Goal: Complete application form: Complete application form

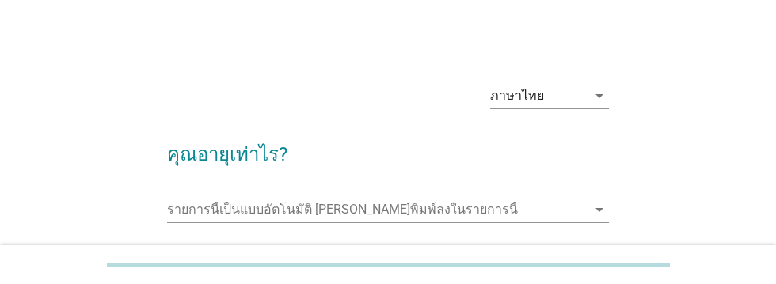
click at [492, 204] on input "รายการนี้เป็นแบบอัตโนมัติ คุณสามารถพิมพ์ลงในรายการนี้" at bounding box center [376, 209] width 419 height 25
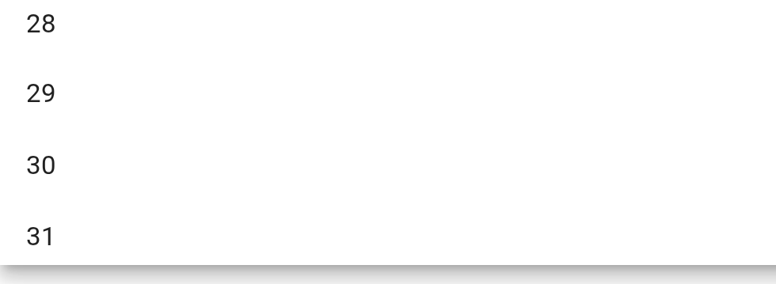
scroll to position [252, 0]
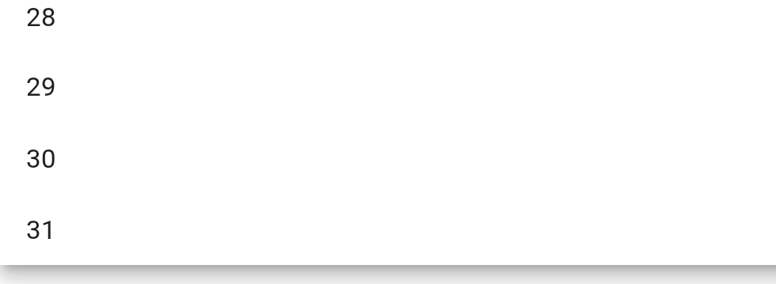
click at [198, 223] on div "30" at bounding box center [370, 223] width 381 height 19
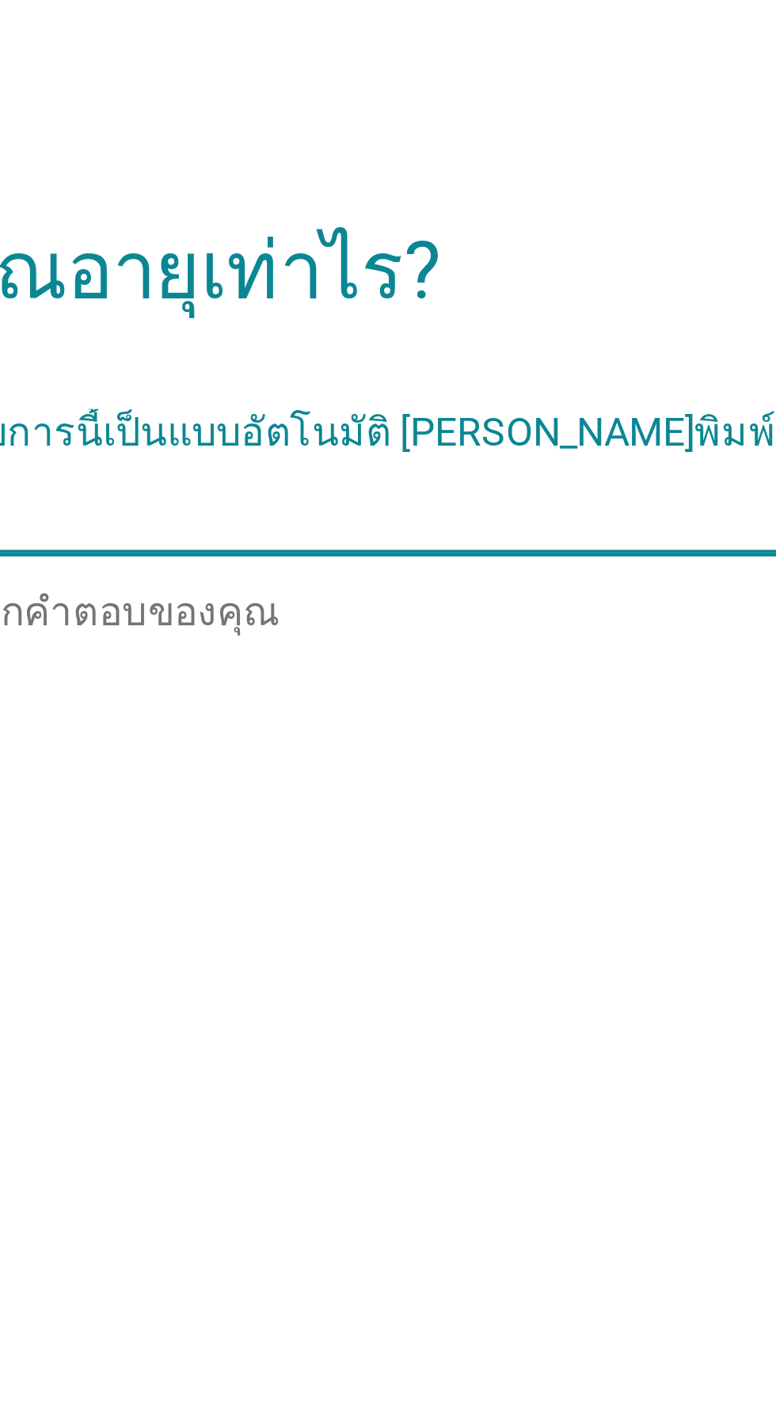
scroll to position [174, 0]
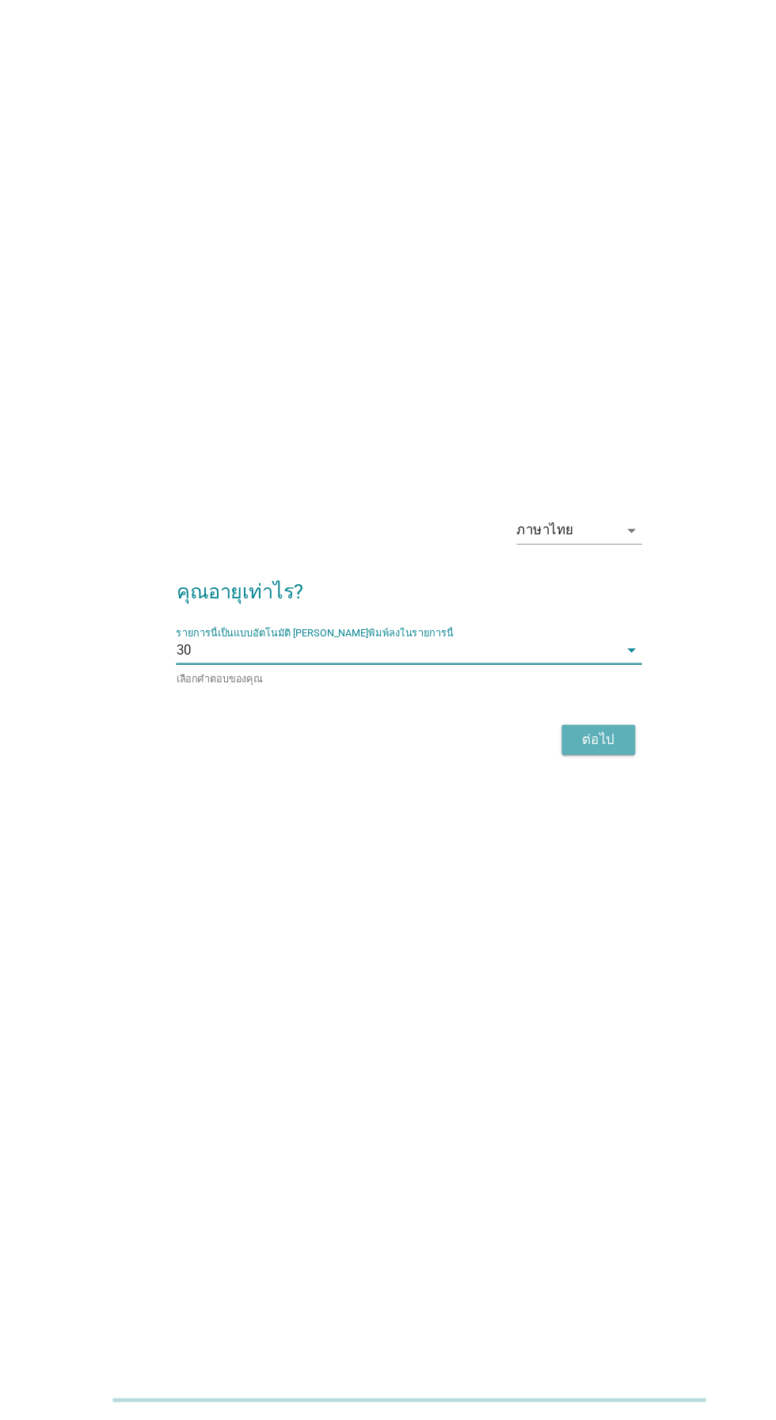
click at [562, 283] on div "ต่อไป" at bounding box center [567, 774] width 44 height 19
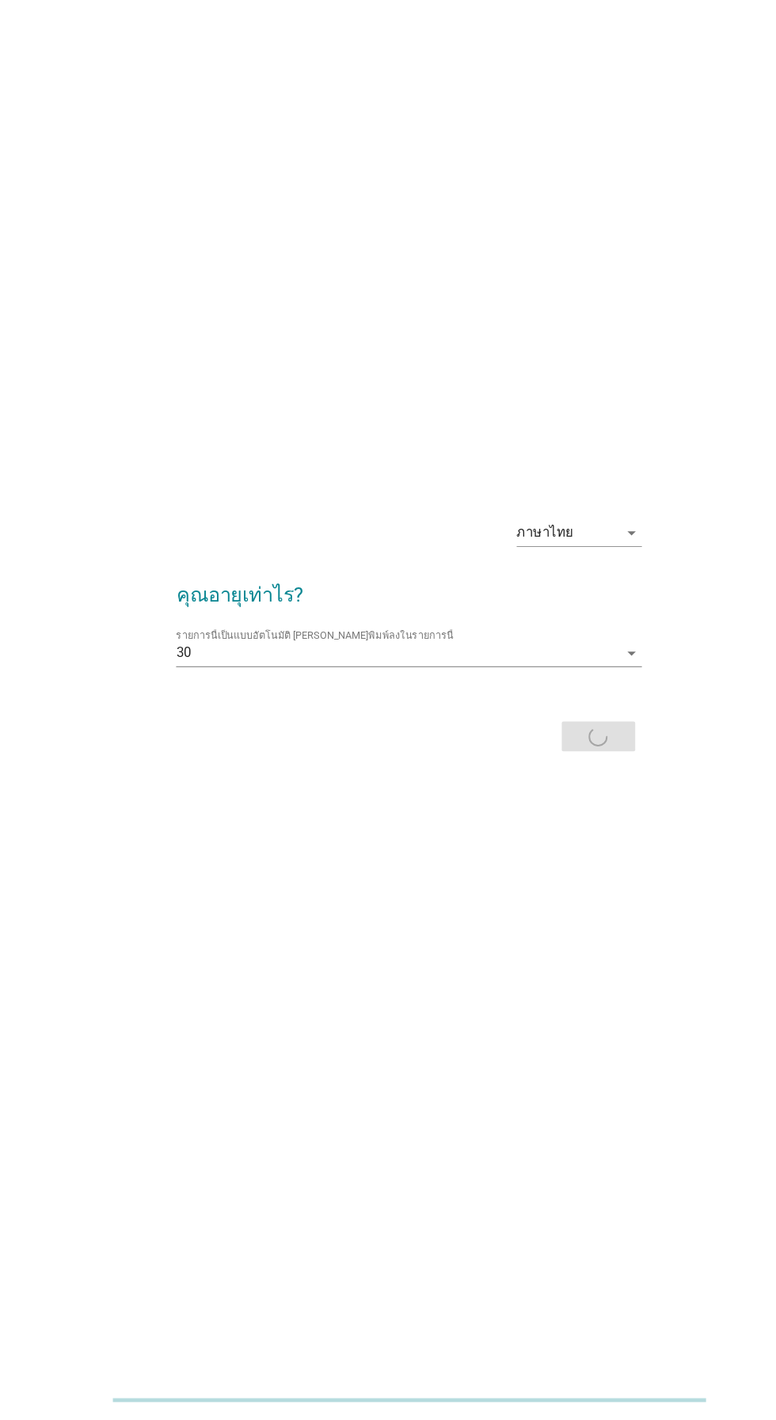
scroll to position [0, 0]
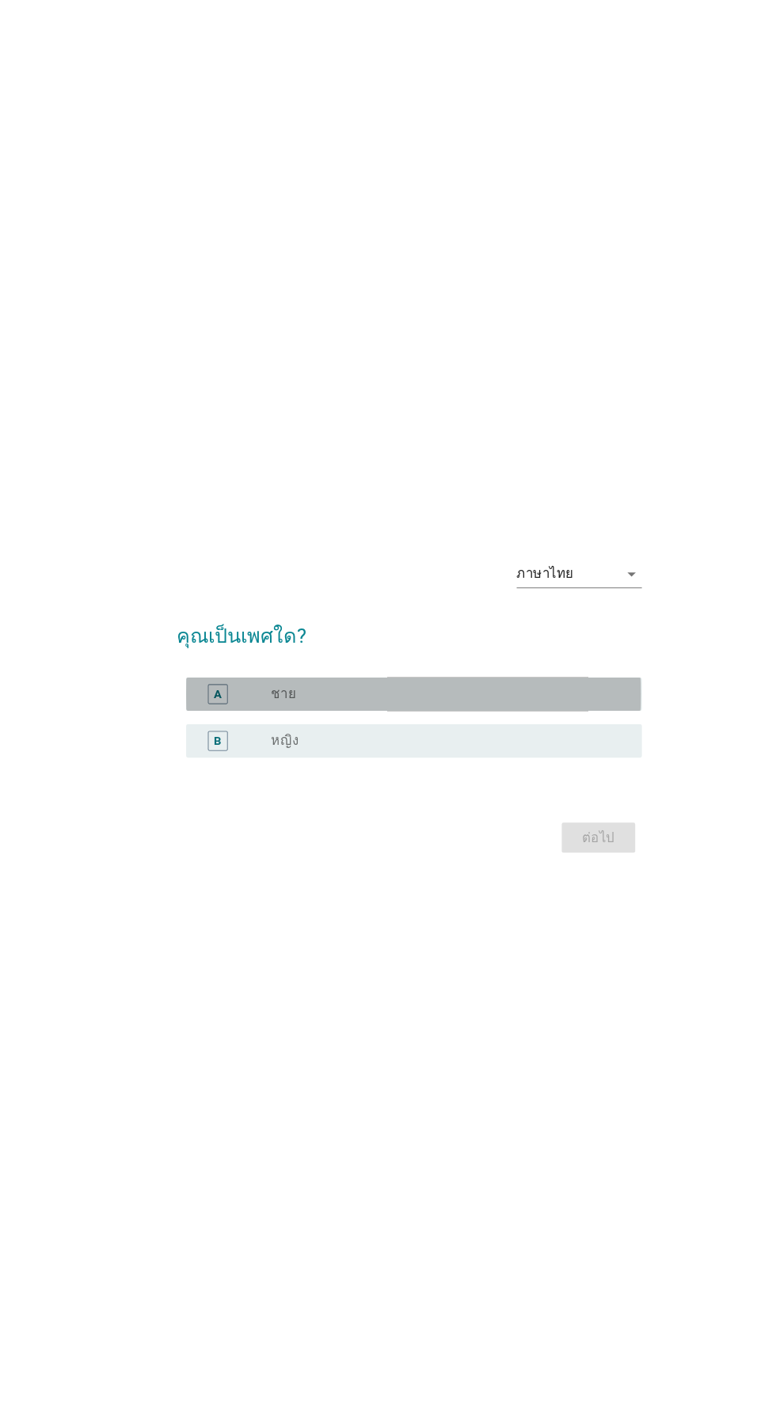
click at [211, 283] on div "A" at bounding box center [206, 702] width 19 height 19
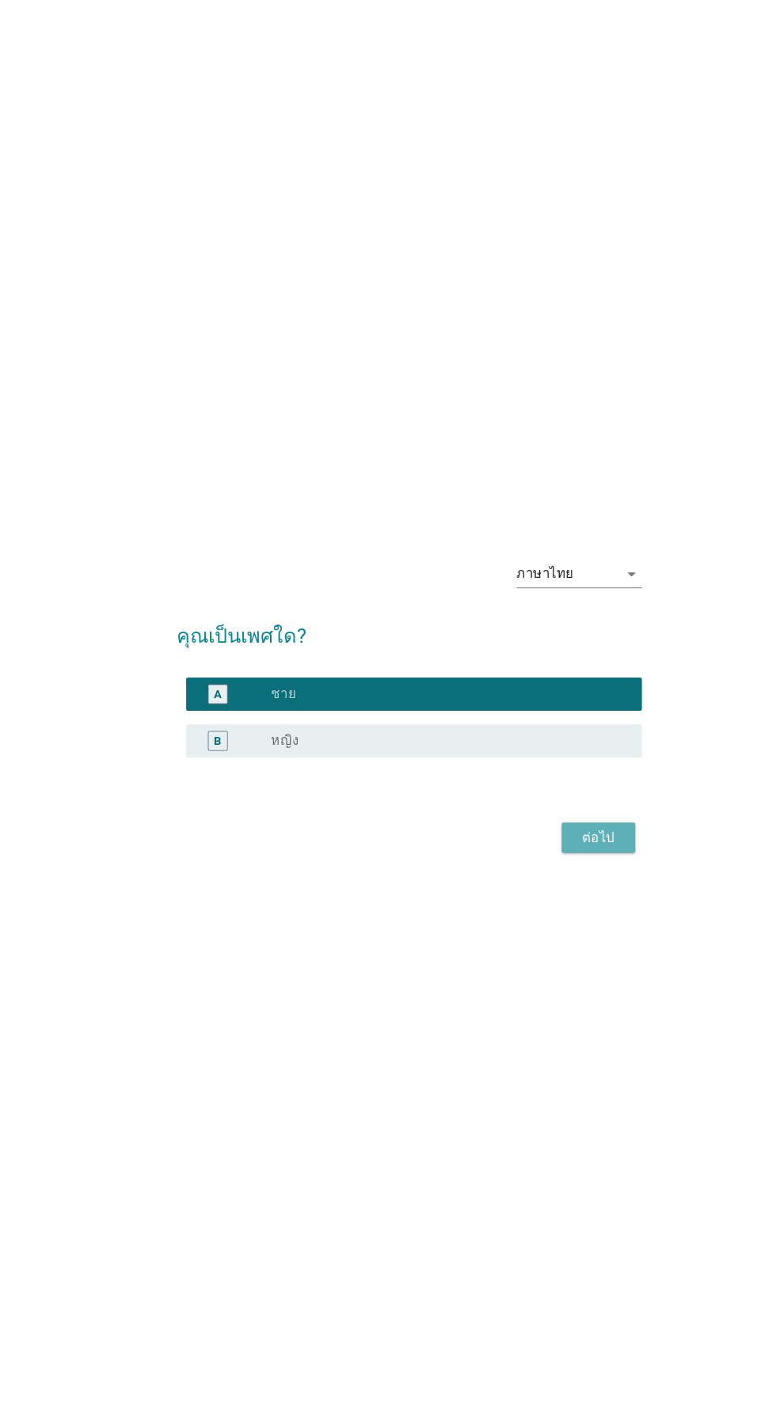
click at [553, 283] on div "ต่อไป" at bounding box center [567, 838] width 44 height 19
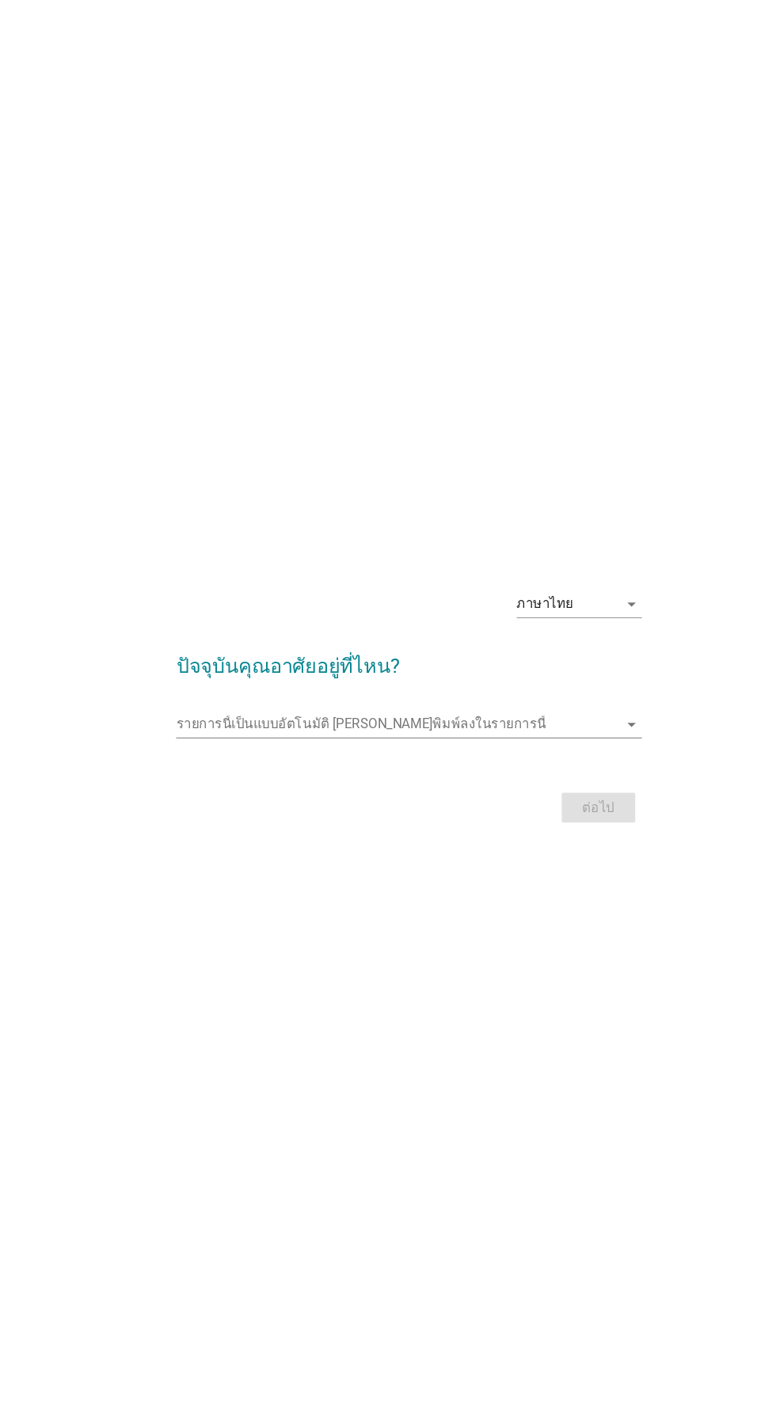
scroll to position [28, 0]
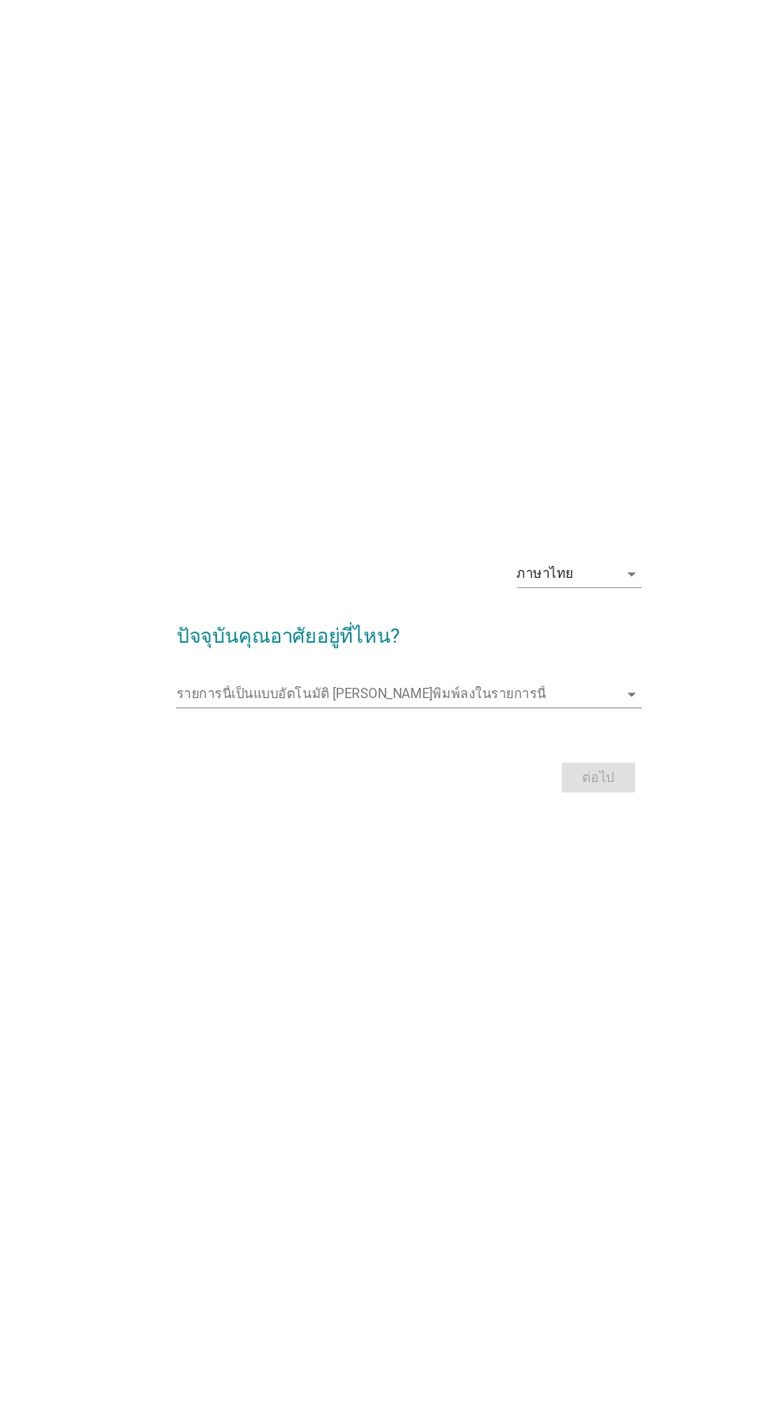
click at [246, 283] on input "รายการนี้เป็นแบบอัตโนมัติ คุณสามารถพิมพ์ลงในรายการนี้" at bounding box center [376, 701] width 419 height 25
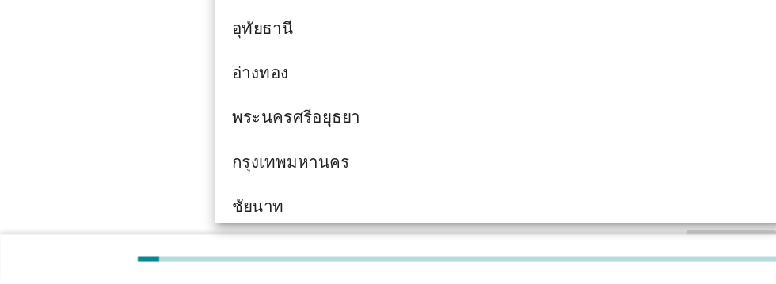
scroll to position [1185, 0]
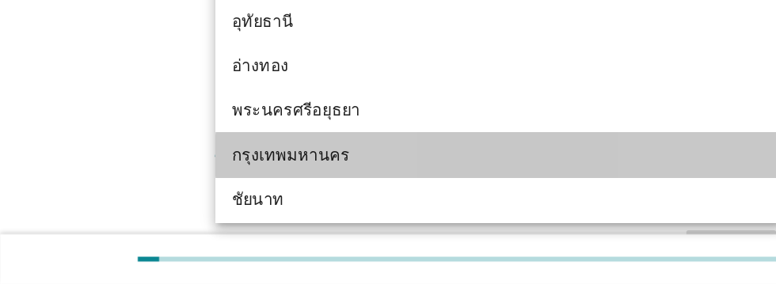
click at [257, 184] on div "กรุงเทพมหานคร" at bounding box center [370, 183] width 381 height 19
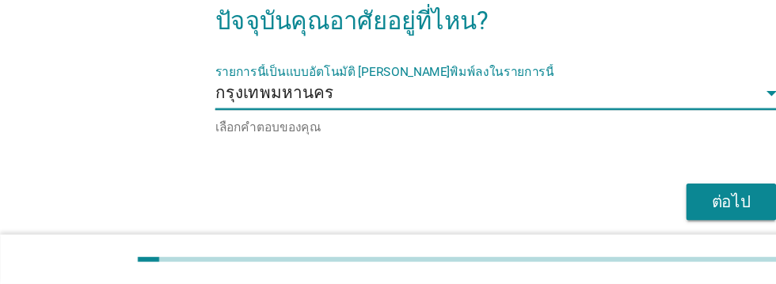
scroll to position [76, 0]
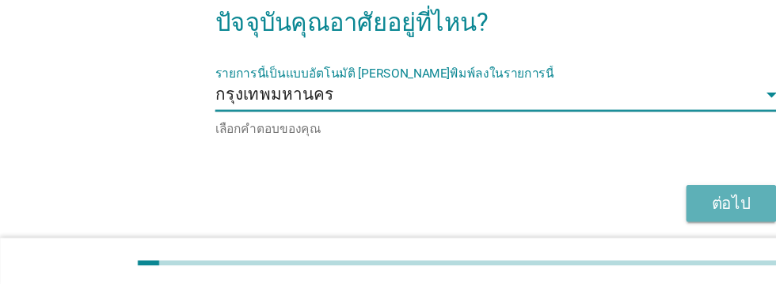
click at [583, 216] on div "ต่อไป" at bounding box center [567, 218] width 44 height 19
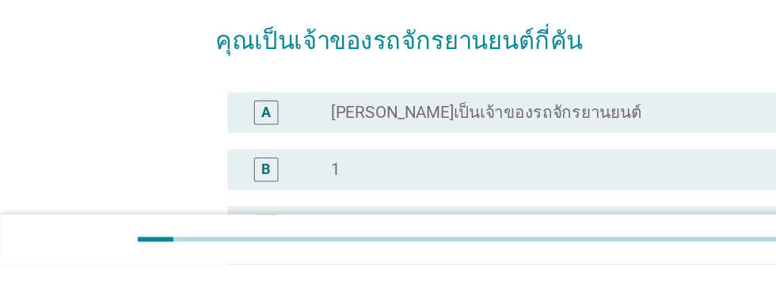
scroll to position [44, 0]
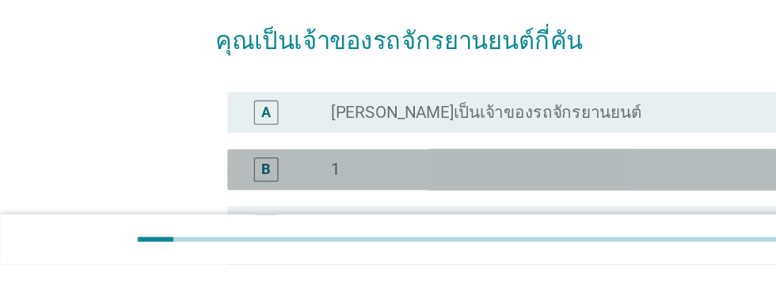
click at [206, 214] on div "B" at bounding box center [206, 210] width 7 height 17
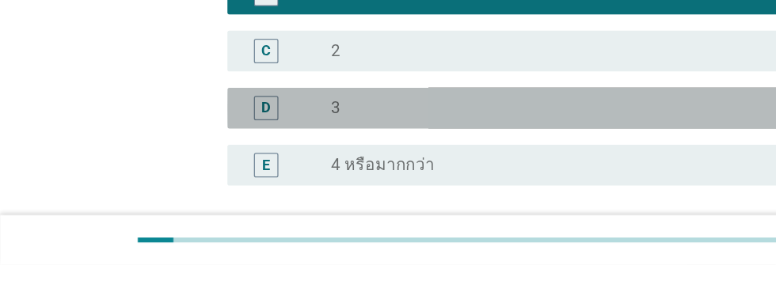
scroll to position [253, 0]
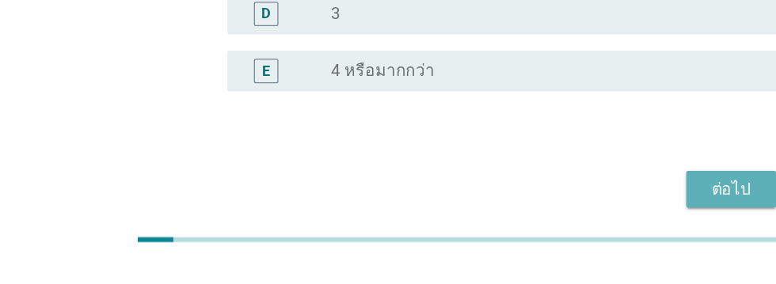
click at [560, 228] on div "ต่อไป" at bounding box center [567, 225] width 44 height 19
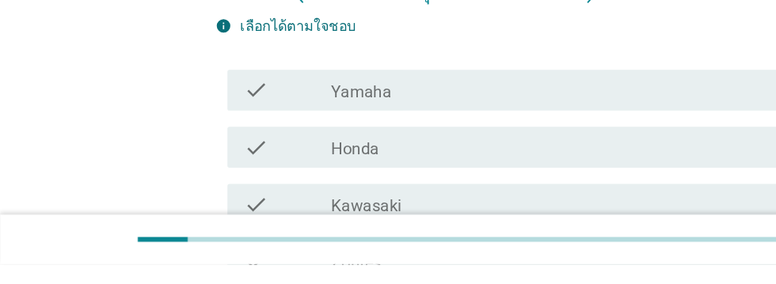
scroll to position [113, 0]
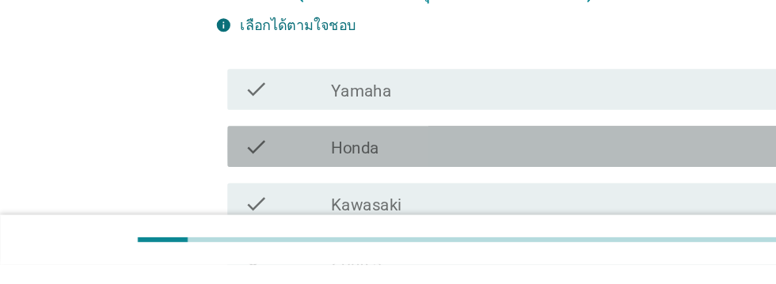
click at [316, 199] on div "check_box_outline_blank Honda" at bounding box center [426, 192] width 339 height 19
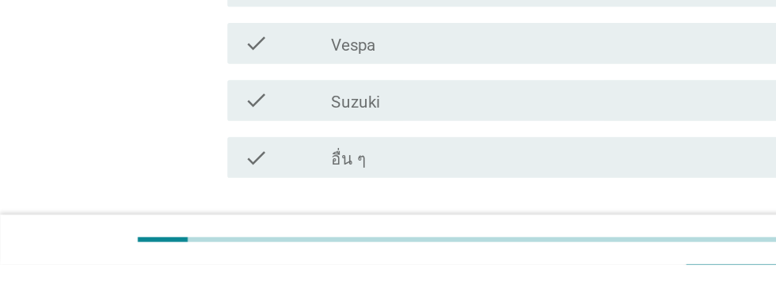
scroll to position [508, 0]
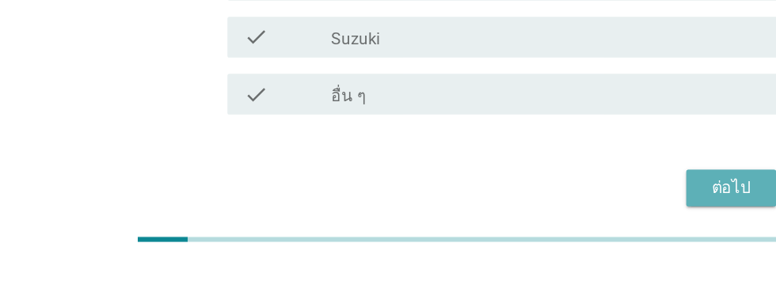
click at [571, 231] on div "ต่อไป" at bounding box center [567, 224] width 44 height 19
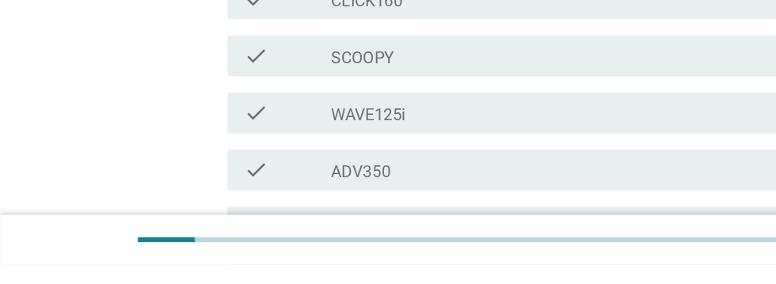
scroll to position [261, 0]
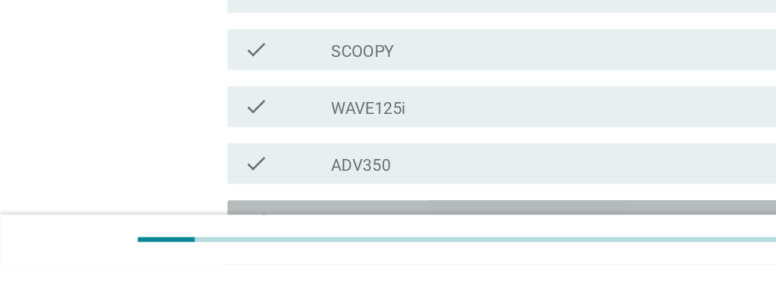
click at [374, 241] on div "check_box_outline_blank PCX160" at bounding box center [426, 250] width 339 height 19
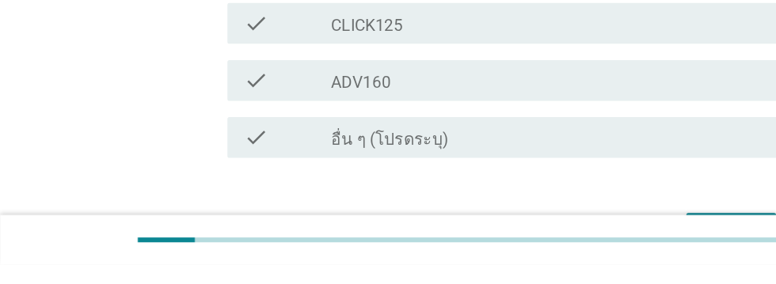
scroll to position [641, 0]
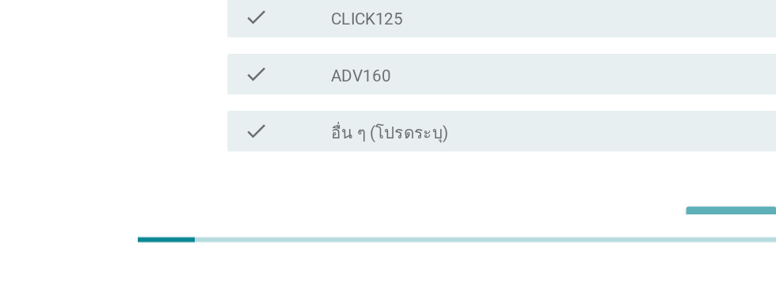
click at [565, 244] on div "ต่อไป" at bounding box center [567, 253] width 44 height 19
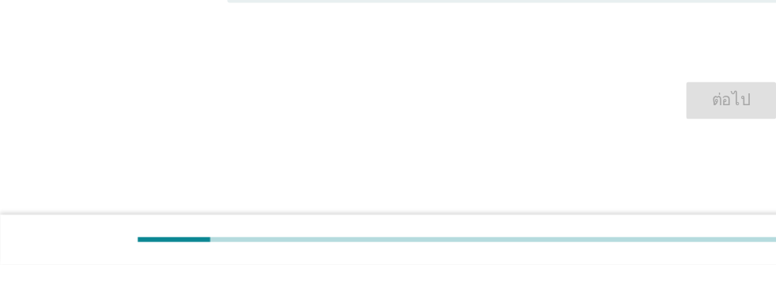
scroll to position [0, 0]
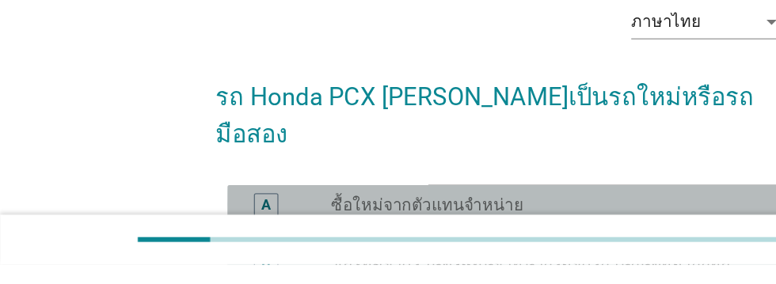
click at [210, 229] on div "A" at bounding box center [206, 238] width 19 height 19
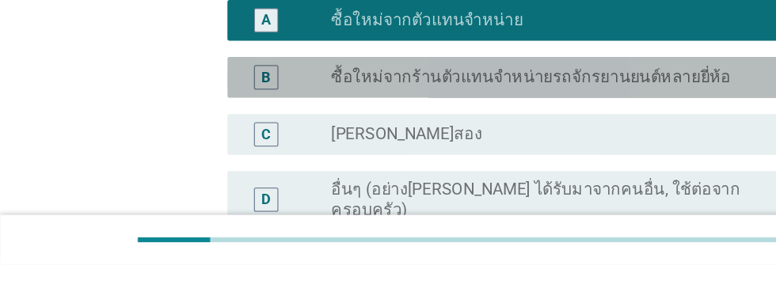
scroll to position [209, 0]
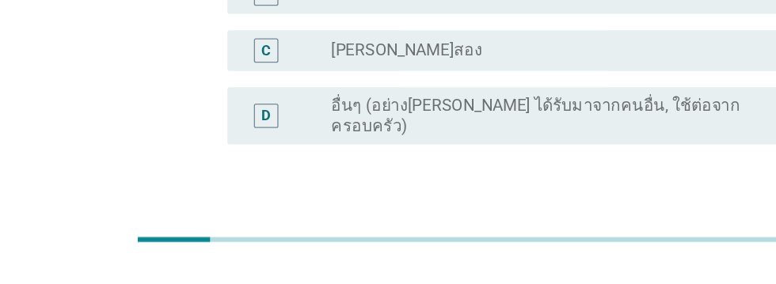
click at [565, 257] on div "ต่อไป" at bounding box center [567, 266] width 44 height 19
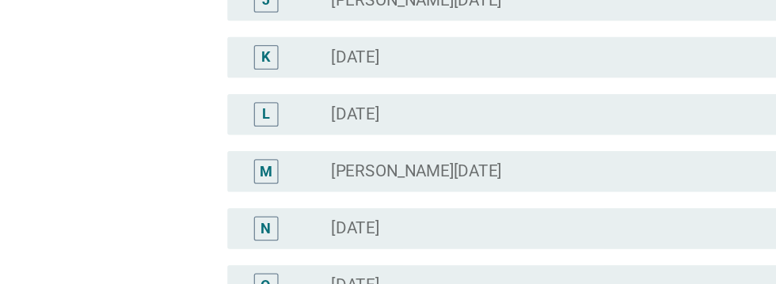
scroll to position [599, 0]
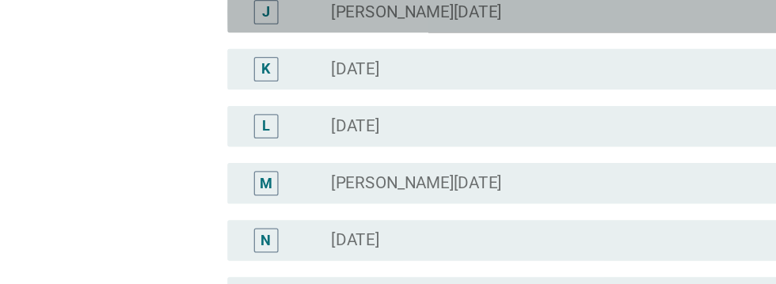
click at [365, 14] on div "radio_button_unchecked [PERSON_NAME][DATE]" at bounding box center [420, 10] width 326 height 16
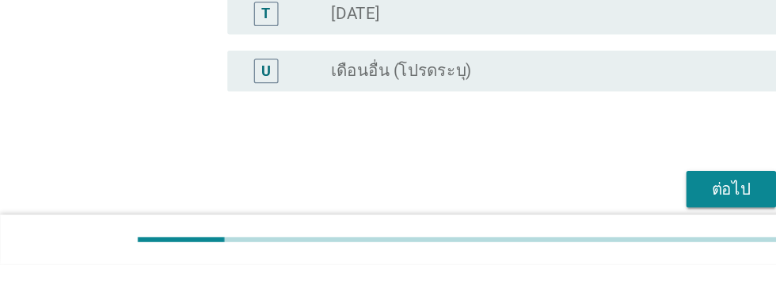
scroll to position [963, 0]
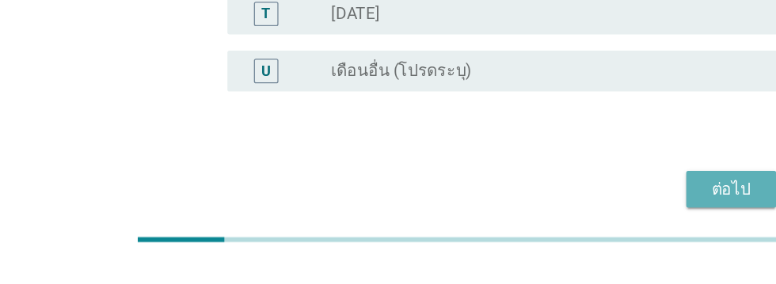
click at [572, 228] on div "ต่อไป" at bounding box center [567, 225] width 44 height 19
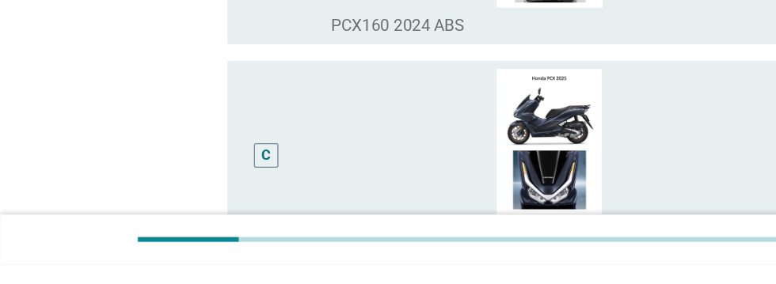
scroll to position [391, 0]
click at [222, 106] on div "B" at bounding box center [206, 38] width 34 height 136
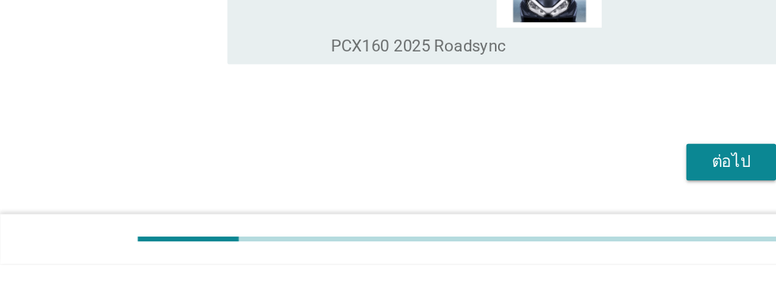
scroll to position [785, 0]
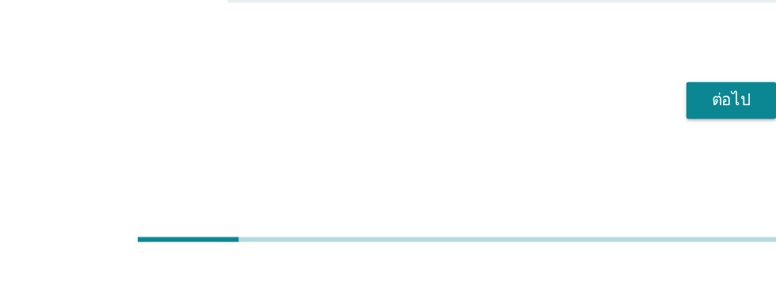
click at [570, 166] on div "ต่อไป" at bounding box center [567, 156] width 44 height 19
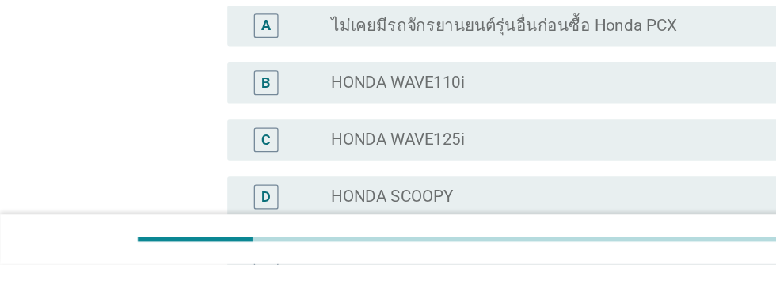
scroll to position [139, 0]
click at [384, 276] on div "radio_button_unchecked HONDA PCX150" at bounding box center [420, 276] width 326 height 16
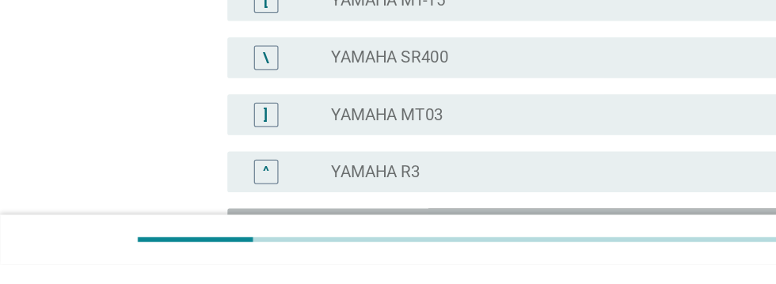
scroll to position [1435, 0]
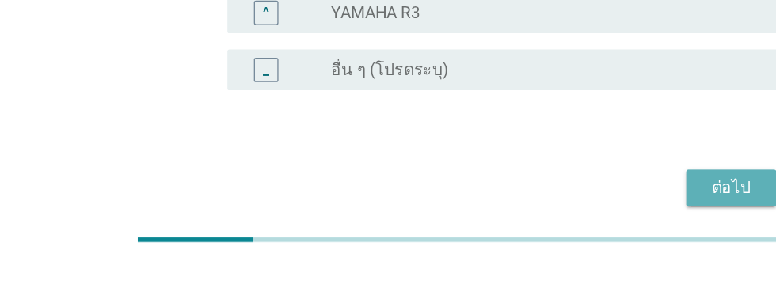
click at [568, 231] on div "ต่อไป" at bounding box center [567, 224] width 44 height 19
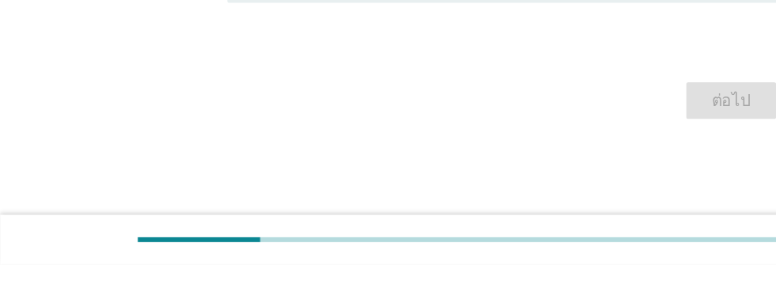
scroll to position [0, 0]
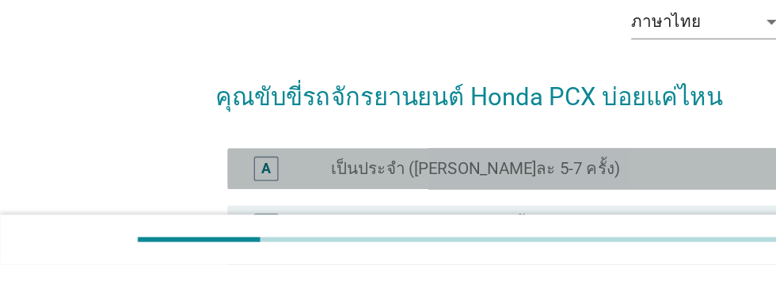
click at [203, 215] on div "A" at bounding box center [206, 209] width 7 height 17
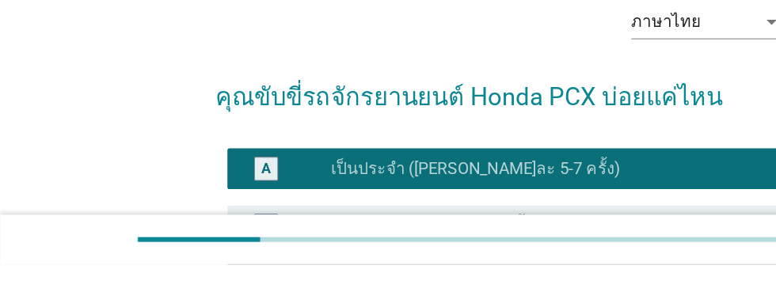
scroll to position [253, 0]
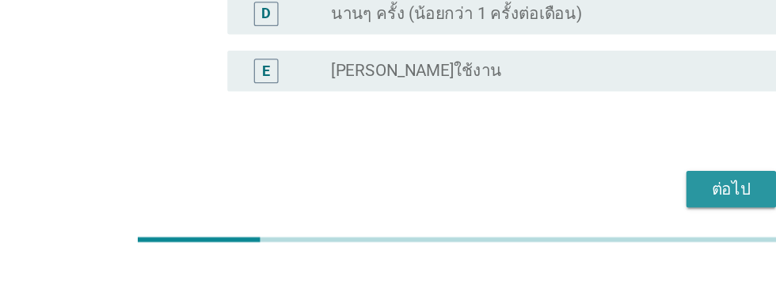
click at [574, 227] on div "ต่อไป" at bounding box center [567, 225] width 44 height 19
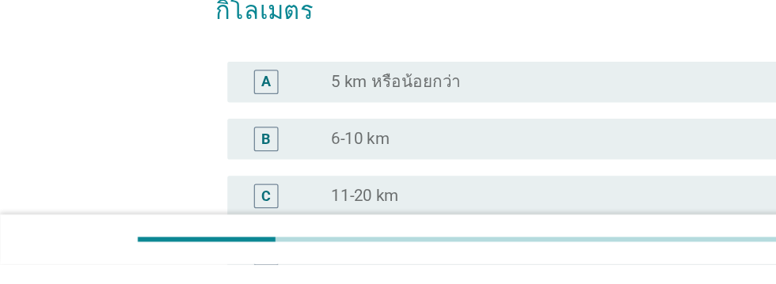
scroll to position [97, 0]
click at [199, 283] on div "D radio_button_unchecked 21-50 km" at bounding box center [392, 275] width 431 height 32
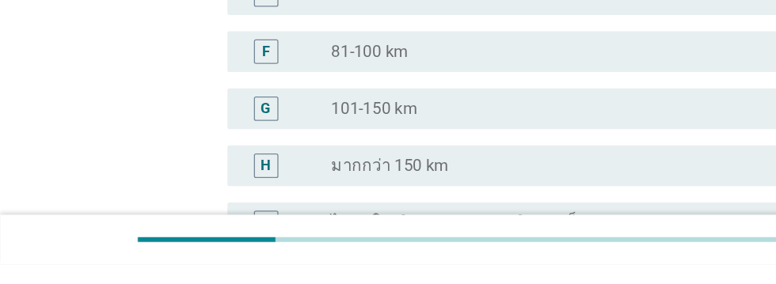
scroll to position [460, 0]
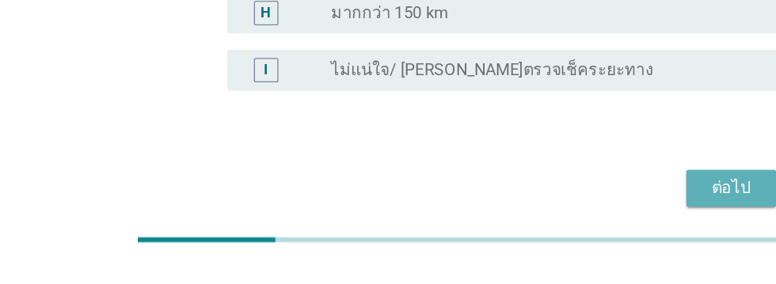
click at [573, 227] on div "ต่อไป" at bounding box center [567, 224] width 44 height 19
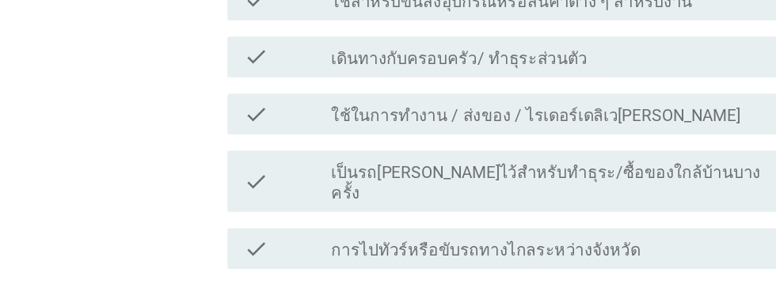
scroll to position [321, 0]
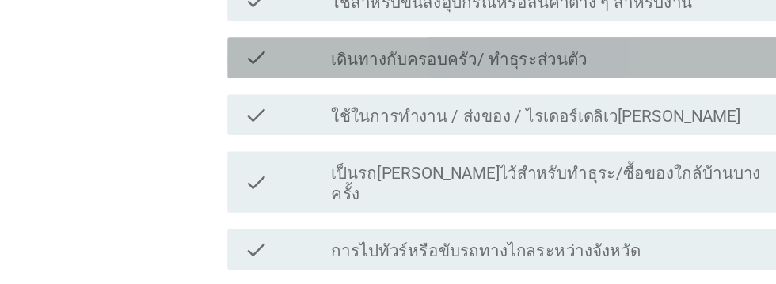
click at [507, 48] on div "check_box_outline_blank เดินทางกับครอบครัว/ ทำธุระส่วนตัว" at bounding box center [426, 45] width 339 height 19
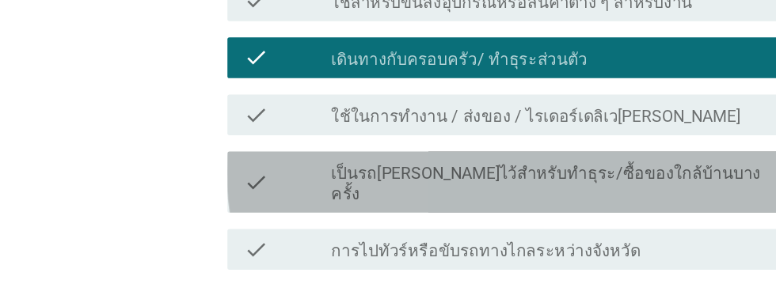
click at [559, 131] on div "check_box_outline_blank เป็นรถ[PERSON_NAME]ไว้สำหรับทำธุระ/ซื้อของใกล้บ้านบางคร…" at bounding box center [426, 141] width 339 height 35
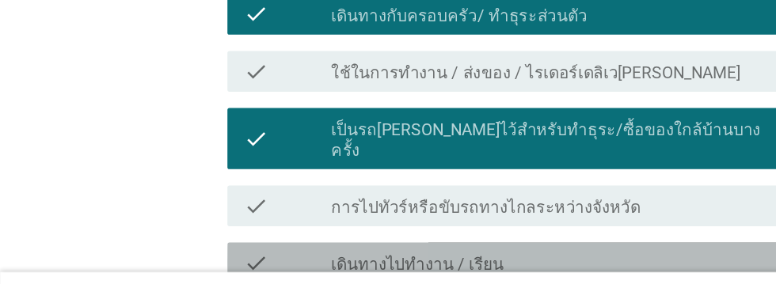
click at [489, 229] on div "check_box_outline_blank เดินทางไปทำงาน / เรียน" at bounding box center [426, 238] width 339 height 19
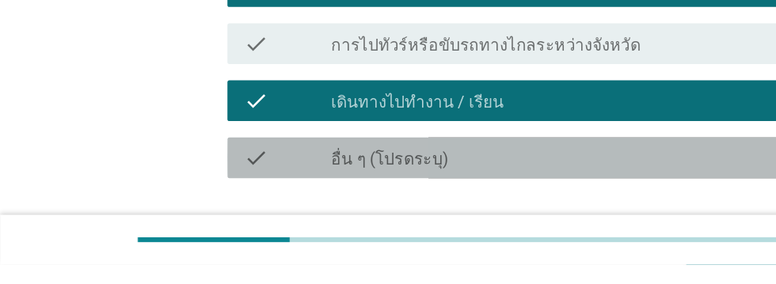
scroll to position [435, 0]
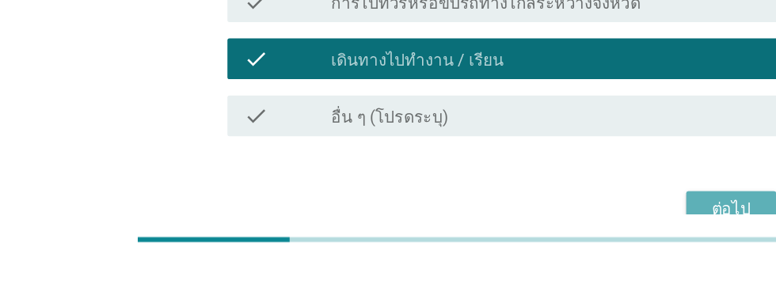
click at [564, 232] on div "ต่อไป" at bounding box center [567, 241] width 44 height 19
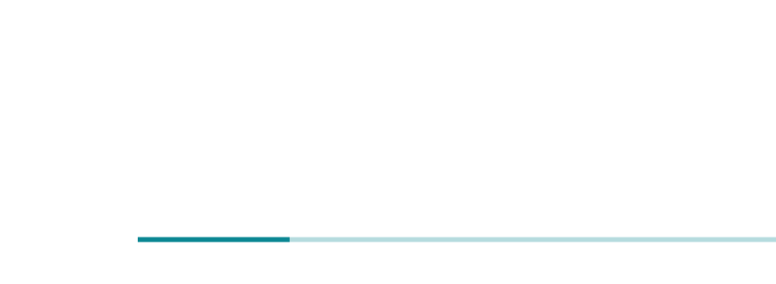
scroll to position [0, 0]
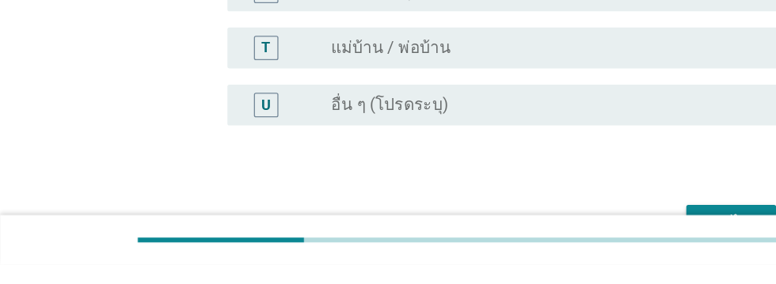
scroll to position [963, 0]
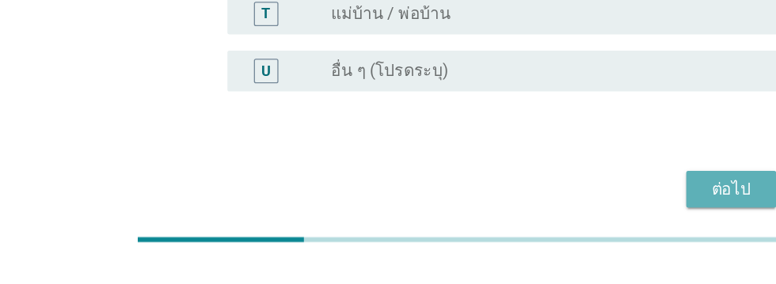
click at [571, 226] on div "ต่อไป" at bounding box center [567, 225] width 44 height 19
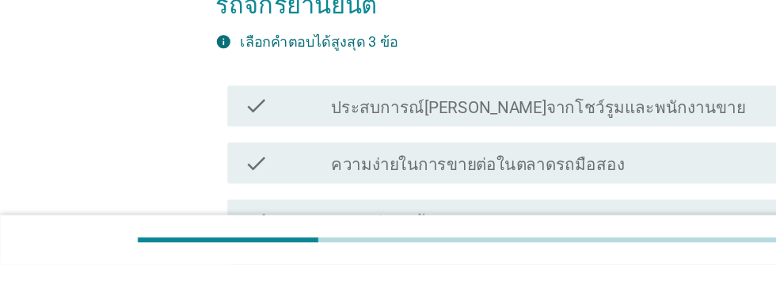
scroll to position [106, 0]
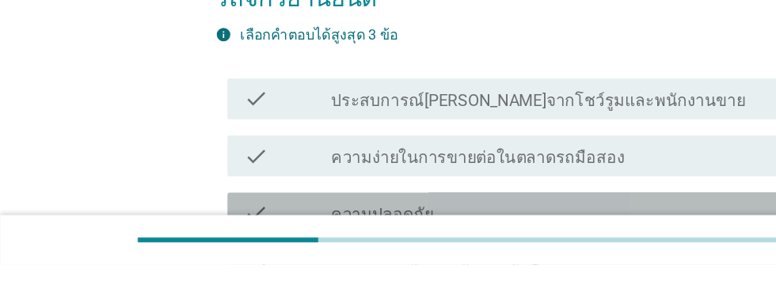
click at [510, 237] on div "check_box_outline_blank ความปลอดภัย" at bounding box center [426, 243] width 339 height 19
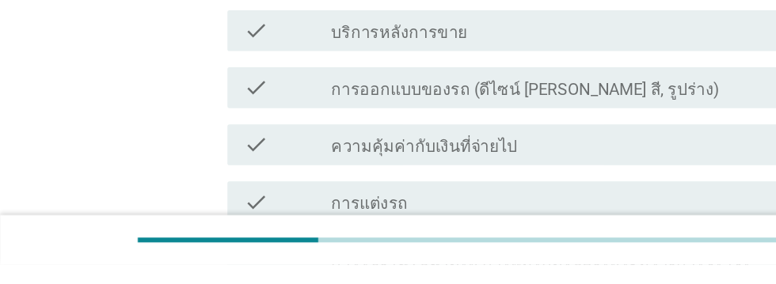
scroll to position [530, 0]
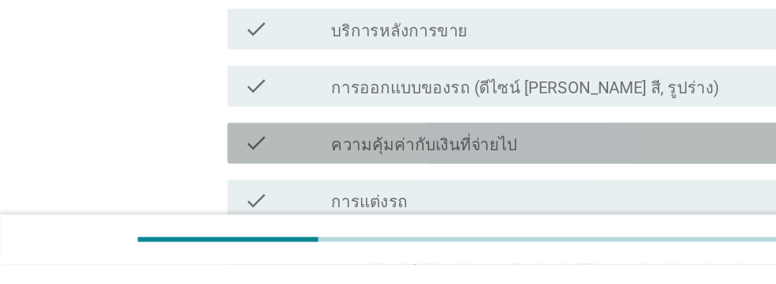
click at [503, 194] on div "check_box_outline_blank ความคุ้มค่ากับเงินที่จ่ายไป" at bounding box center [426, 189] width 339 height 19
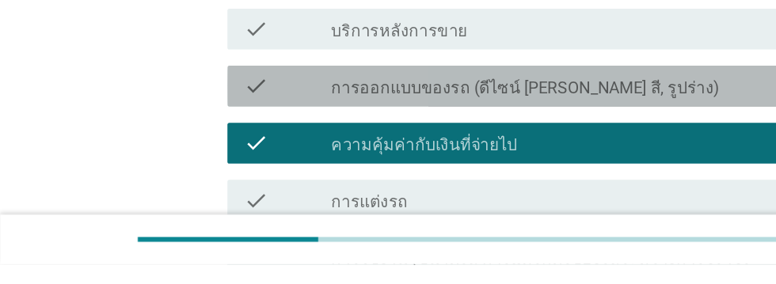
click at [534, 146] on div "check_box_outline_blank การออกแบบของรถ (ดีไซน์ [PERSON_NAME] สี, รูปร่าง)" at bounding box center [426, 145] width 339 height 19
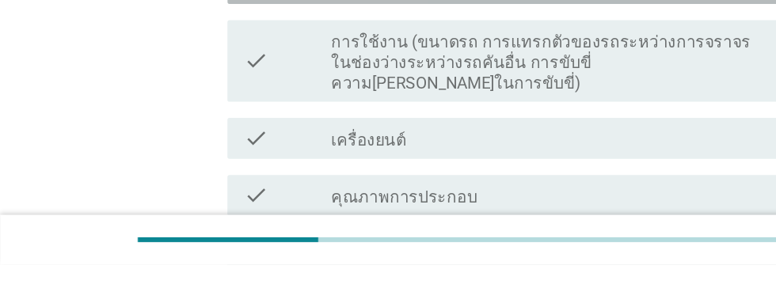
scroll to position [917, 0]
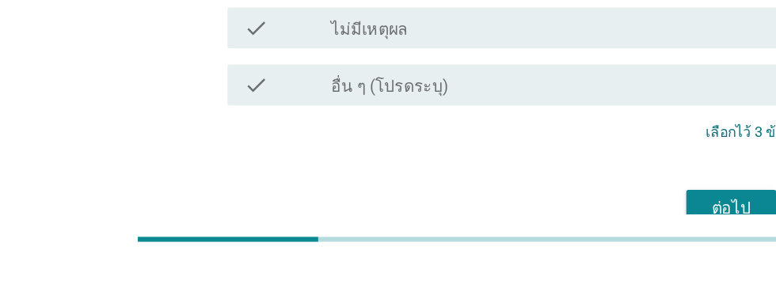
click at [571, 231] on div "ต่อไป" at bounding box center [567, 240] width 44 height 19
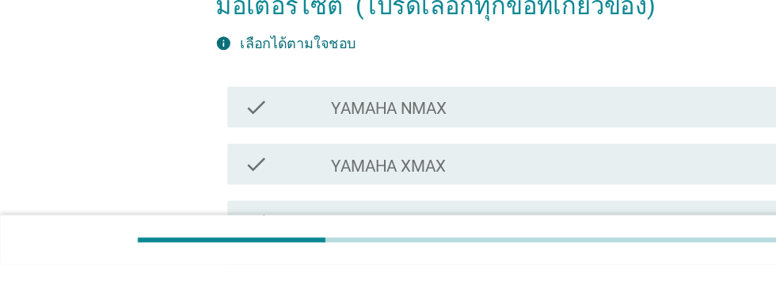
scroll to position [131, 0]
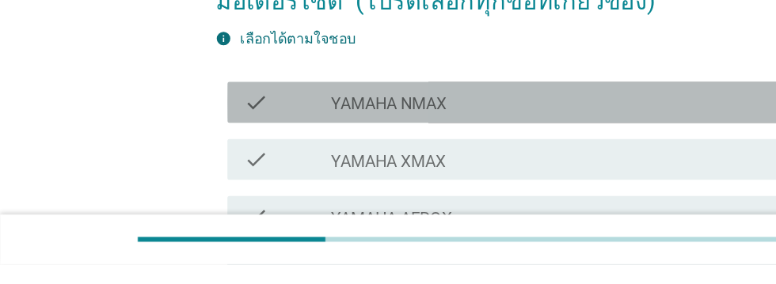
click at [429, 165] on div "check_box_outline_blank YAMAHA NMAX" at bounding box center [426, 158] width 339 height 19
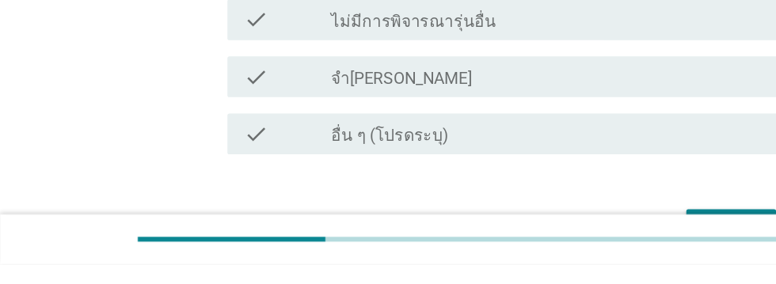
scroll to position [802, 0]
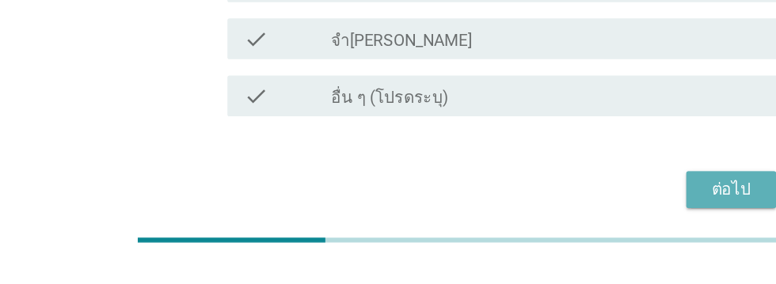
click at [572, 228] on div "ต่อไป" at bounding box center [567, 225] width 44 height 19
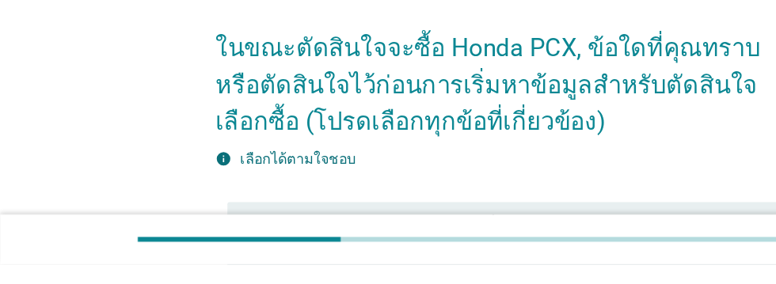
scroll to position [47, 0]
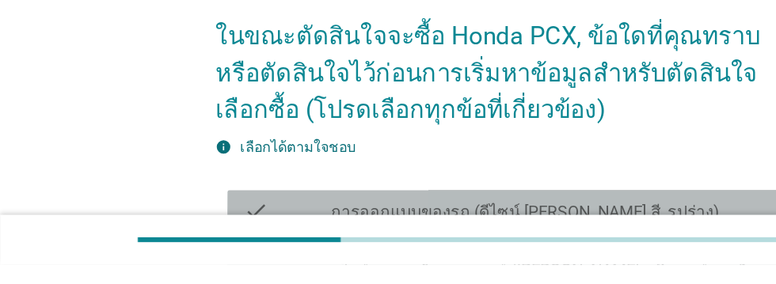
click at [526, 238] on div "check_box_outline_blank การออกแบบของรถ (ดีไซน์ [PERSON_NAME] สี, รูปร่าง)" at bounding box center [426, 242] width 339 height 19
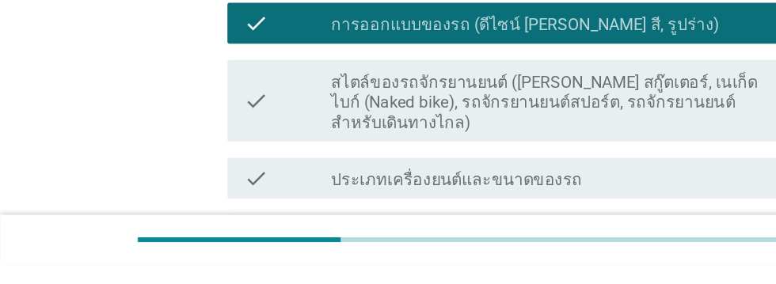
scroll to position [194, 0]
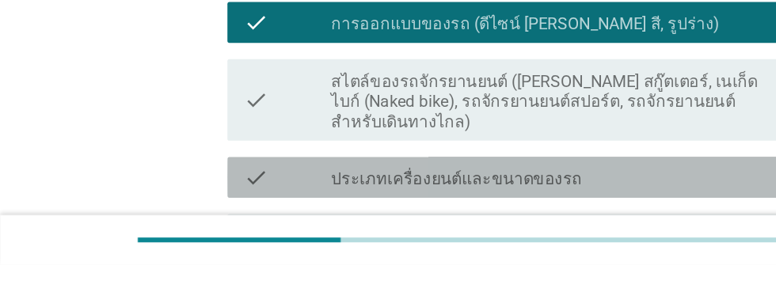
click at [518, 211] on div "check_box_outline_blank ประเภทเครื่องยนต์และขนาดของรถ" at bounding box center [426, 216] width 339 height 19
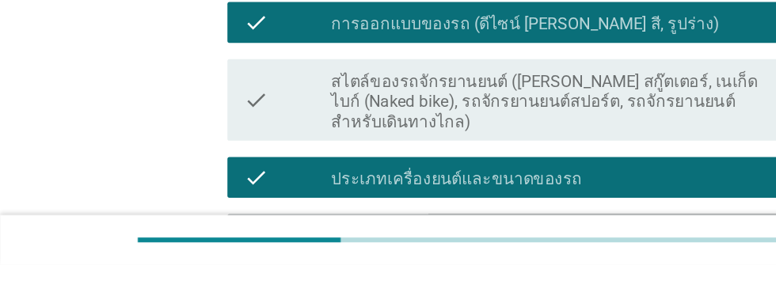
click at [499, 262] on div "check_box_outline_blank ยี่ห้อของรถจักรยานยนต์ที่จะซื้อ" at bounding box center [426, 260] width 339 height 19
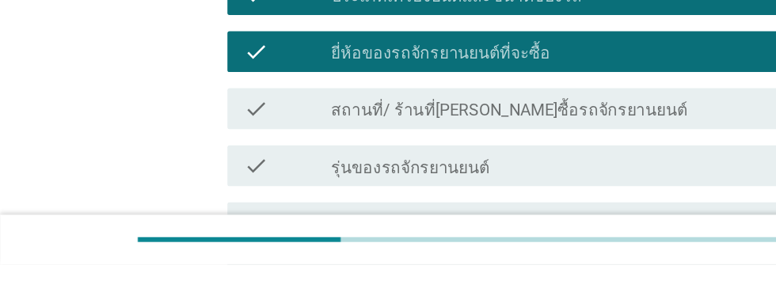
scroll to position [337, 0]
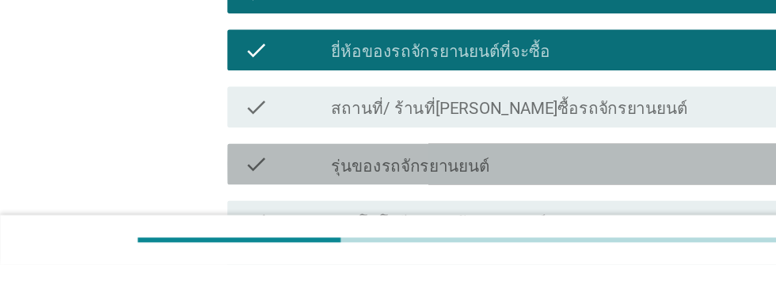
click at [507, 207] on div "check_box_outline_blank รุ่นของรถจักรยานยนต์" at bounding box center [426, 205] width 339 height 19
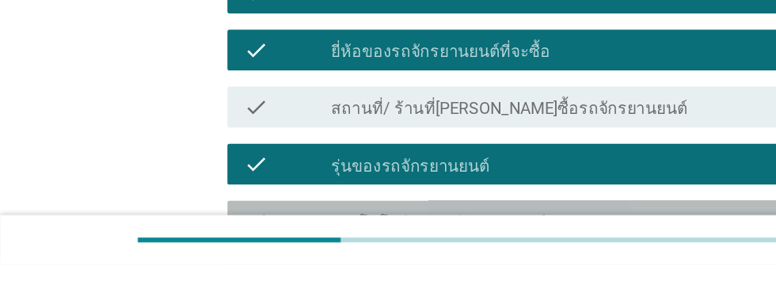
click at [503, 247] on div "check_box_outline_blank เทคโนโลยีของรถจักรยานยนต์" at bounding box center [426, 250] width 339 height 19
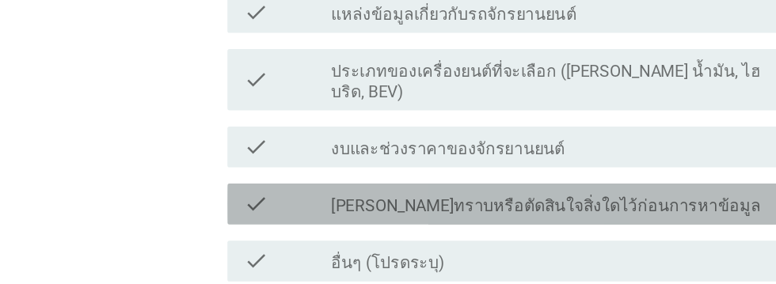
scroll to position [621, 0]
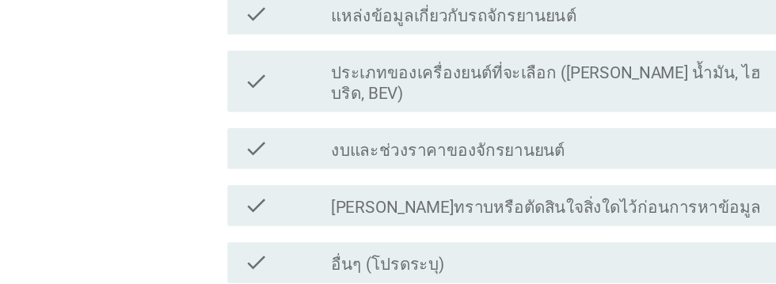
click at [461, 111] on div "check check_box_outline_blank งบและช่วงราคาของจักรยานยนต์" at bounding box center [392, 116] width 431 height 32
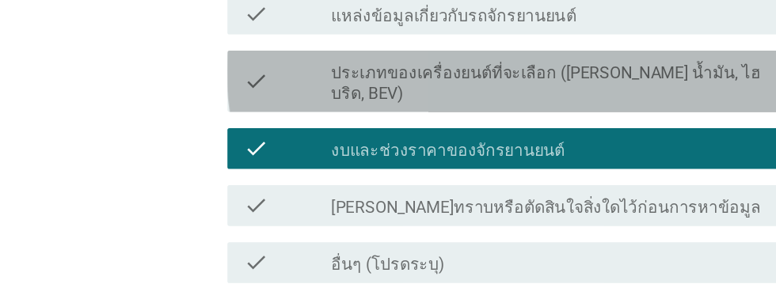
click at [529, 63] on label "ประเภทของเครื่องยนต์ที่จะเลือก ([PERSON_NAME] น้ำมัน, ไฮบริด, BEV)" at bounding box center [426, 65] width 339 height 32
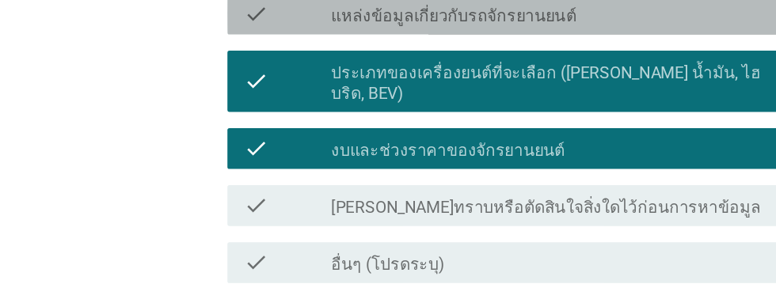
click at [525, 10] on div "check_box_outline_blank แหล่งข้อมูลเกี่ยวกับรถจักรยานยนต์" at bounding box center [426, 11] width 339 height 19
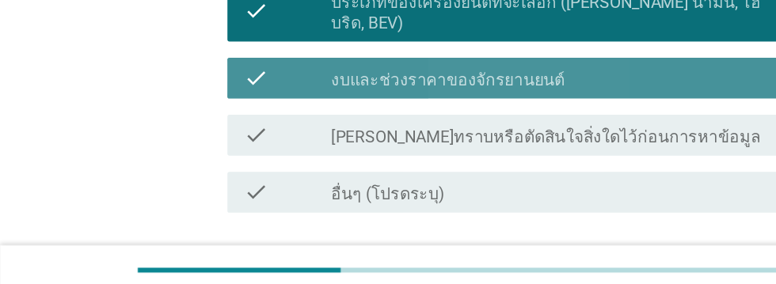
scroll to position [656, 0]
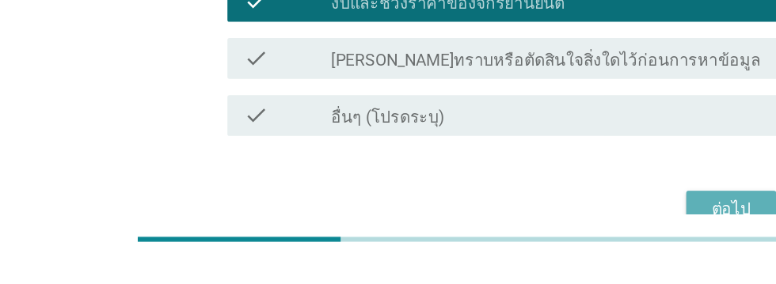
click at [569, 232] on div "ต่อไป" at bounding box center [567, 241] width 44 height 19
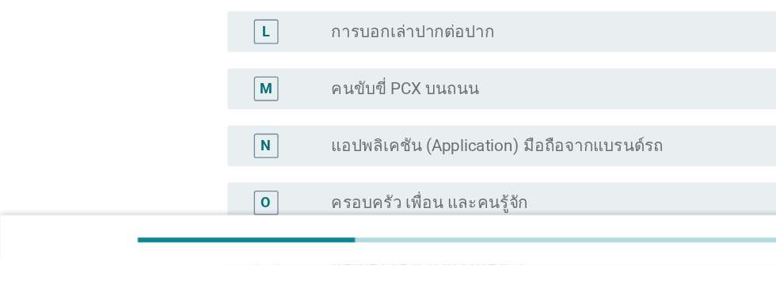
scroll to position [650, 0]
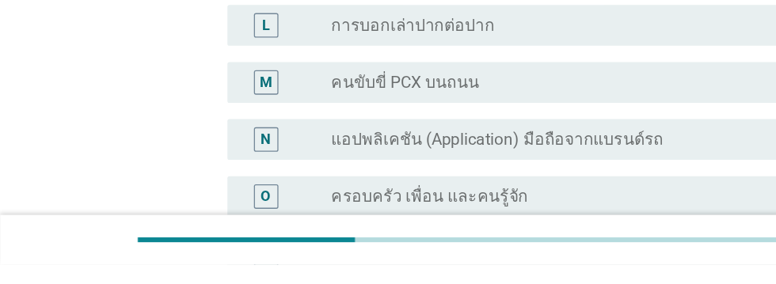
click at [454, 135] on div "radio_button_unchecked คนขับขี่ PCX บนถนน" at bounding box center [420, 143] width 326 height 16
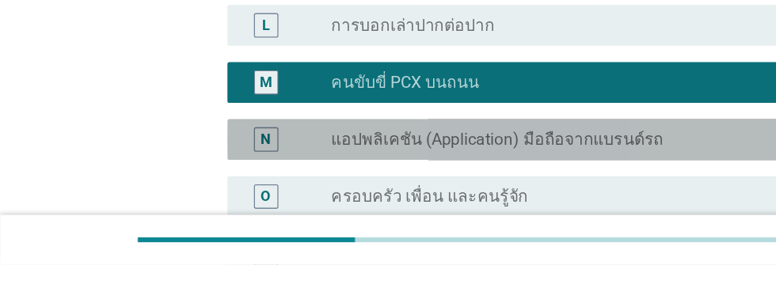
click at [505, 179] on label "แอปพลิเคชัน (Application) มือถือจากแบรนด์รถ" at bounding box center [386, 187] width 258 height 16
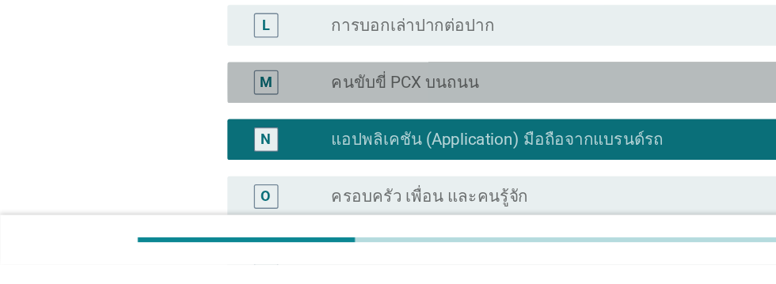
click at [458, 133] on div "radio_button_unchecked คนขับขี่ PCX บนถนน" at bounding box center [426, 142] width 339 height 19
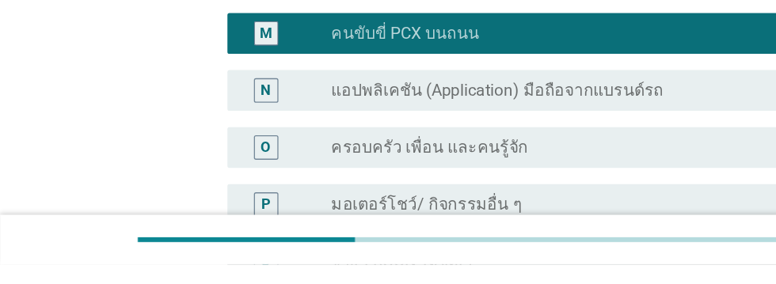
scroll to position [842, 0]
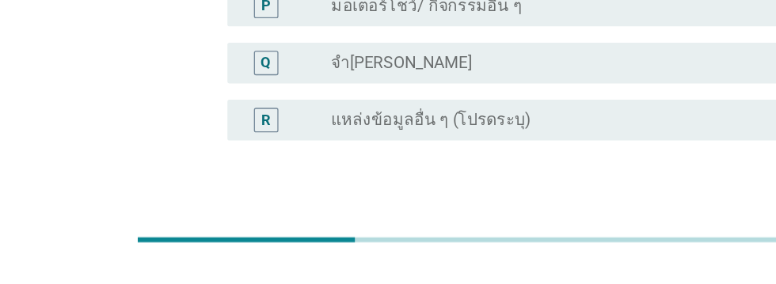
click at [563, 254] on div "ต่อไป" at bounding box center [567, 263] width 44 height 19
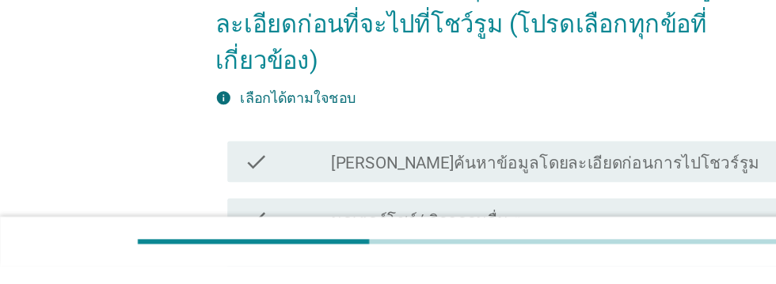
scroll to position [89, 0]
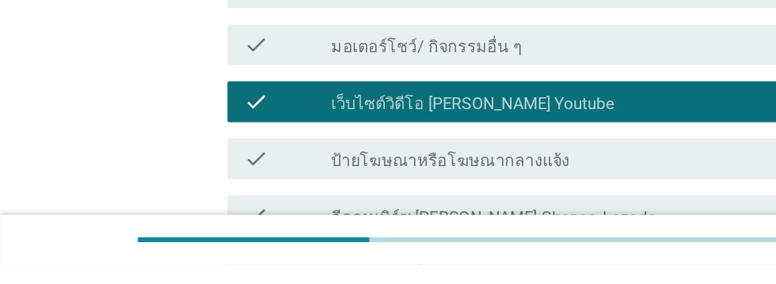
scroll to position [221, 0]
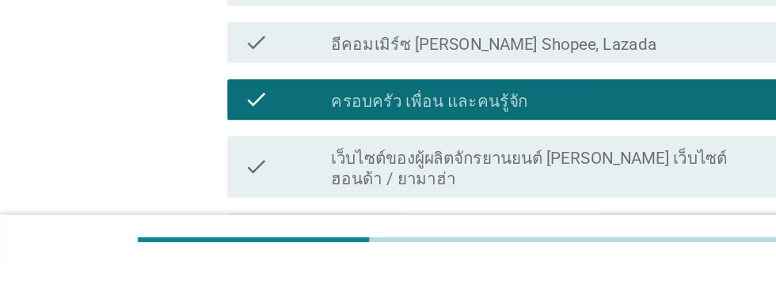
scroll to position [355, 0]
click at [526, 197] on label "เว็บไซต์ของผู้ผลิตจักรยานยนต์ [PERSON_NAME] เว็บไซต์ฮอนด้า / ยามาฮ่า" at bounding box center [426, 210] width 339 height 32
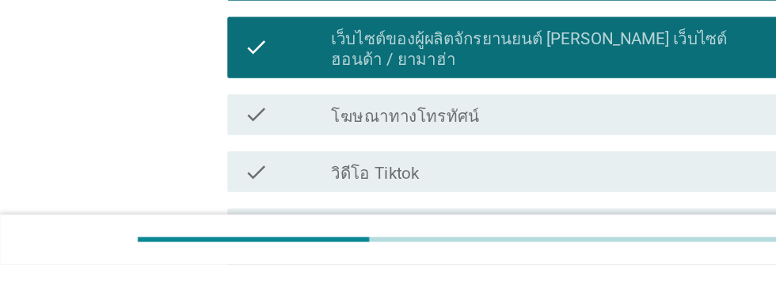
scroll to position [453, 0]
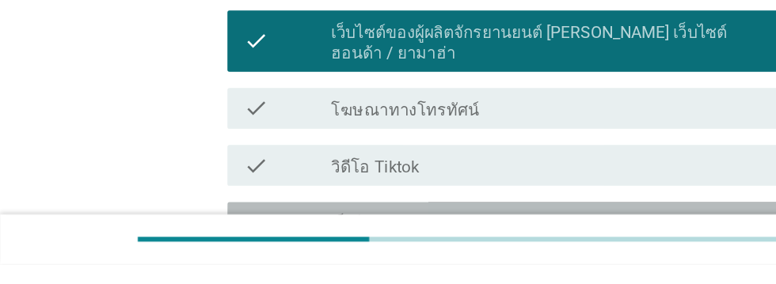
click at [463, 245] on label "เว็บไซต์หรือ[PERSON_NAME]ลมีเดียของตัวแทนจําหน่าย / โชว์รูม" at bounding box center [426, 261] width 339 height 32
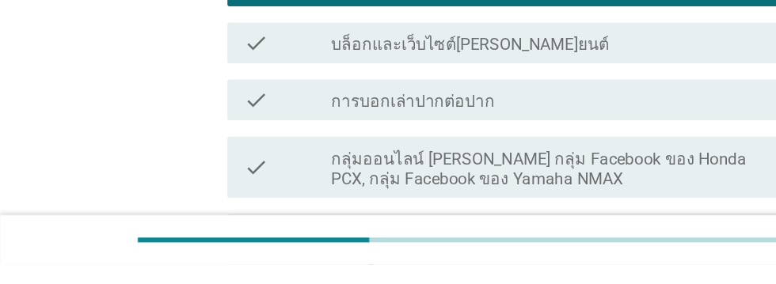
scroll to position [699, 0]
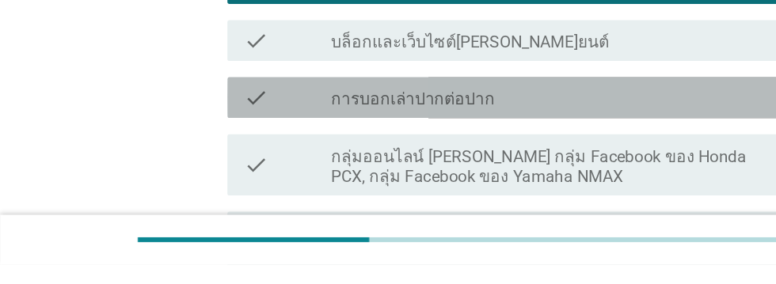
click at [445, 139] on div "check check_box_outline_blank การบอกเล่าปากต่อปาก" at bounding box center [392, 155] width 431 height 32
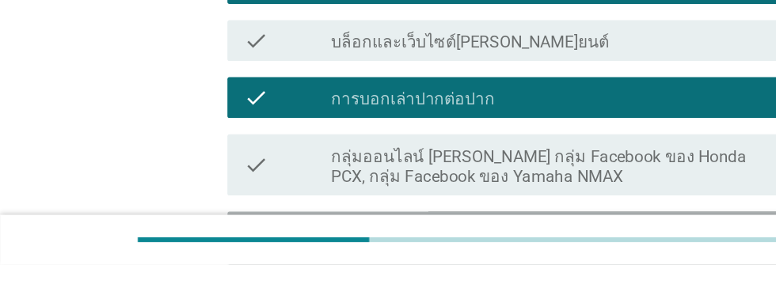
click at [496, 253] on label "[PERSON_NAME]ลมีเดีย [PERSON_NAME] Facebook, Instagram, Twitter" at bounding box center [426, 269] width 339 height 32
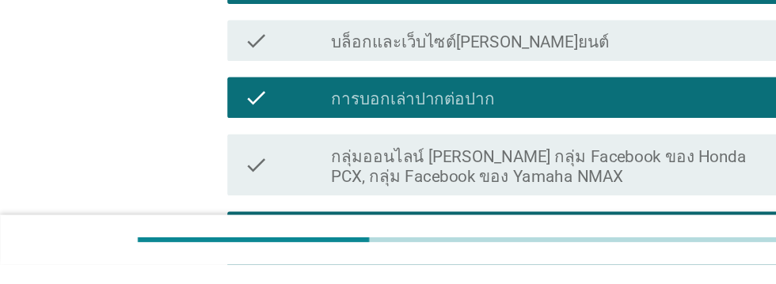
scroll to position [819, 0]
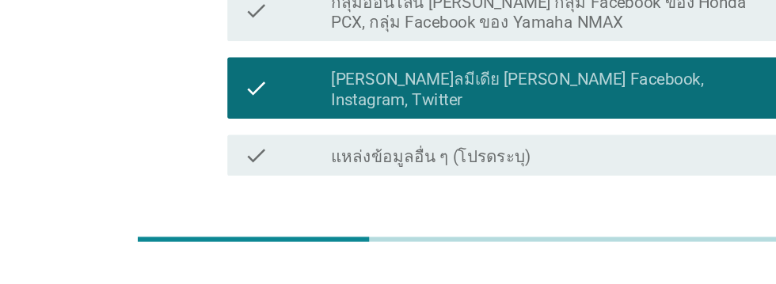
click at [567, 263] on div "ต่อไป" at bounding box center [567, 272] width 44 height 19
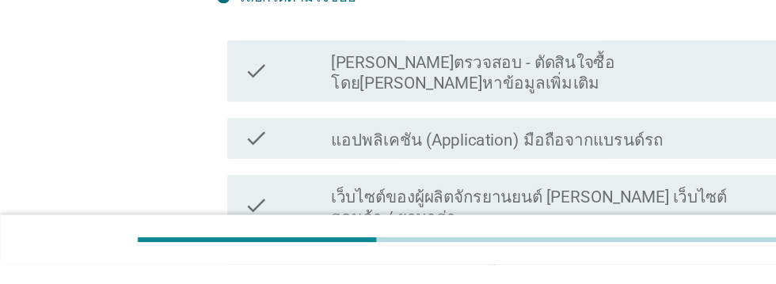
scroll to position [140, 0]
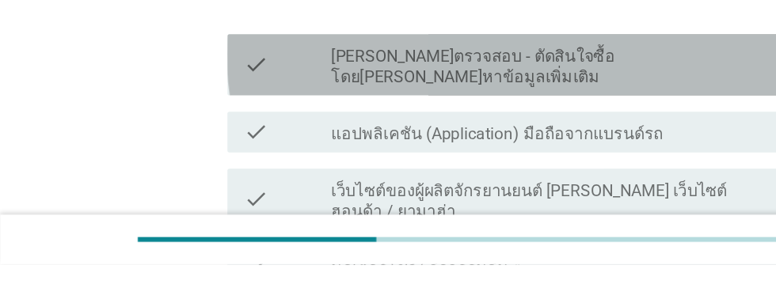
click at [538, 122] on label "[PERSON_NAME]ตรวจสอบ - ตัดสินใจซื้อโดย[PERSON_NAME]หาข้อมูลเพิ่มเติม" at bounding box center [426, 131] width 339 height 32
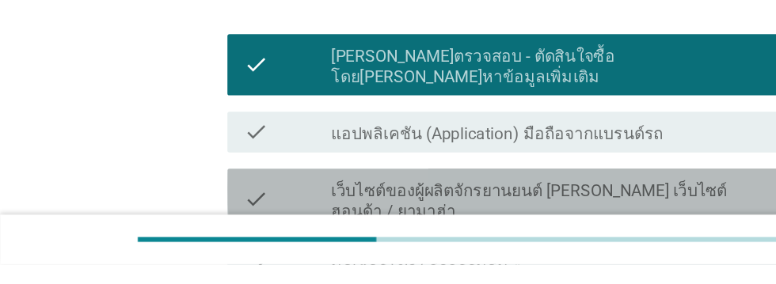
click at [535, 219] on label "เว็บไซต์ของผู้ผลิตจักรยานยนต์ [PERSON_NAME] เว็บไซต์ฮอนด้า / ยามาฮ่า" at bounding box center [426, 235] width 339 height 32
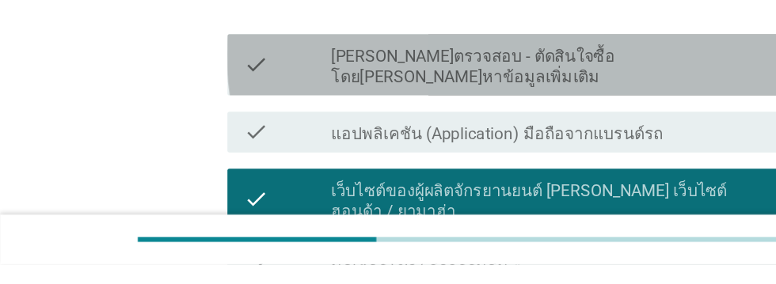
click at [539, 122] on label "[PERSON_NAME]ตรวจสอบ - ตัดสินใจซื้อโดย[PERSON_NAME]หาข้อมูลเพิ่มเติม" at bounding box center [426, 131] width 339 height 32
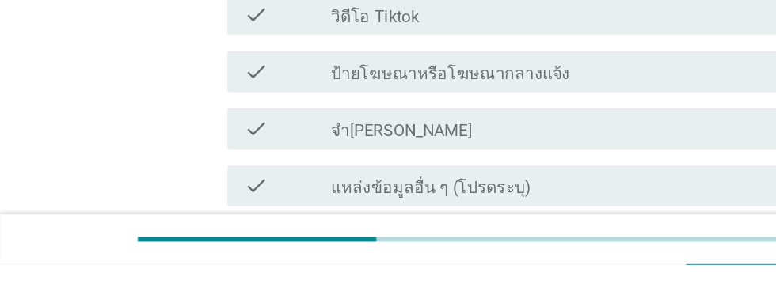
scroll to position [878, 0]
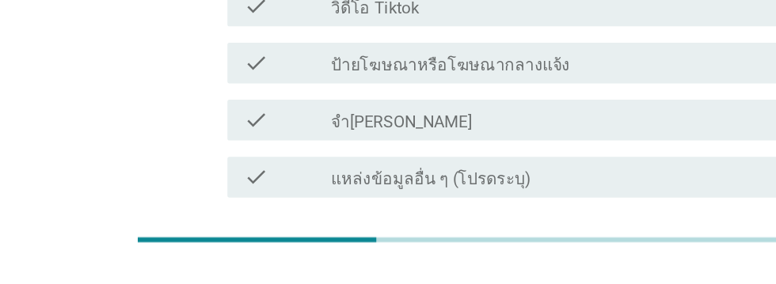
click at [571, 279] on div "ต่อไป" at bounding box center [567, 288] width 44 height 19
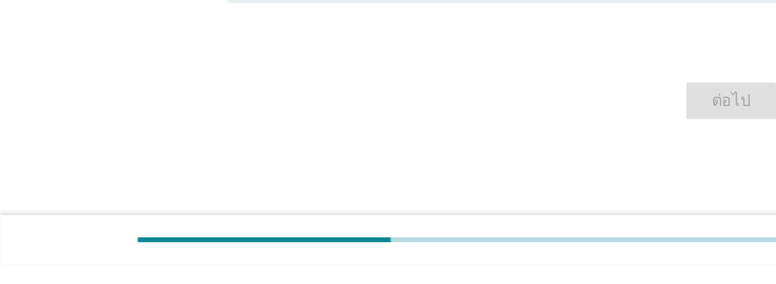
scroll to position [0, 0]
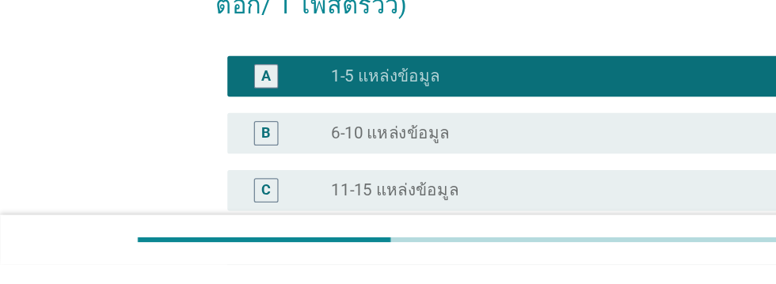
scroll to position [355, 0]
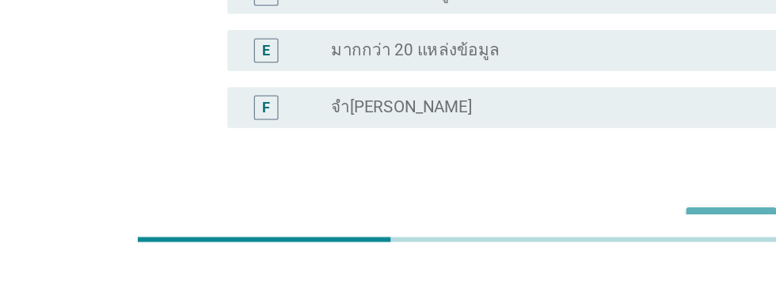
click at [570, 245] on div "ต่อไป" at bounding box center [567, 254] width 44 height 19
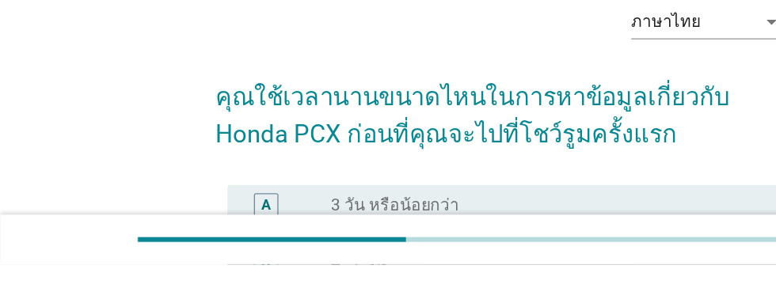
click at [375, 283] on div "radio_button_unchecked 4 - 7 วัน" at bounding box center [420, 283] width 326 height 16
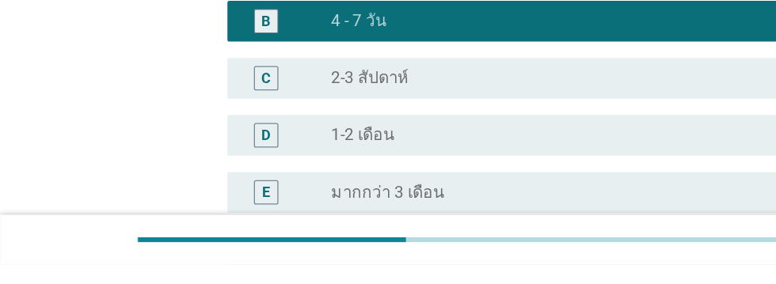
scroll to position [327, 0]
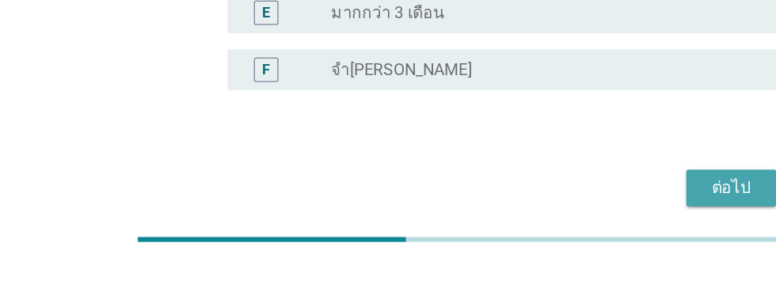
click at [564, 231] on div "ต่อไป" at bounding box center [567, 224] width 44 height 19
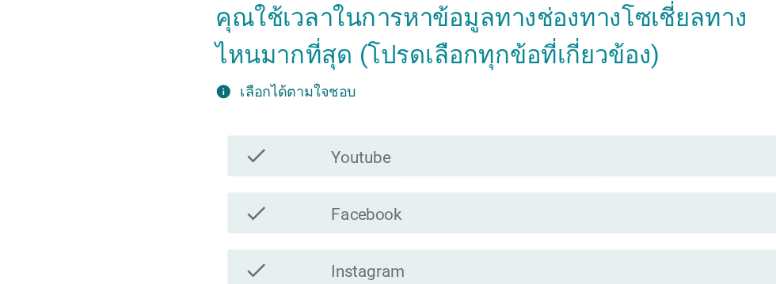
scroll to position [139, 0]
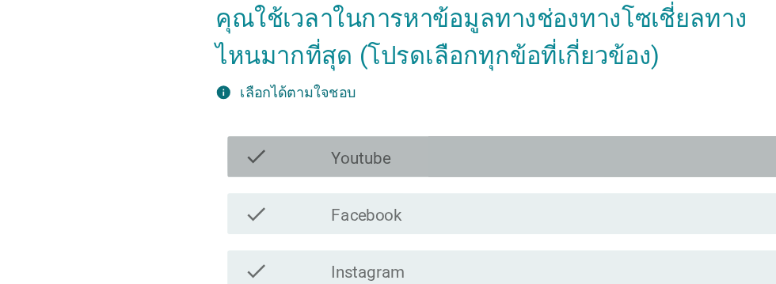
click at [353, 122] on div "check_box_outline_blank Youtube" at bounding box center [426, 121] width 339 height 19
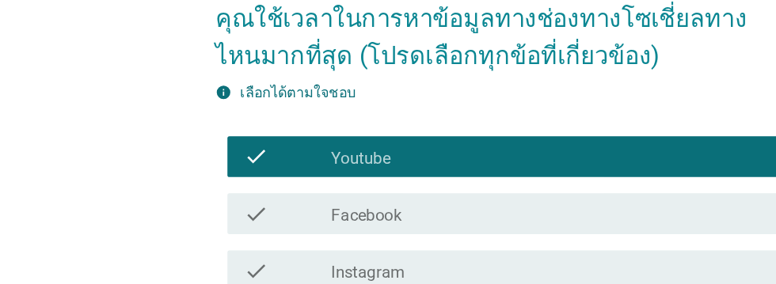
click at [396, 157] on div "check_box_outline_blank Facebook" at bounding box center [426, 166] width 339 height 19
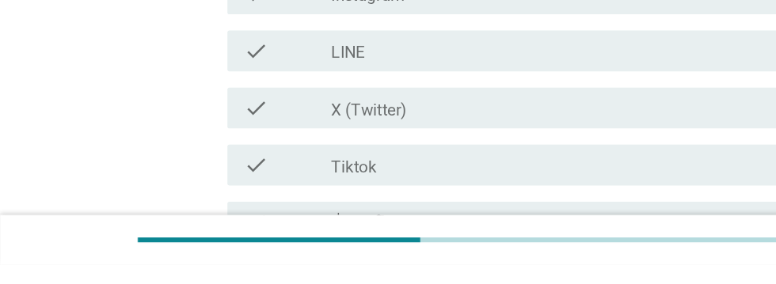
scroll to position [278, 0]
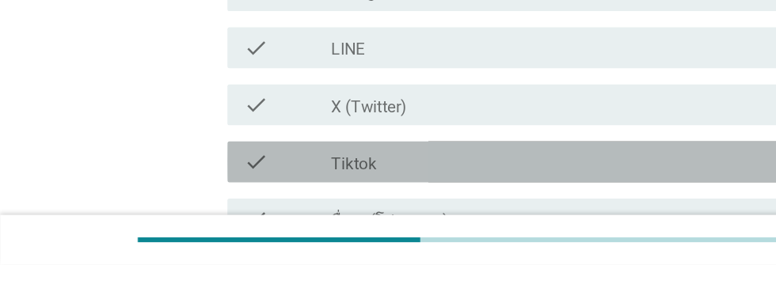
click at [399, 210] on div "check_box_outline_blank Tiktok" at bounding box center [426, 204] width 339 height 19
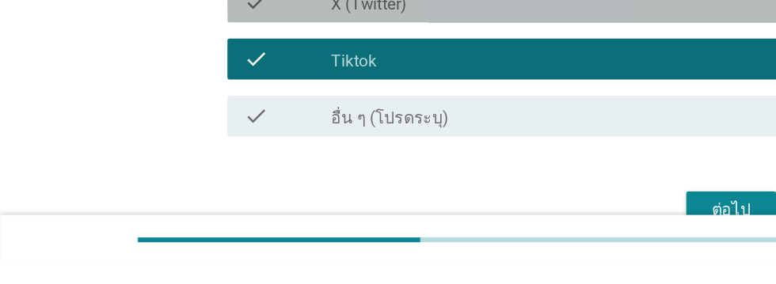
scroll to position [375, 0]
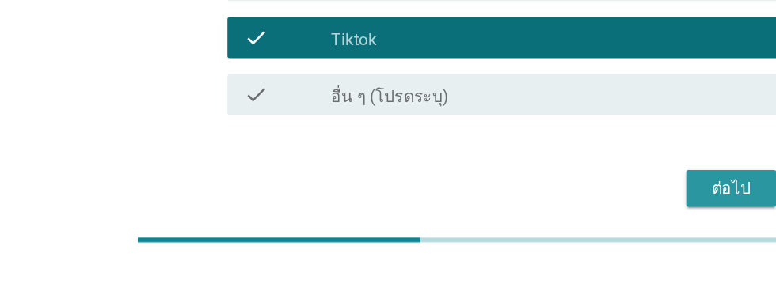
click at [564, 227] on div "ต่อไป" at bounding box center [567, 224] width 44 height 19
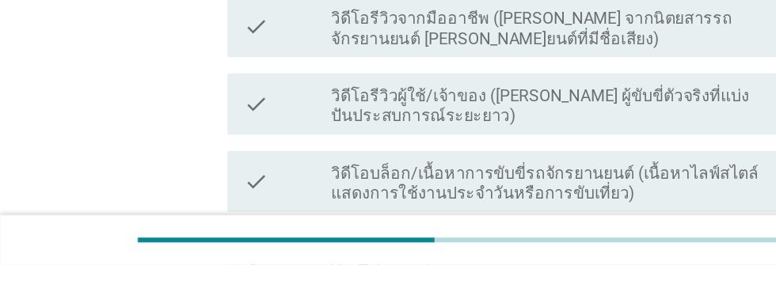
scroll to position [333, 0]
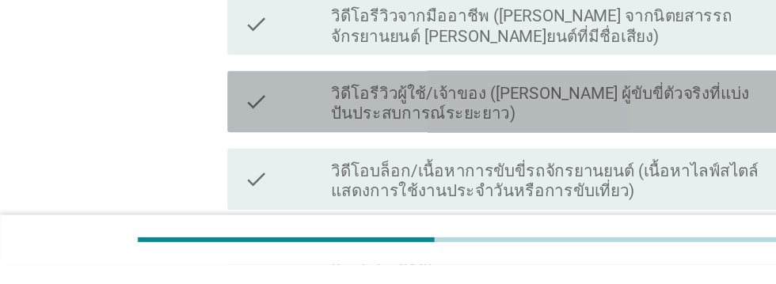
click at [507, 152] on label "วิดีโอรีวิวผู้ใช้/เจ้าของ ([PERSON_NAME] ผู้ขับขี่ตัวจริงที่แบ่งปันประสบการณ์ระ…" at bounding box center [426, 159] width 339 height 32
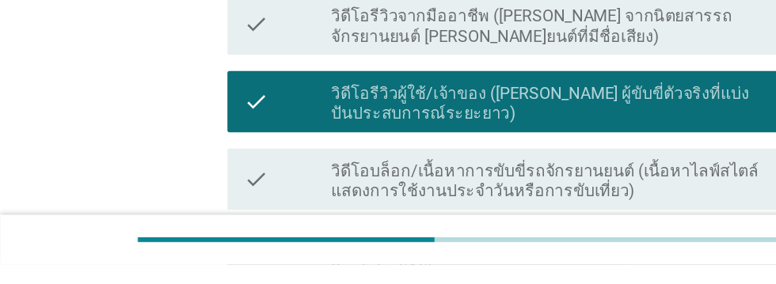
click at [442, 268] on label "โฆษณาออนไลน์ (โฆษณาวิดีโอบน[PERSON_NAME]ลมีเดีย YouTube ฯลฯ)" at bounding box center [426, 280] width 339 height 32
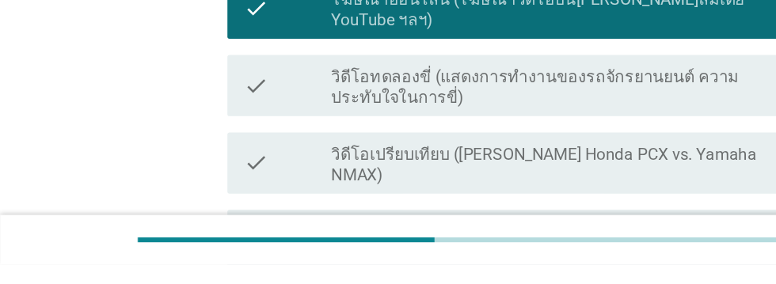
scroll to position [535, 0]
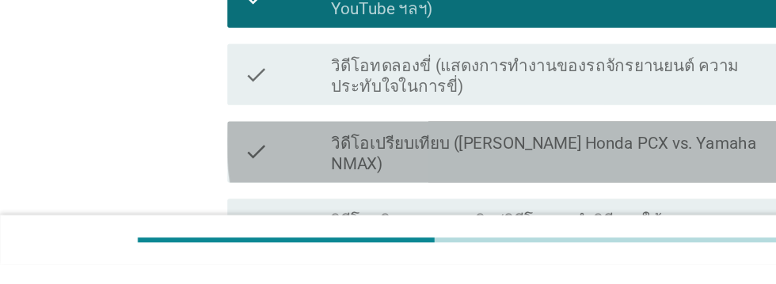
click at [501, 182] on label "วิดีโอเปรียบเทียบ ([PERSON_NAME] Honda PCX vs. Yamaha NMAX)" at bounding box center [426, 198] width 339 height 32
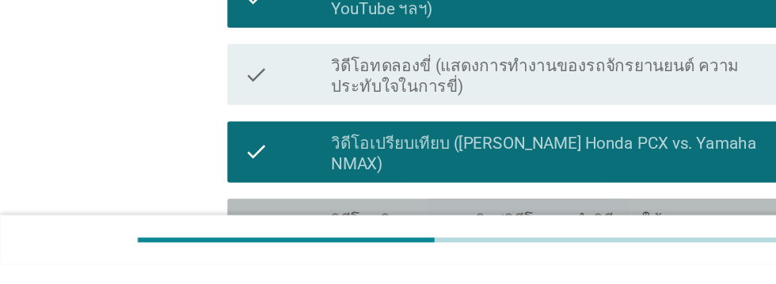
click at [454, 242] on label "วิดีโออธิบายทางเทคนิค/วิดีโอแนะนําวิธีการใช้งาน ([PERSON_NAME] การบํา[PERSON_NA…" at bounding box center [426, 258] width 339 height 32
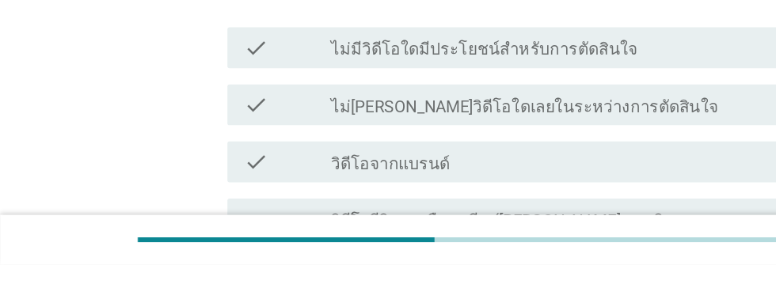
scroll to position [175, 0]
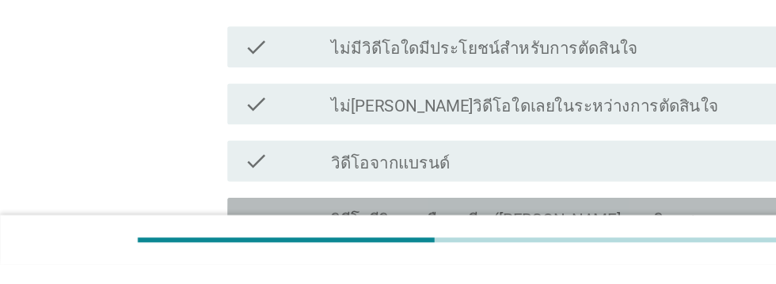
click at [488, 248] on label "วิดีโอรีวิวจากมืออาชีพ ([PERSON_NAME] จากนิตยสารรถจักรยานยนต์ [PERSON_NAME]ยนต์…" at bounding box center [426, 257] width 339 height 32
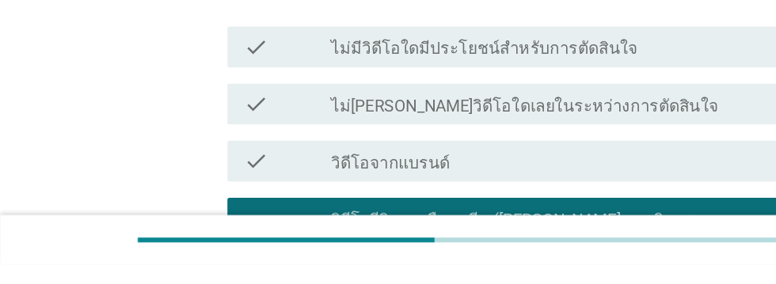
click at [503, 200] on div "check_box_outline_blank วิดีโอจากแบรนด์" at bounding box center [426, 203] width 339 height 19
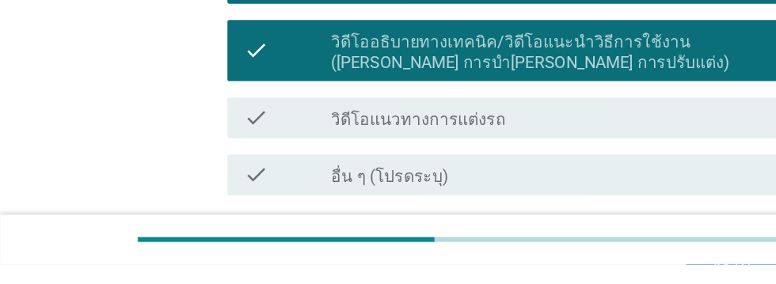
scroll to position [705, 0]
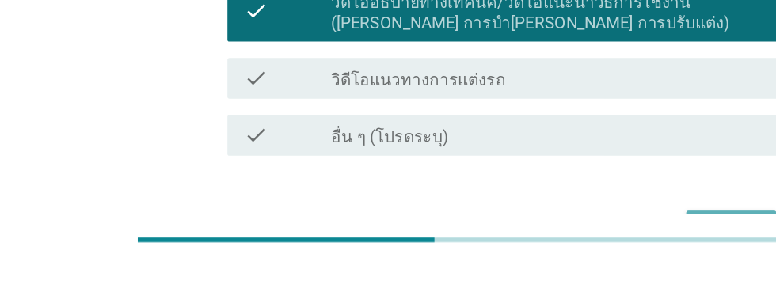
click at [564, 247] on div "ต่อไป" at bounding box center [567, 256] width 44 height 19
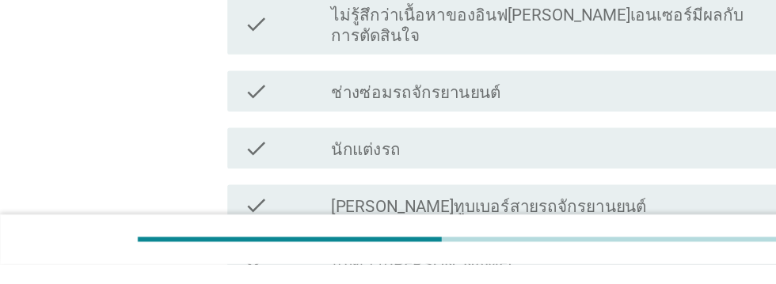
scroll to position [262, 0]
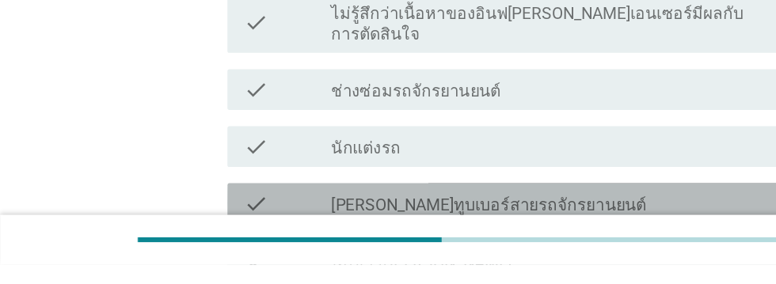
click at [499, 227] on div "check_box_outline_blank [PERSON_NAME]ทูบเบอร์สายรถจักรยานยนต์" at bounding box center [426, 236] width 339 height 19
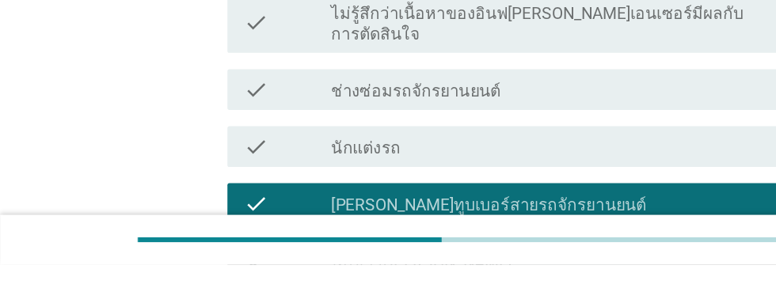
click at [511, 272] on div "check_box_outline_blank นักข่าว/นักวิจารณ์มอเตอร์ไซค์มืออาชีพ" at bounding box center [426, 281] width 339 height 19
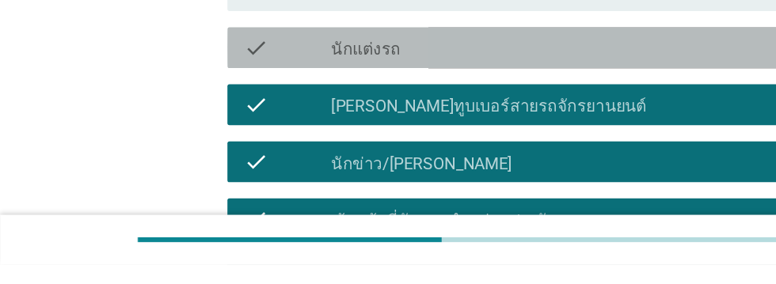
scroll to position [447, 0]
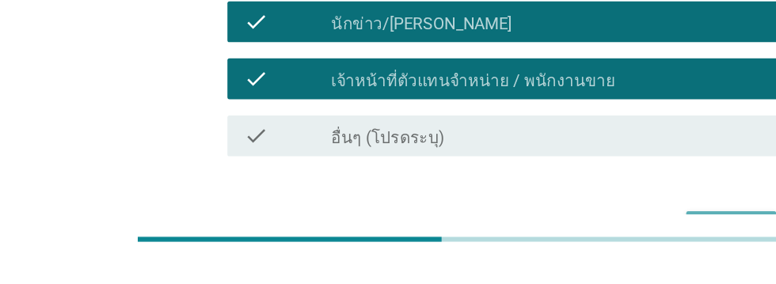
click at [574, 248] on div "ต่อไป" at bounding box center [567, 257] width 44 height 19
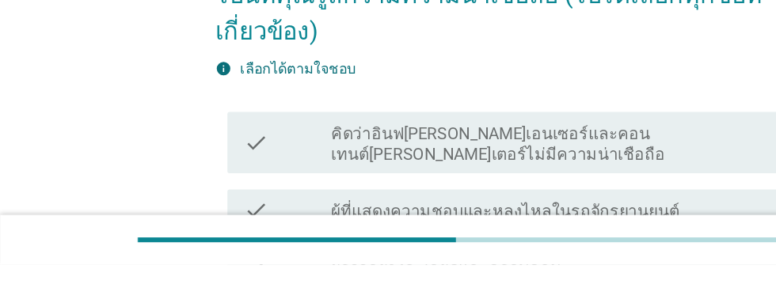
scroll to position [110, 0]
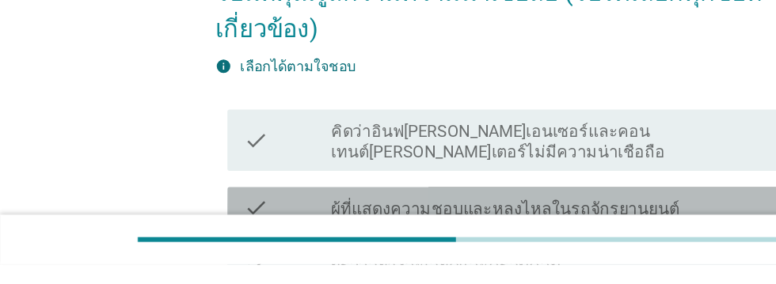
click at [530, 230] on div "check_box_outline_blank ผู้ที่แสดงความชอบและหลงไหลในรถจักรยานยนต์" at bounding box center [426, 239] width 339 height 19
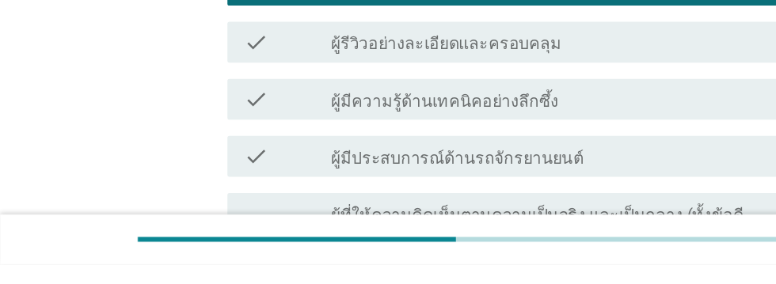
scroll to position [284, 0]
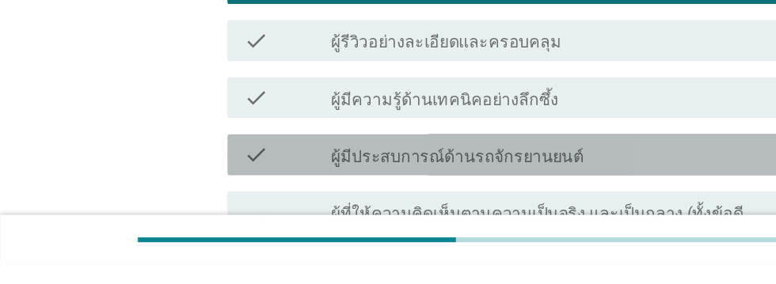
click at [510, 189] on div "check_box_outline_blank ผู้มีประสบการณ์ด้านรถจักรยานยนต์" at bounding box center [426, 198] width 339 height 19
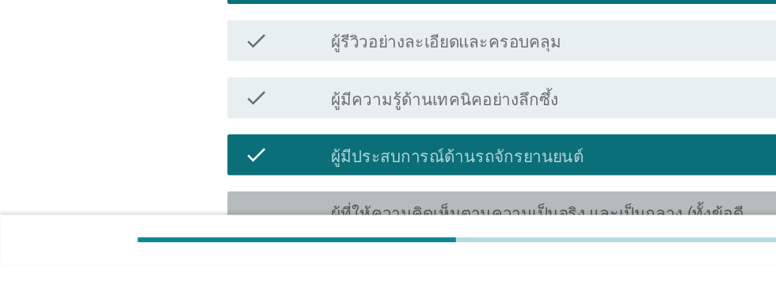
click at [523, 237] on label "ผู้ที่ให้ความคิดเห็นตามความเป็นจริง และเป็นกลาง (ทั้งข้อดีและข้อเสีย)" at bounding box center [426, 253] width 339 height 32
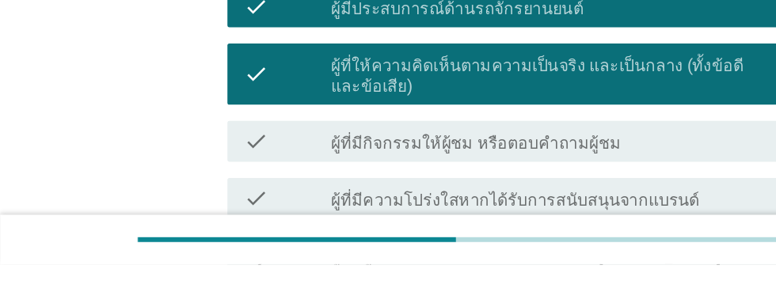
scroll to position [405, 0]
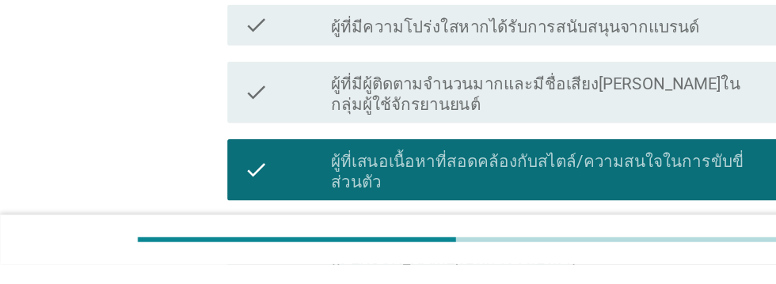
scroll to position [534, 0]
click at [530, 256] on label "ผู้เสนอเนื้อหา[PERSON_NAME]เติมแต่งเยอะเกินไป ([PERSON_NAME]เป็นการโฆษณา)" at bounding box center [426, 272] width 339 height 32
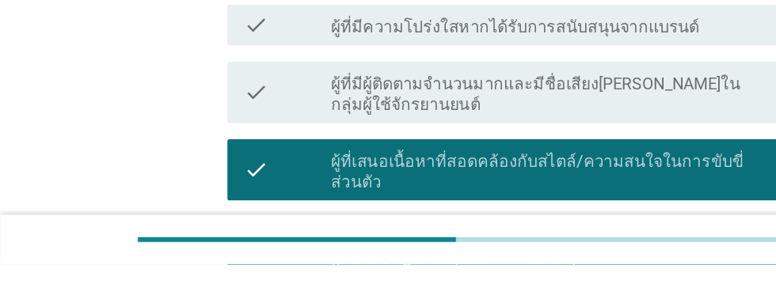
scroll to position [644, 0]
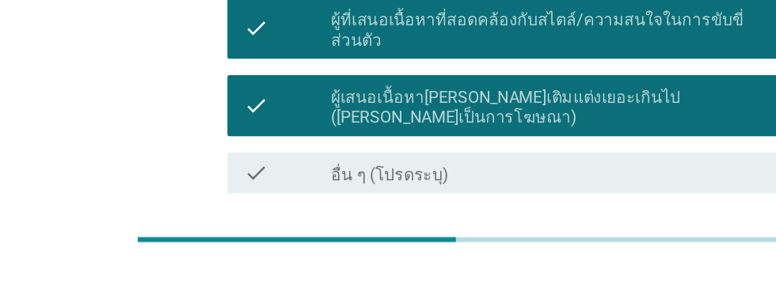
click at [572, 276] on div "ต่อไป" at bounding box center [567, 285] width 44 height 19
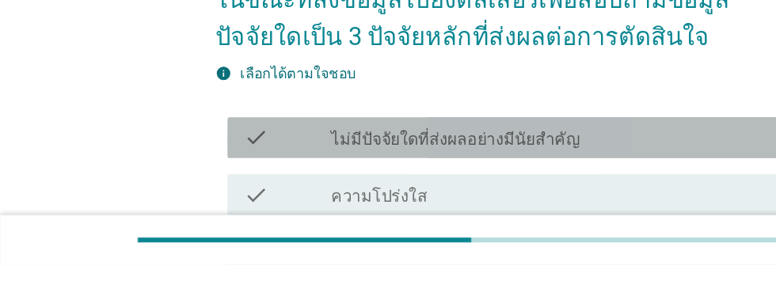
scroll to position [93, 0]
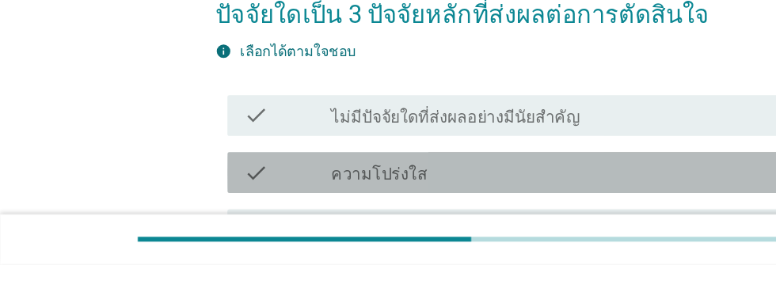
click at [454, 216] on div "check_box_outline_blank ความโปร่งใส" at bounding box center [426, 212] width 339 height 19
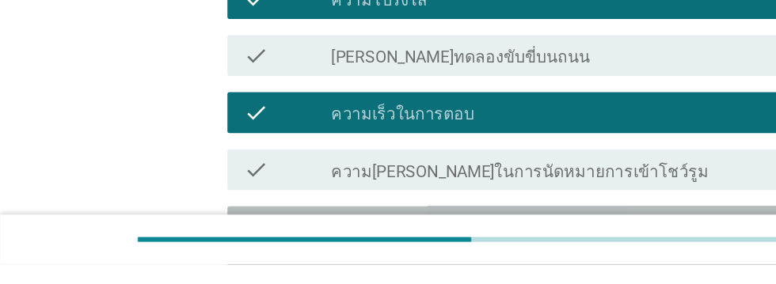
scroll to position [255, 0]
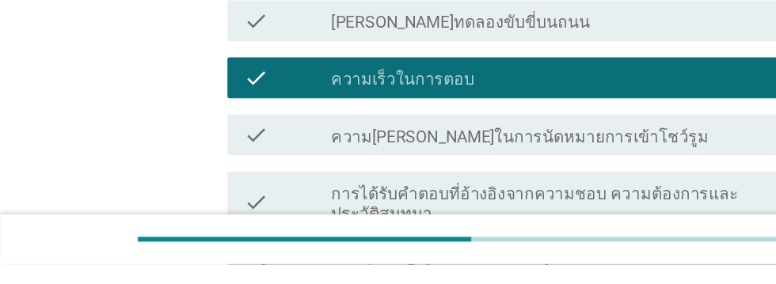
click at [476, 283] on div "check check_box_outline_blank การช่วยเหลือ[PERSON_NAME]" at bounding box center [392, 288] width 431 height 32
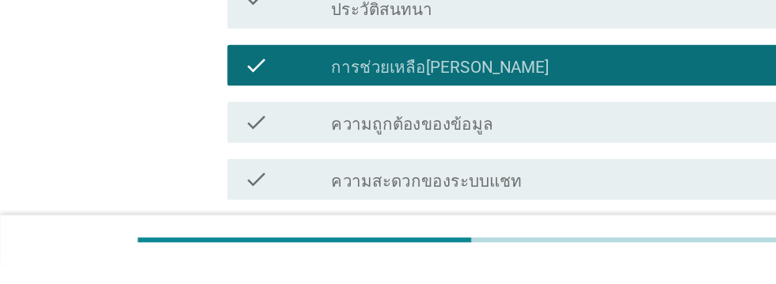
scroll to position [415, 0]
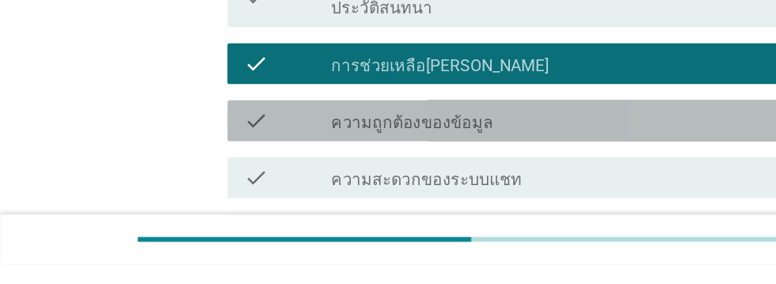
click at [484, 173] on div "check_box_outline_blank ความถูกต้องของข้อมูล" at bounding box center [426, 172] width 339 height 19
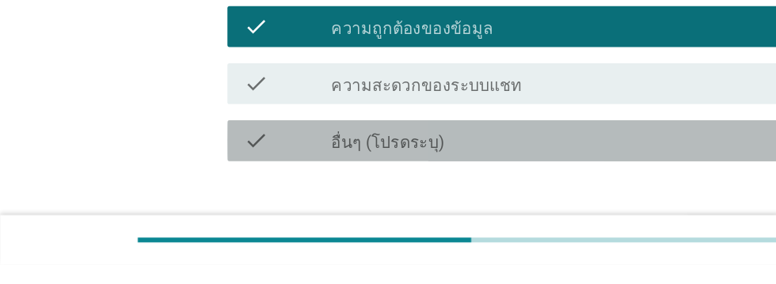
scroll to position [523, 0]
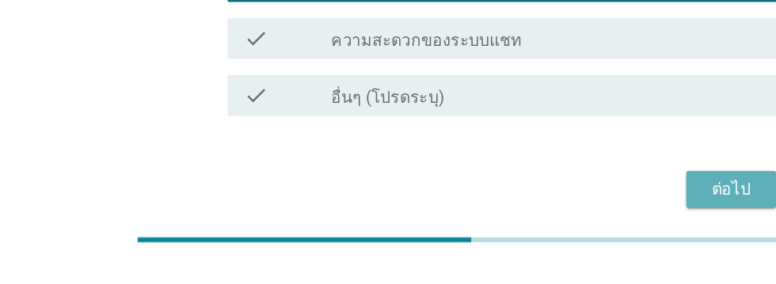
click at [576, 227] on div "ต่อไป" at bounding box center [567, 225] width 44 height 19
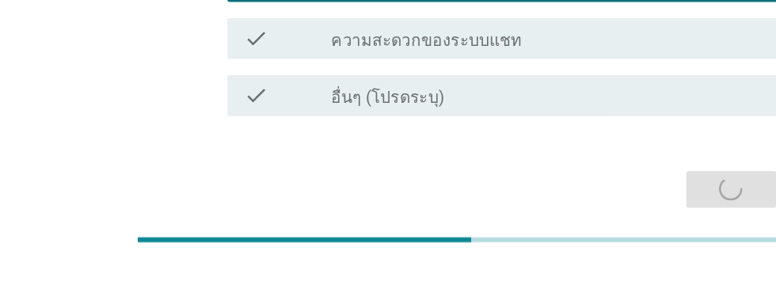
scroll to position [0, 0]
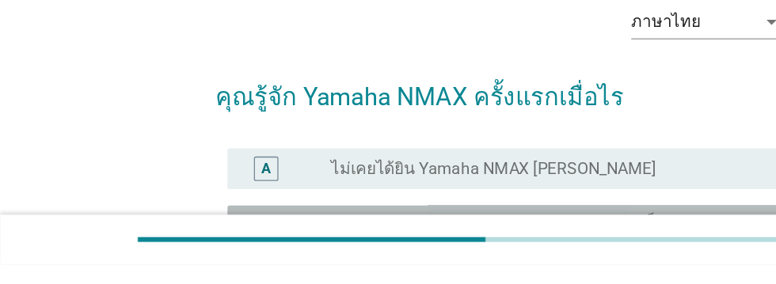
click at [365, 267] on label "ระหว่างกระบวนการรับรู้ ([PERSON_NAME] เห็นผ่าน ๆ บนช่องทางออนไลน์ เคยได้ยินมาบ้…" at bounding box center [420, 261] width 326 height 32
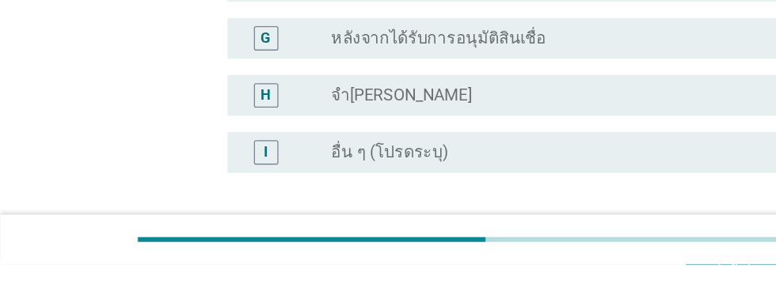
scroll to position [469, 0]
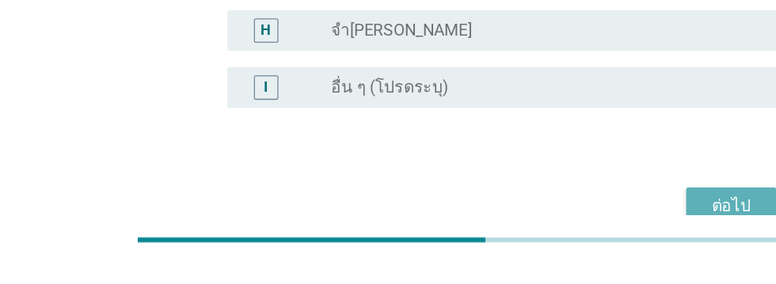
click at [573, 232] on div "ต่อไป" at bounding box center [567, 238] width 44 height 19
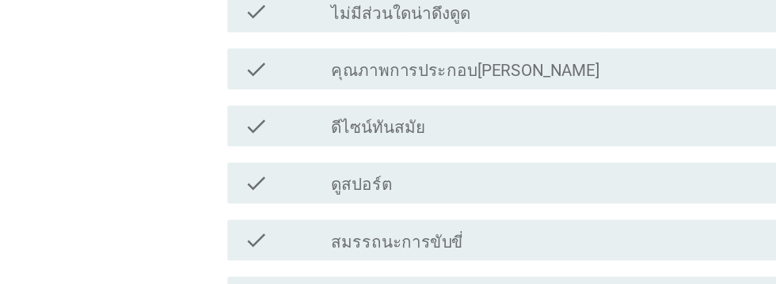
scroll to position [252, 0]
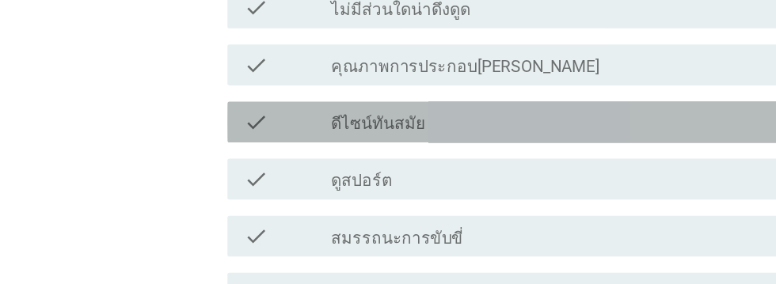
click at [450, 93] on div "check_box_outline_blank ดีไซน์ทันสมัย" at bounding box center [426, 98] width 339 height 19
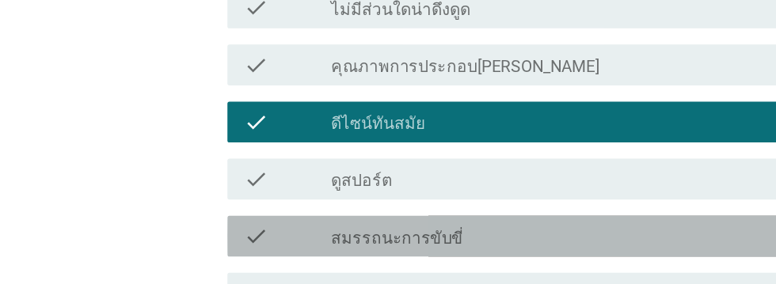
click at [465, 183] on div "check_box_outline_blank สมรรถนะการขับขี่" at bounding box center [426, 186] width 339 height 19
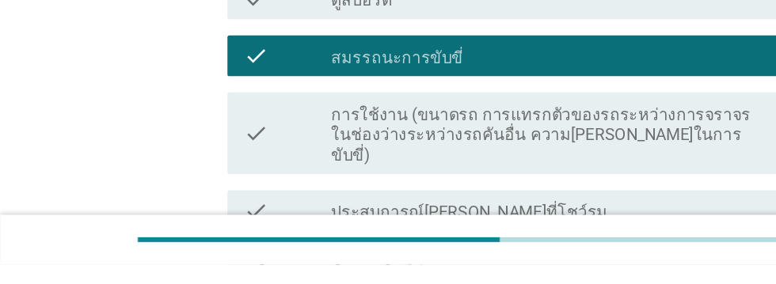
scroll to position [320, 0]
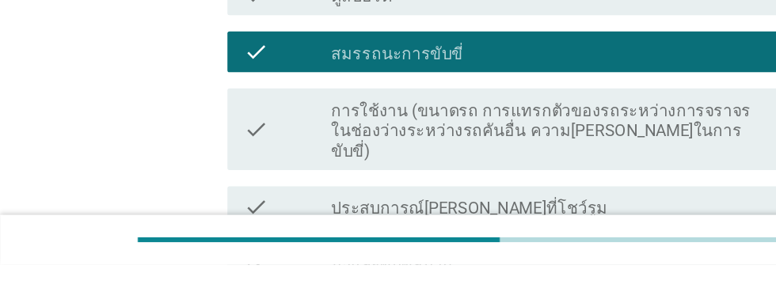
click at [493, 169] on label "การใช้งาน (ขนาดรถ การแทรกตัวของรถระหว่างการจราจรในช่องว่างระหว่างรถคันอื่น ความ…" at bounding box center [426, 180] width 339 height 47
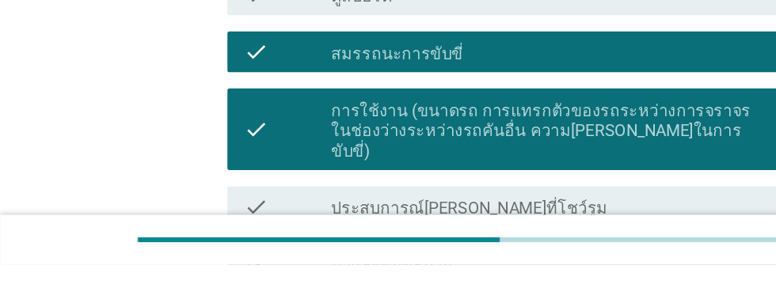
click at [432, 274] on div "check_box_outline_blank นั่งและขับขี่สบาย" at bounding box center [426, 283] width 339 height 19
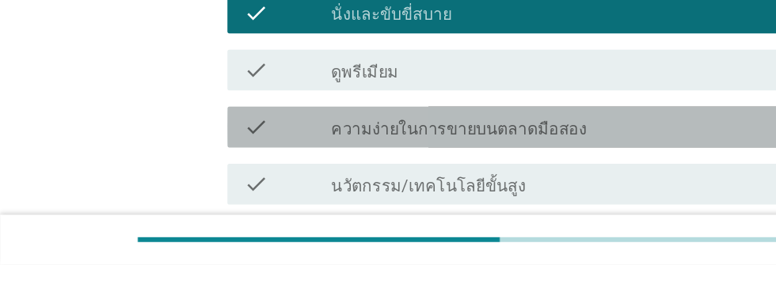
scroll to position [520, 0]
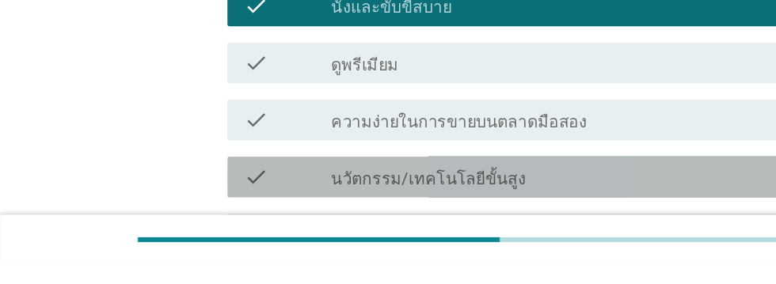
click at [473, 207] on div "check_box_outline_blank นวัตกรรม/เทคโนโลยีขั้นสูง" at bounding box center [426, 216] width 339 height 19
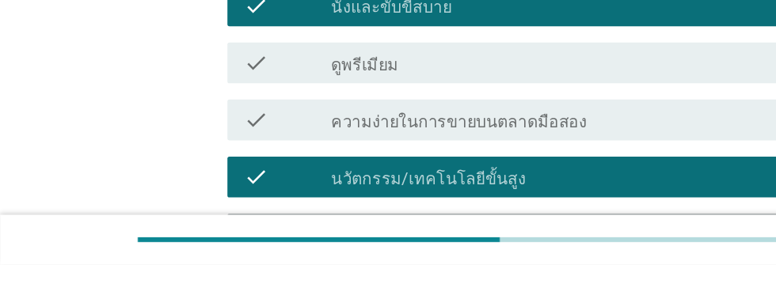
click at [446, 251] on div "check_box_outline_blank เครื่องยนต์ที่ทรงพลัง" at bounding box center [426, 260] width 339 height 19
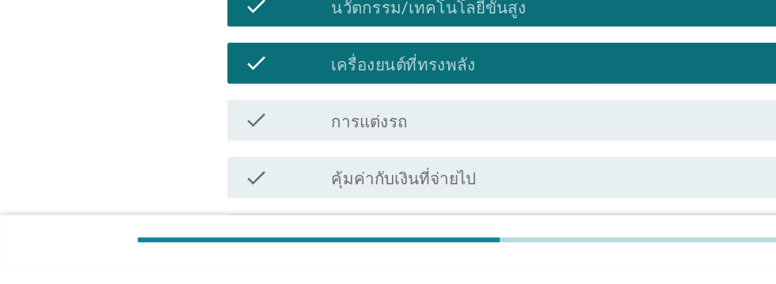
scroll to position [655, 0]
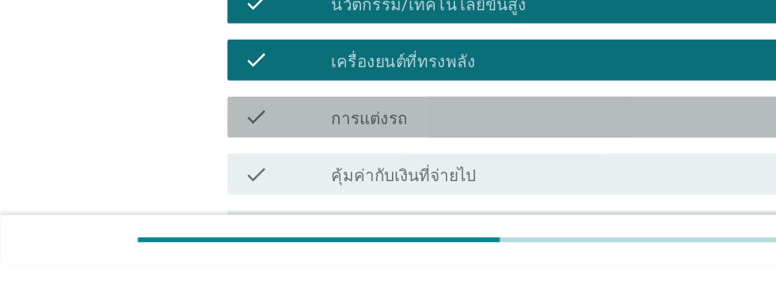
click at [437, 160] on div "check_box_outline_blank การแต่งรถ" at bounding box center [426, 169] width 339 height 19
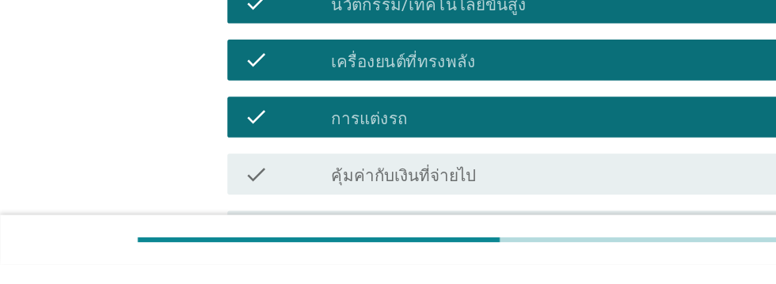
click at [444, 204] on div "check_box_outline_blank คุ้มค่ากับเงินที่จ่ายไป" at bounding box center [426, 213] width 339 height 19
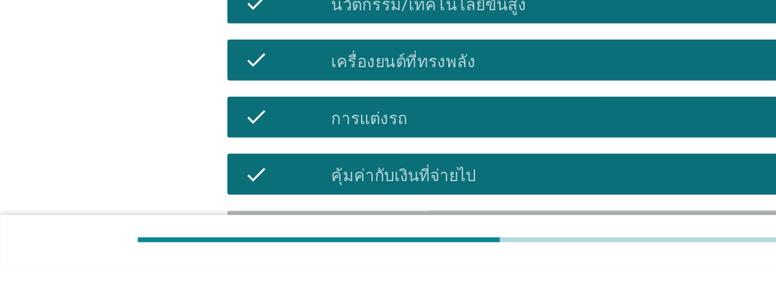
click at [440, 249] on div "check_box_outline_blank ความประหยัดน้ำมัน" at bounding box center [426, 258] width 339 height 19
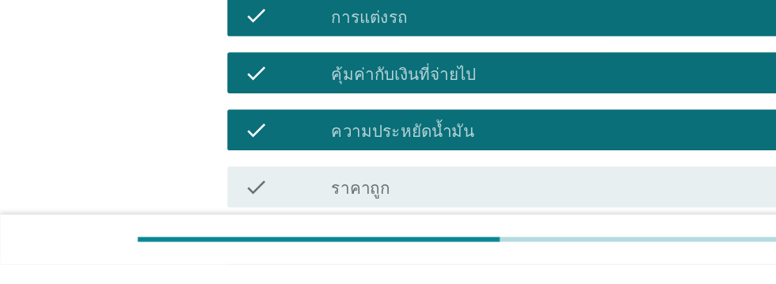
scroll to position [740, 0]
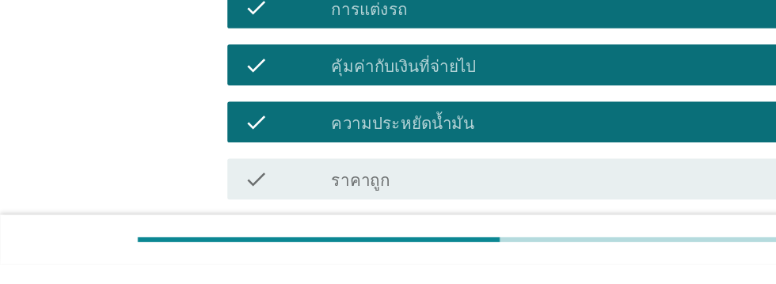
click at [443, 253] on div "check_box_outline_blank บริการหลังการขาย[PERSON_NAME]" at bounding box center [426, 262] width 339 height 19
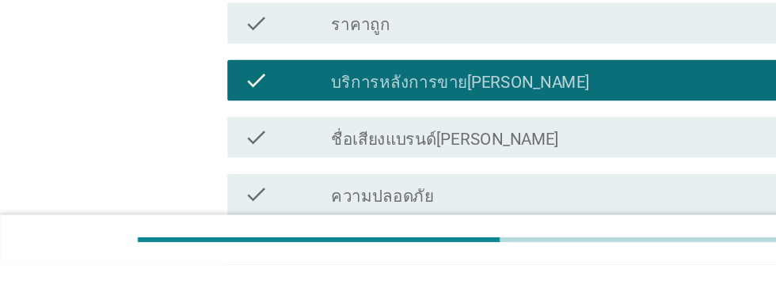
scroll to position [862, 0]
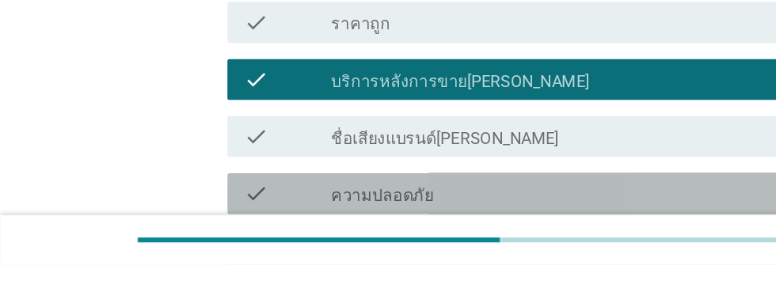
click at [444, 219] on div "check_box_outline_blank ความปลอดภัย" at bounding box center [426, 228] width 339 height 19
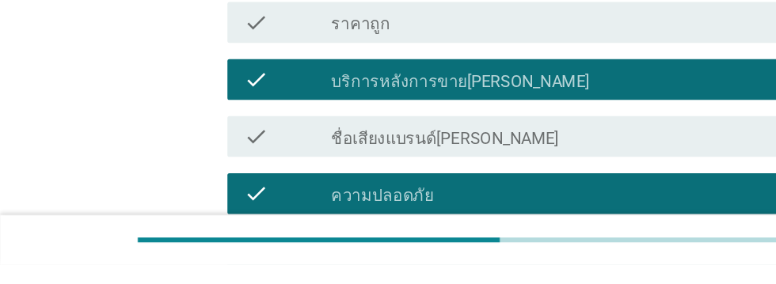
scroll to position [967, 0]
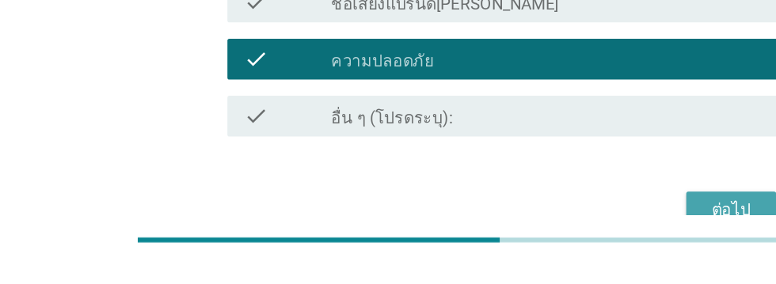
click at [565, 232] on div "ต่อไป" at bounding box center [567, 241] width 44 height 19
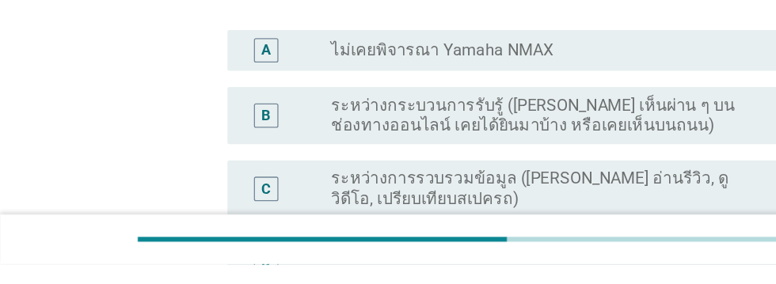
scroll to position [121, 0]
click at [330, 278] on label "หลังจากไปที่โชว์รูม / หลังจากได้รับคำอธิบายจากพนักงานขาย" at bounding box center [420, 282] width 326 height 32
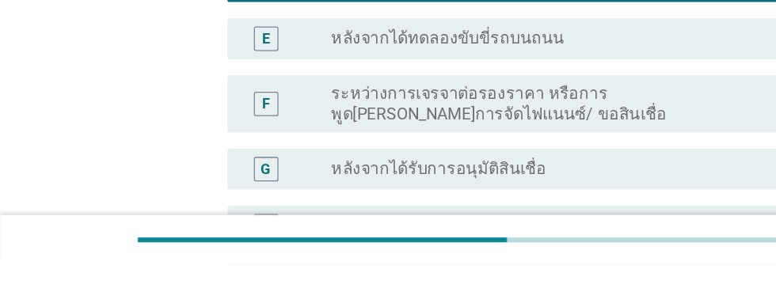
scroll to position [498, 0]
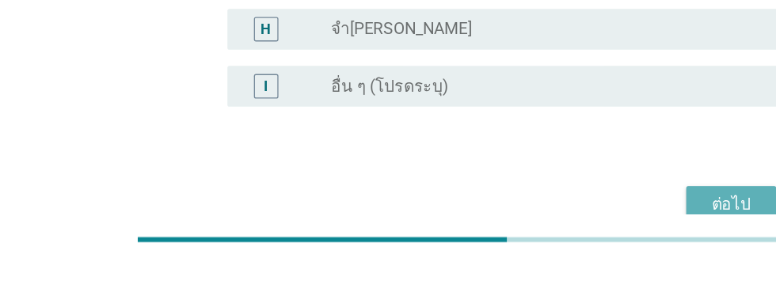
click at [565, 228] on div "ต่อไป" at bounding box center [567, 237] width 44 height 19
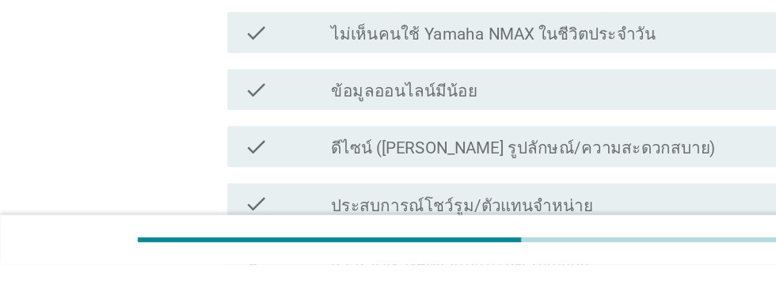
scroll to position [766, 0]
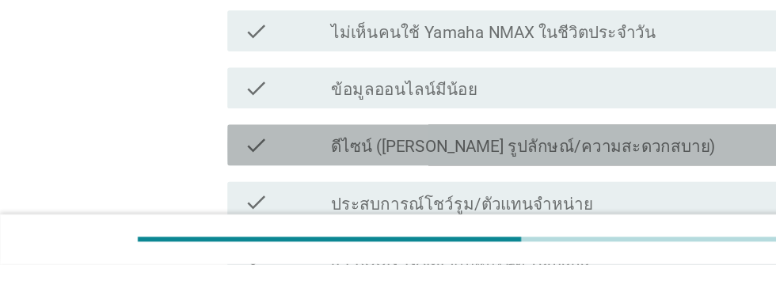
click at [517, 182] on div "check_box_outline_blank ดีไซน์ ([PERSON_NAME] รูปลักษณ์/ความสะดวกสบาย)" at bounding box center [426, 191] width 339 height 19
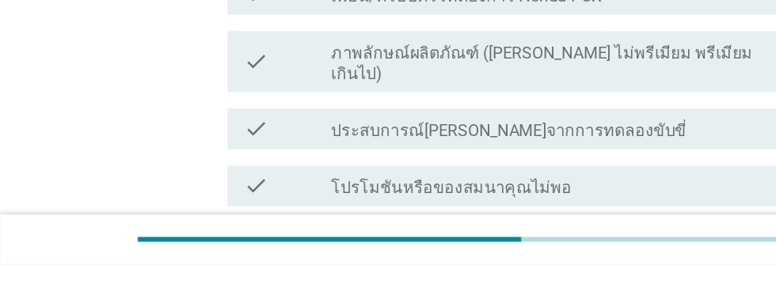
scroll to position [1062, 0]
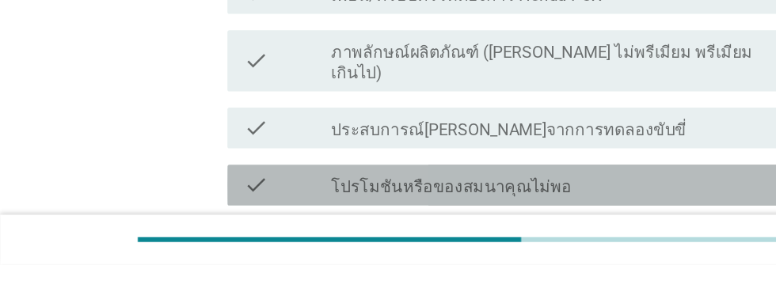
click at [507, 213] on div "check_box_outline_blank โปรโมชันหรือของสมนาคุณไม่พอ" at bounding box center [426, 222] width 339 height 19
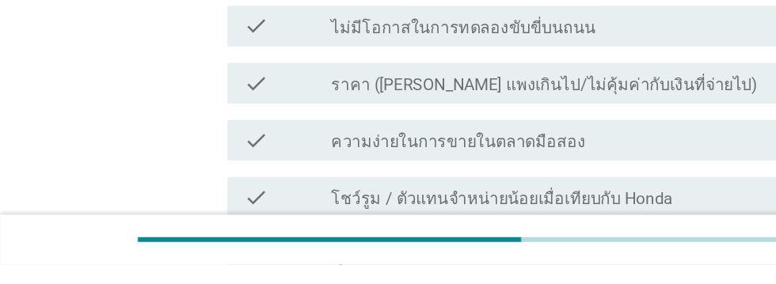
scroll to position [374, 0]
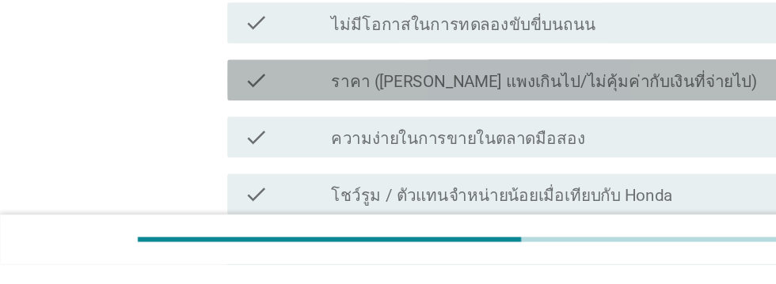
click at [559, 131] on div "check_box_outline_blank ราคา ([PERSON_NAME] แพงเกินไป/ไม่คุ้มค่ากับเงินที่จ่ายไ…" at bounding box center [426, 140] width 339 height 19
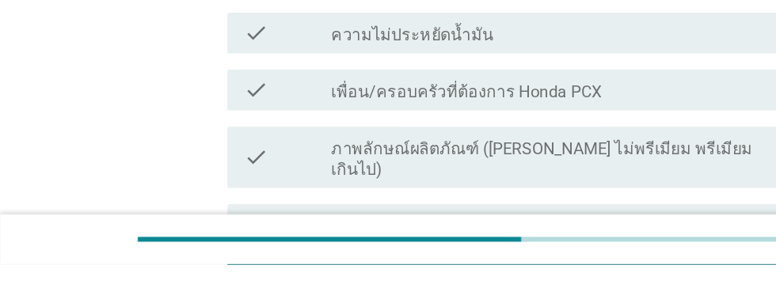
scroll to position [1188, 0]
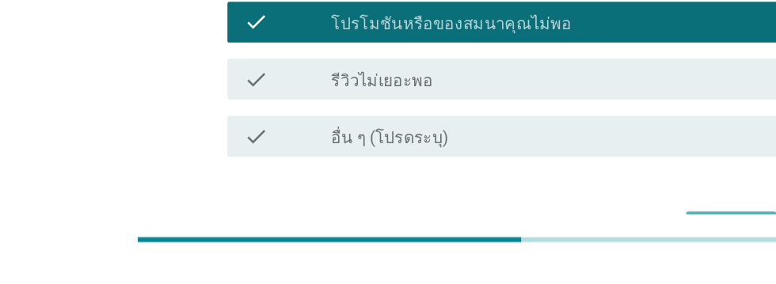
click at [568, 248] on div "ต่อไป" at bounding box center [567, 257] width 44 height 19
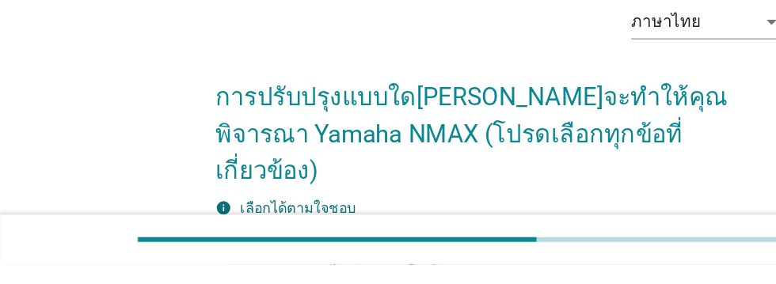
click at [537, 232] on div "info เลือกได้ตามใจชอบ" at bounding box center [387, 240] width 441 height 17
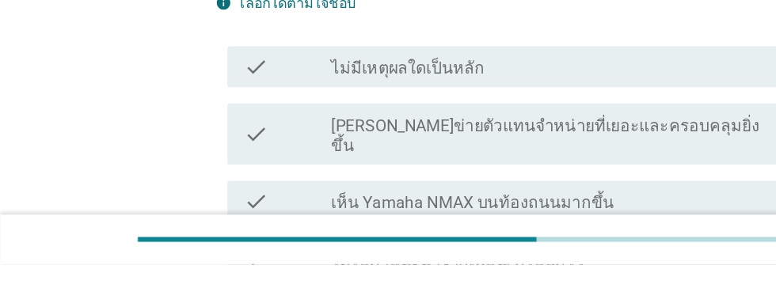
scroll to position [160, 0]
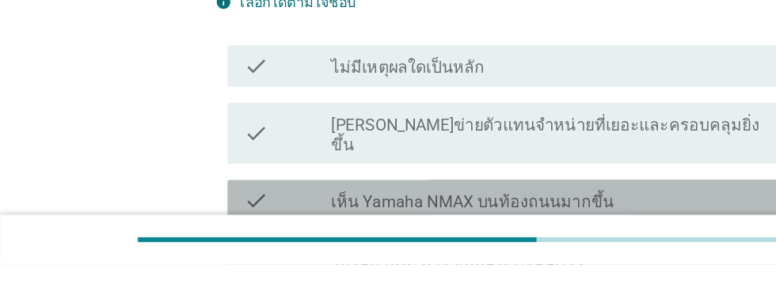
click at [533, 225] on div "check_box_outline_blank เห็น Yamaha NMAX บนท้องถนนมากขึ้น" at bounding box center [426, 234] width 339 height 19
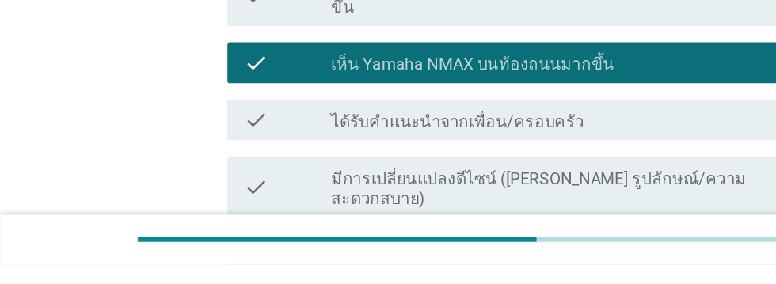
scroll to position [268, 0]
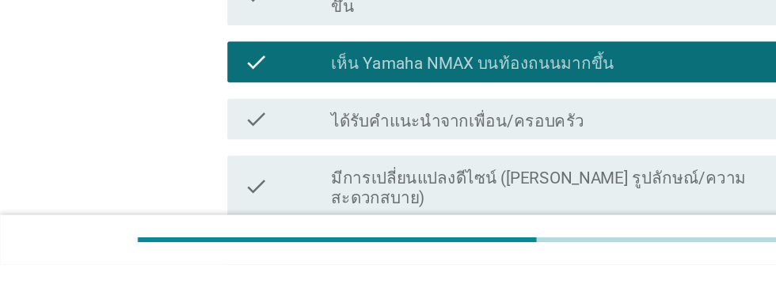
click at [555, 209] on label "มีการเปลี่ยนแปลงดีไซน์ ([PERSON_NAME] รูปลักษณ์/ความสะดวกสบาย)" at bounding box center [426, 225] width 339 height 32
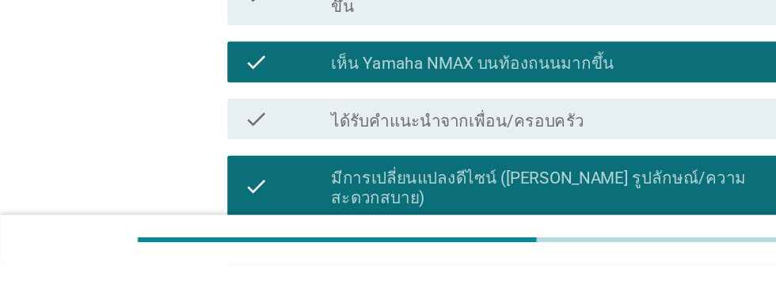
click at [522, 269] on label "ได้เห็นประสบการณ์การใช้งานจริงของคนที่ใช้Yamaha NMAX" at bounding box center [425, 277] width 337 height 16
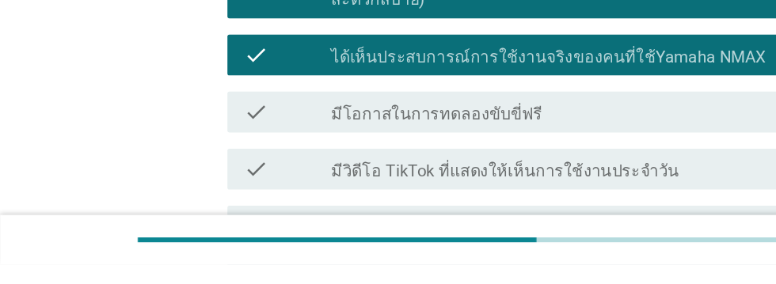
scroll to position [424, 0]
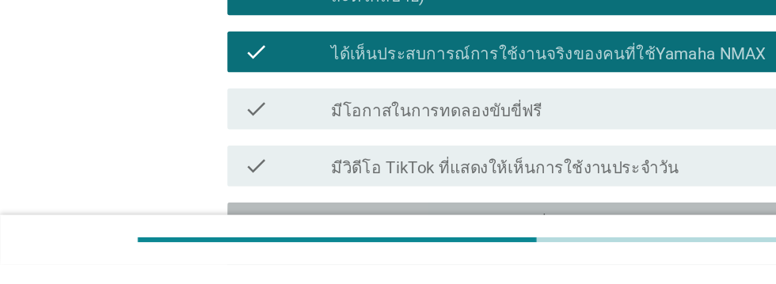
click at [527, 245] on label "มีโอกาสได้เปรียบเทียบรถจริงที่โชว์รูม / ตัวแทนจำหน่าย" at bounding box center [409, 253] width 304 height 16
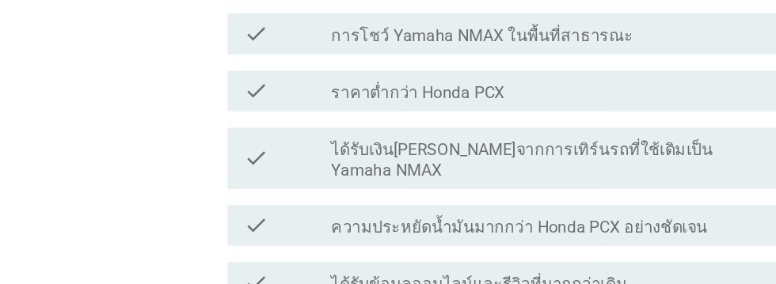
scroll to position [748, 0]
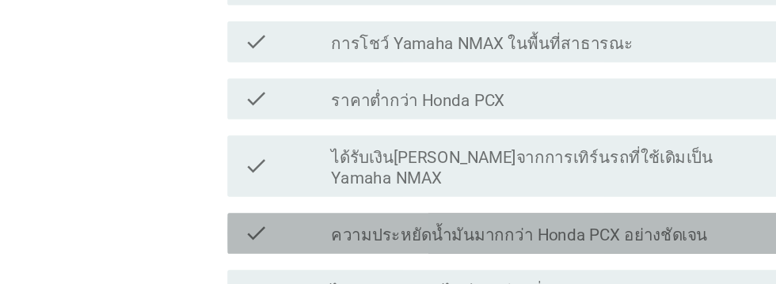
click at [550, 172] on div "check_box_outline_blank ความประหยัดน้ำมันมากกว่า Honda PCX อย่างชัดเจน" at bounding box center [426, 181] width 339 height 19
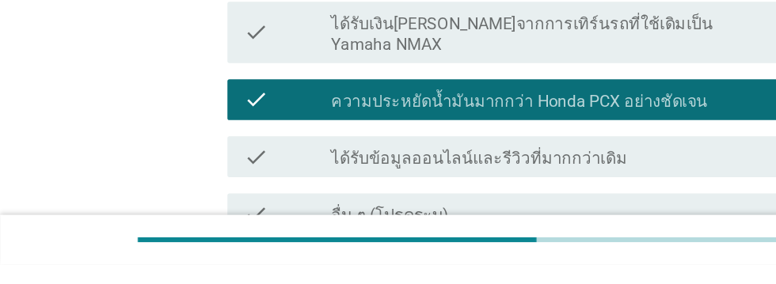
scroll to position [774, 0]
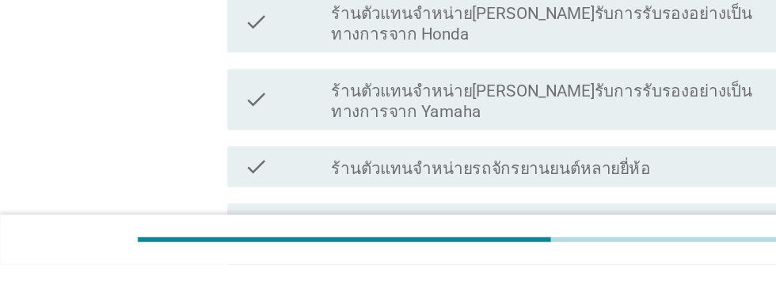
scroll to position [175, 0]
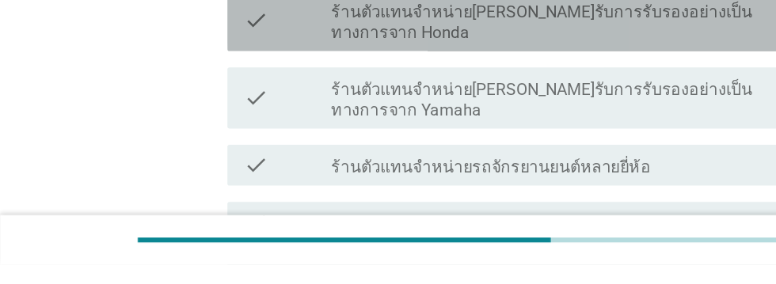
click at [283, 103] on label "ร้านตัวแทนจำหน่าย[PERSON_NAME]รับการรับรองอย่างเป็นทางการจาก Honda" at bounding box center [426, 96] width 339 height 32
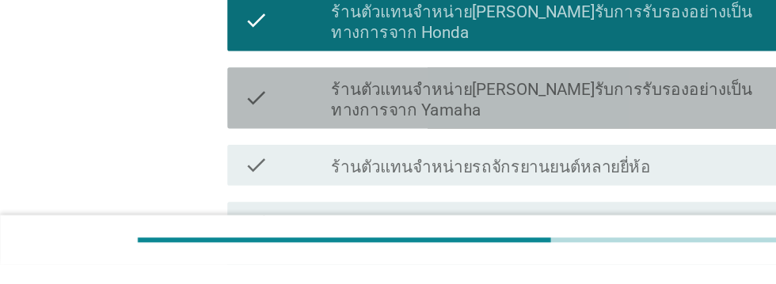
click at [288, 155] on label "ร้านตัวแทนจำหน่าย[PERSON_NAME]รับการรับรองอย่างเป็นทางการจาก Yamaha" at bounding box center [426, 156] width 339 height 32
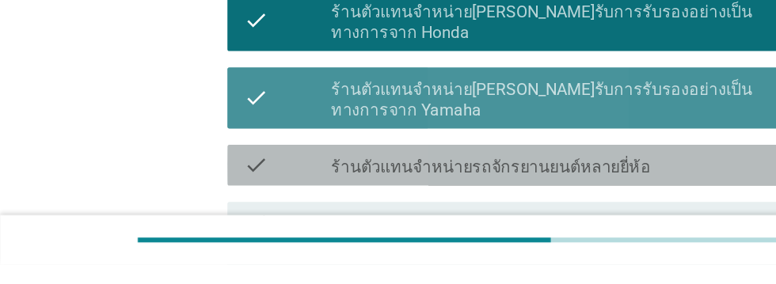
click at [301, 206] on label "ร้านตัวแทนจำหน่ายรถจักรยานยนต์หลายยี่ห้อ" at bounding box center [381, 208] width 248 height 16
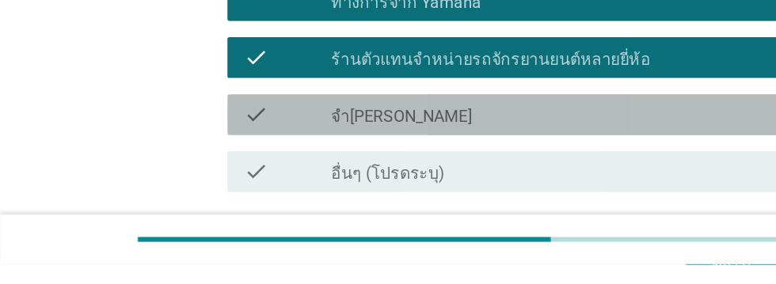
scroll to position [318, 0]
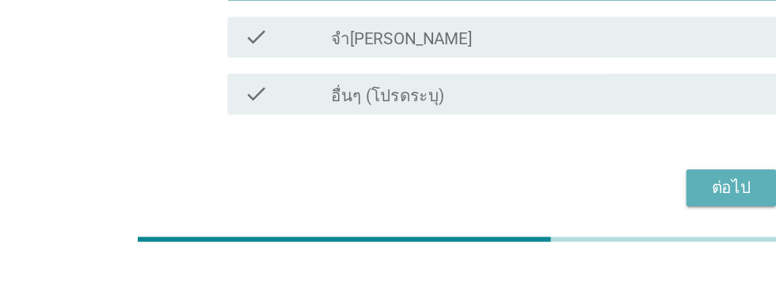
click at [568, 228] on div "ต่อไป" at bounding box center [567, 224] width 44 height 19
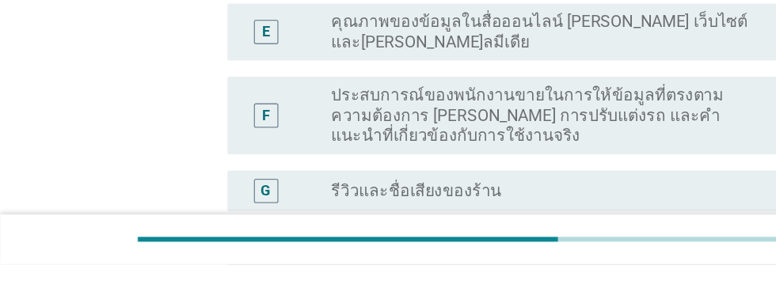
scroll to position [0, 0]
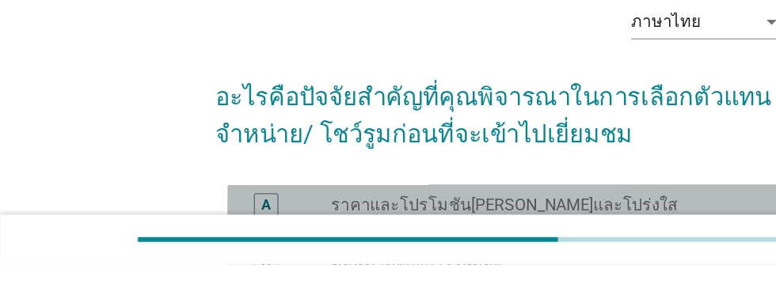
click at [496, 241] on div "radio_button_unchecked ราคาและโปรโมชัน[PERSON_NAME]และโปร่งใส" at bounding box center [420, 238] width 326 height 16
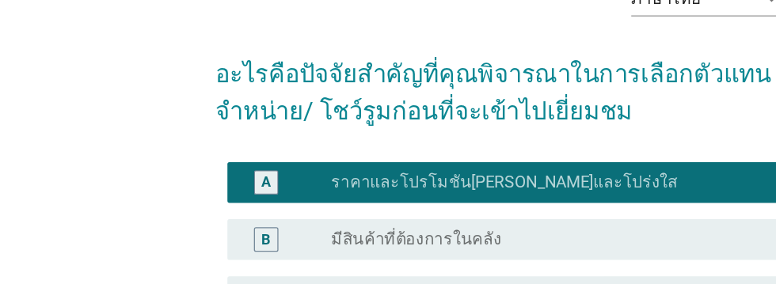
scroll to position [97, 0]
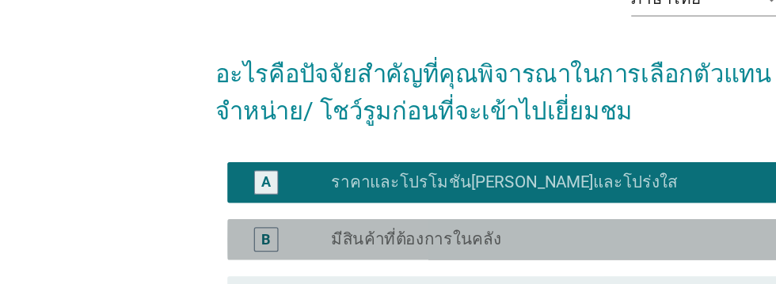
click at [446, 186] on div "radio_button_unchecked มีสินค้าที่ต้องการในคลัง" at bounding box center [420, 186] width 326 height 16
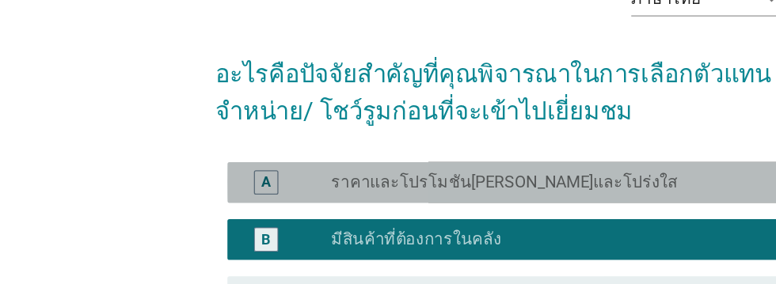
click at [477, 142] on div "radio_button_unchecked ราคาและโปรโมชัน[PERSON_NAME]และโปร่งใส" at bounding box center [420, 142] width 326 height 16
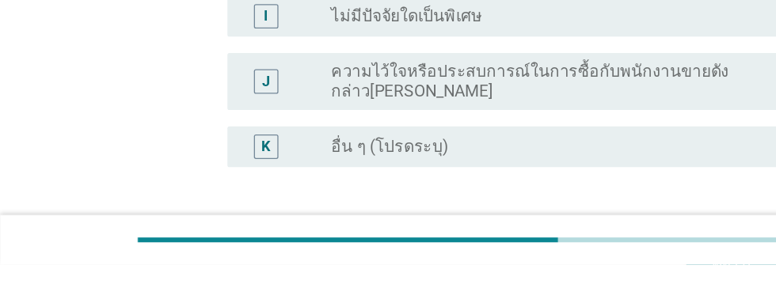
scroll to position [602, 0]
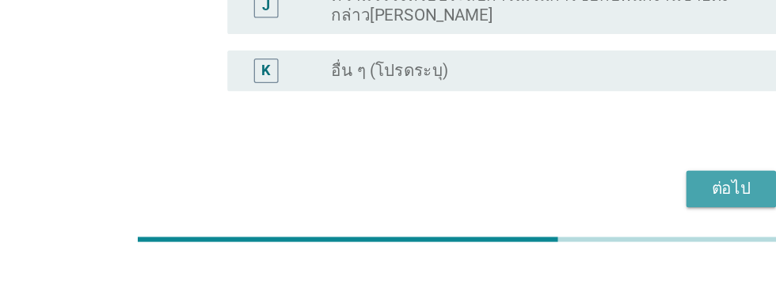
click at [570, 226] on div "ต่อไป" at bounding box center [567, 225] width 44 height 19
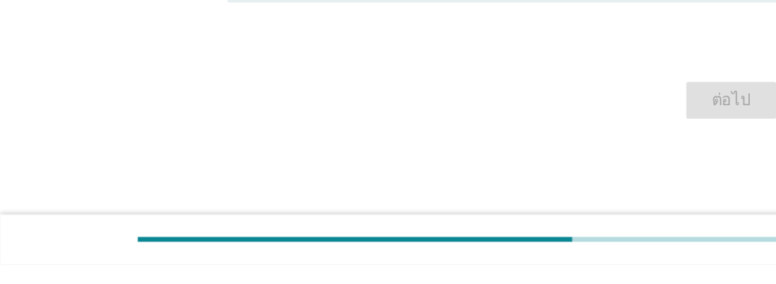
scroll to position [0, 0]
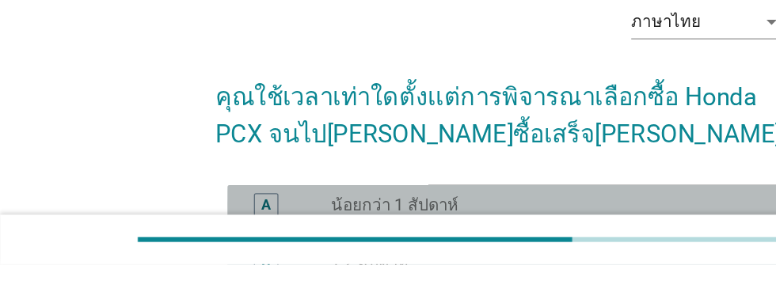
click at [413, 245] on div "radio_button_unchecked น้อยกว่า 1 สัปดาห์" at bounding box center [420, 238] width 326 height 16
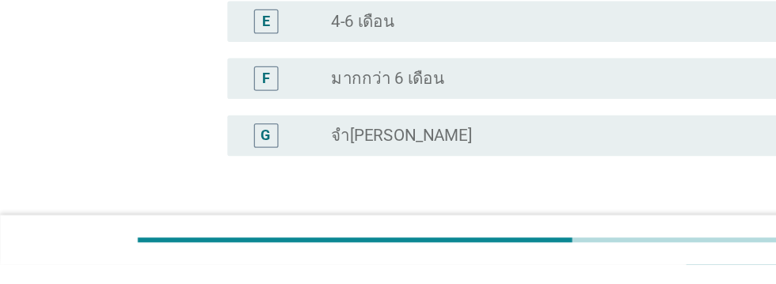
scroll to position [371, 0]
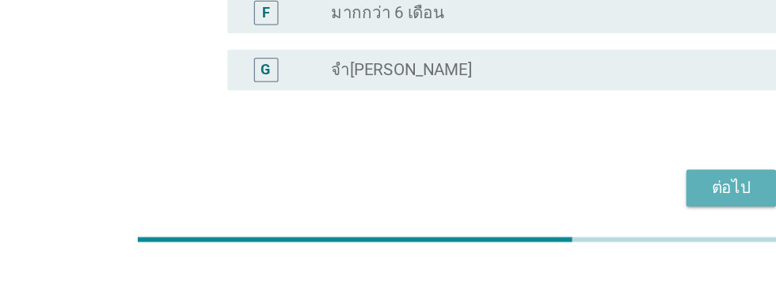
click at [565, 228] on div "ต่อไป" at bounding box center [567, 224] width 44 height 19
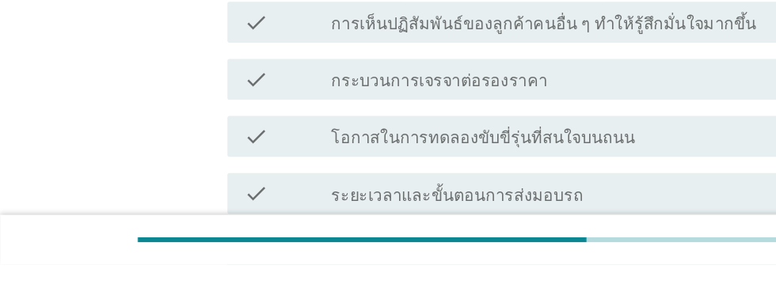
scroll to position [210, 0]
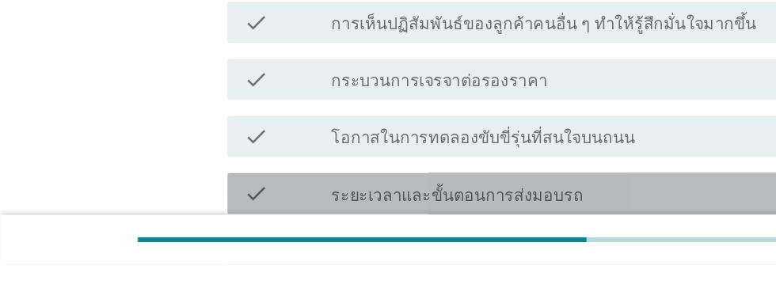
click at [515, 230] on div "check_box_outline_blank ระยะเวลาและขั้นตอนการส่งมอบรถ" at bounding box center [426, 228] width 339 height 19
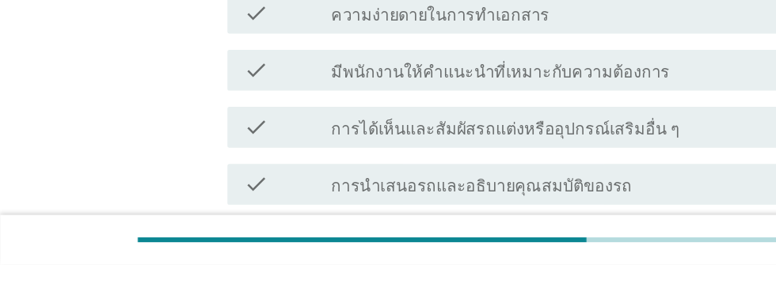
scroll to position [500, 0]
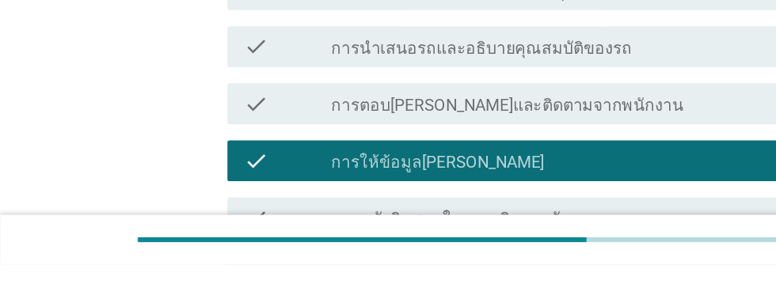
scroll to position [607, 0]
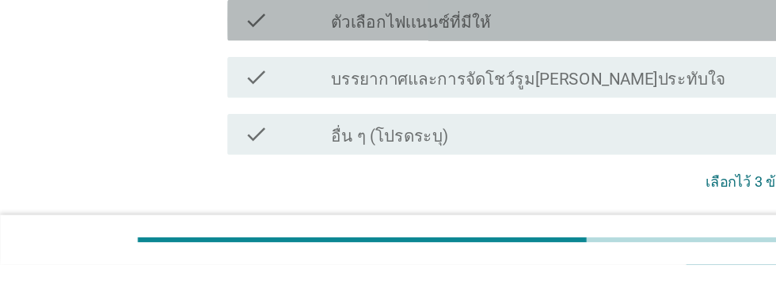
scroll to position [886, 0]
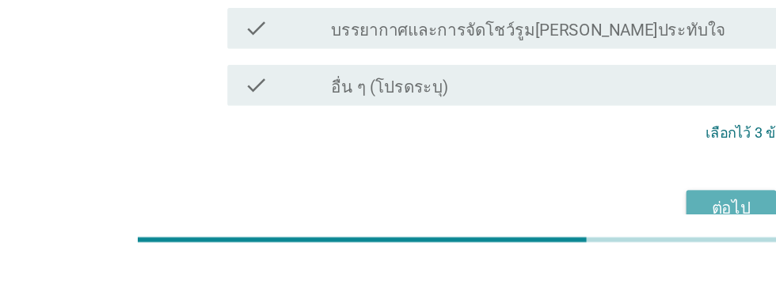
click at [566, 231] on div "ต่อไป" at bounding box center [567, 240] width 44 height 19
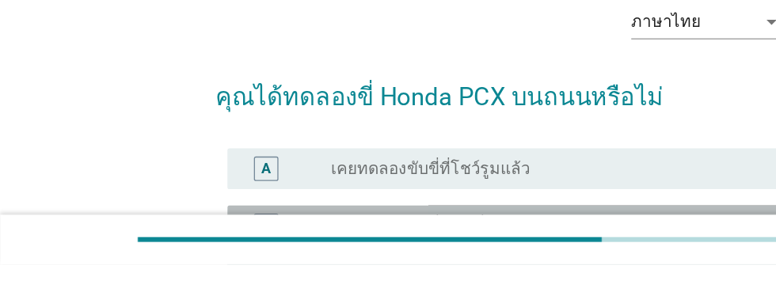
click at [521, 260] on div "radio_button_unchecked เคยทดลองขับขี่ของเพื่อนหรือครอบครัวแล้ว" at bounding box center [420, 254] width 326 height 16
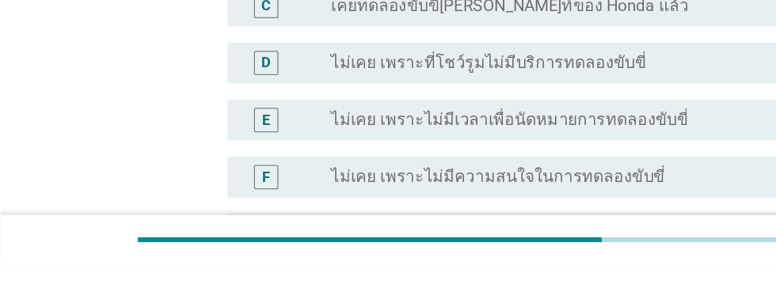
scroll to position [342, 0]
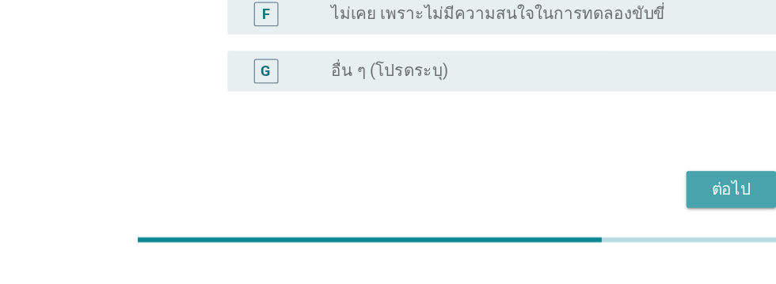
click at [577, 226] on div "ต่อไป" at bounding box center [567, 225] width 44 height 19
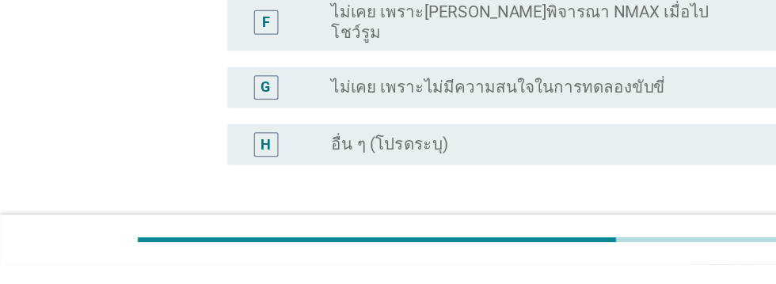
scroll to position [0, 0]
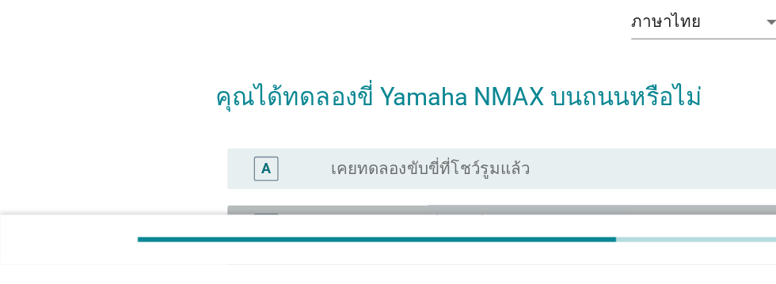
click at [500, 256] on div "radio_button_unchecked เคยทดลองขับขี่ของเพื่อนหรือครอบครัวแล้ว" at bounding box center [420, 254] width 326 height 16
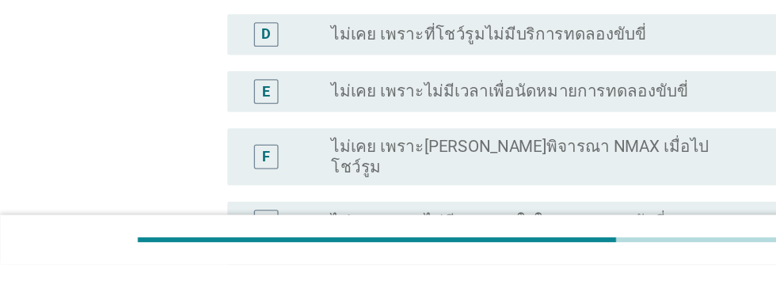
scroll to position [386, 0]
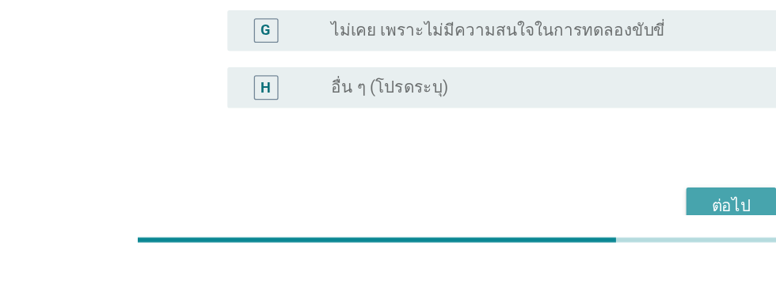
click at [570, 229] on div "ต่อไป" at bounding box center [567, 238] width 44 height 19
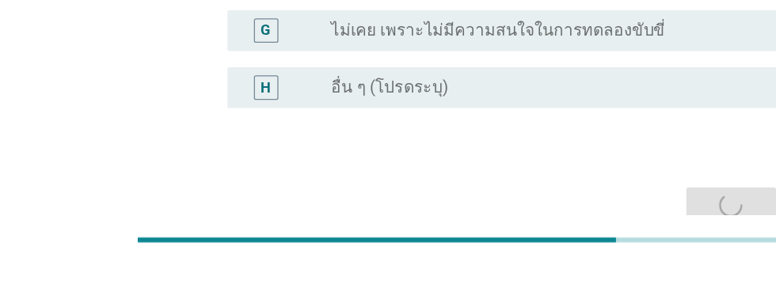
scroll to position [0, 0]
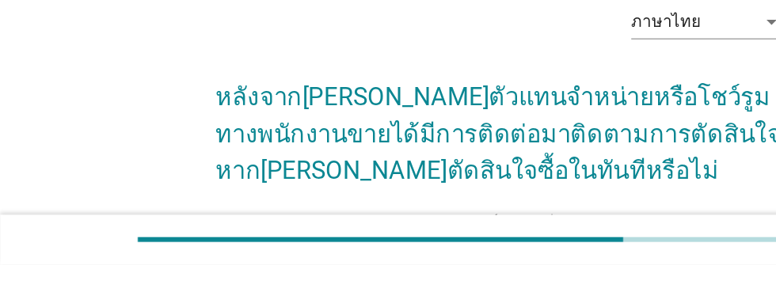
click at [534, 212] on h2 "หลังจาก[PERSON_NAME]ตัวแทนจำหน่ายหรือโชว์รูม ทางพนักงานขายได้มีการติดต่อมาติดตา…" at bounding box center [387, 174] width 441 height 101
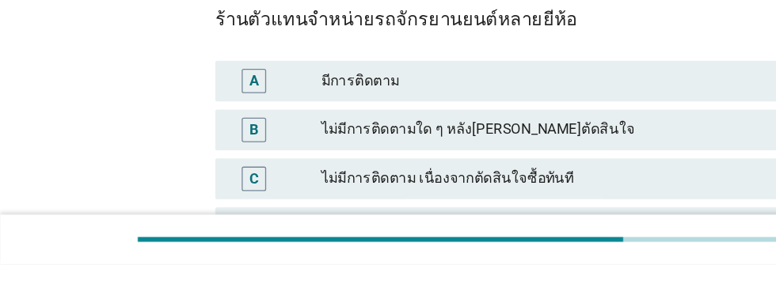
scroll to position [161, 0]
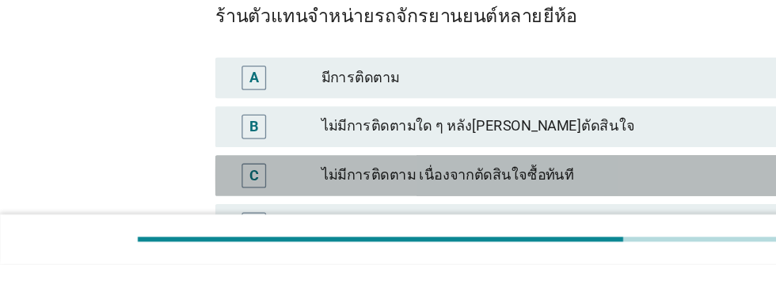
click at [482, 215] on div "ไม่มีการติดตาม เนื่องจากตัดสินใจซื้อทันที" at bounding box center [422, 215] width 347 height 19
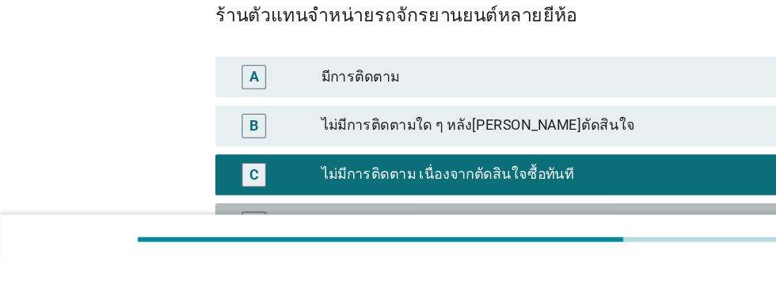
scroll to position [249, 0]
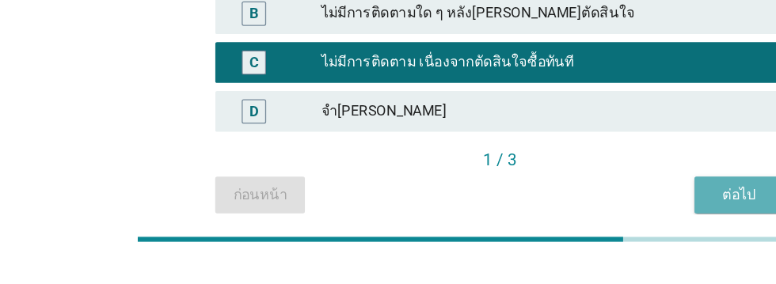
click at [564, 233] on div "ต่อไป" at bounding box center [574, 230] width 44 height 17
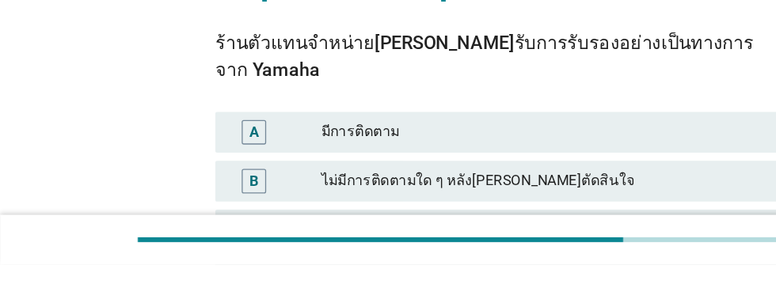
scroll to position [145, 0]
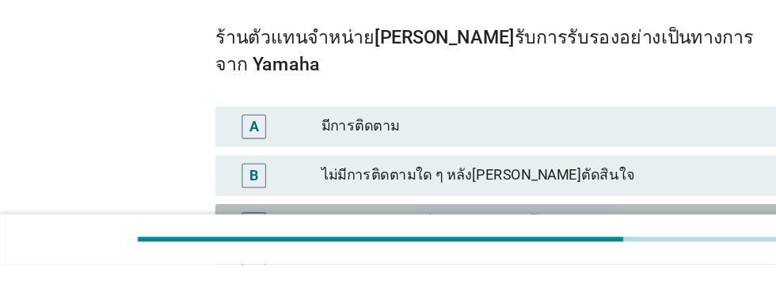
click at [499, 244] on div "ไม่มีการติดตาม เนื่องจากตัดสินใจซื้อทันที" at bounding box center [422, 253] width 347 height 19
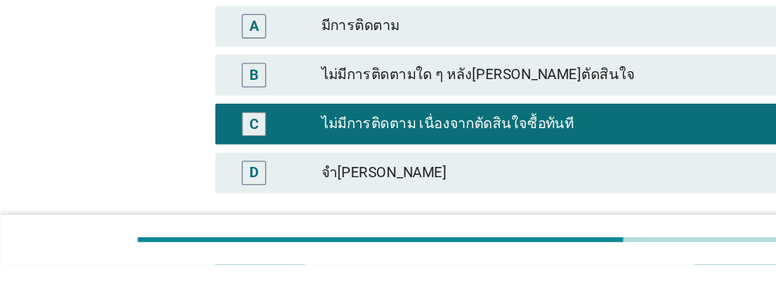
scroll to position [249, 0]
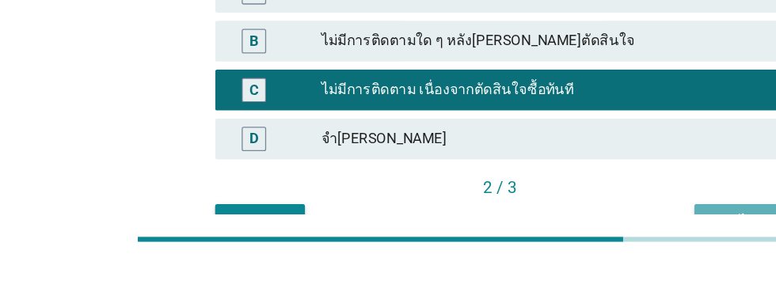
click at [572, 243] on div "ต่อไป" at bounding box center [574, 251] width 44 height 17
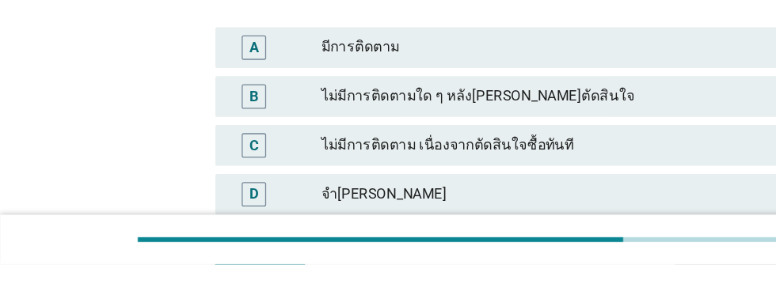
scroll to position [215, 0]
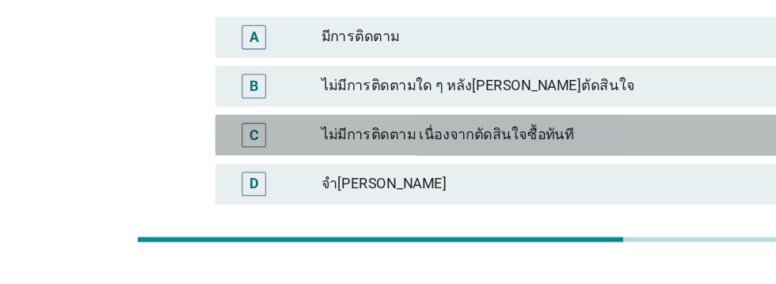
click at [523, 174] on div "ไม่มีการติดตาม เนื่องจากตัดสินใจซื้อทันที" at bounding box center [422, 183] width 347 height 19
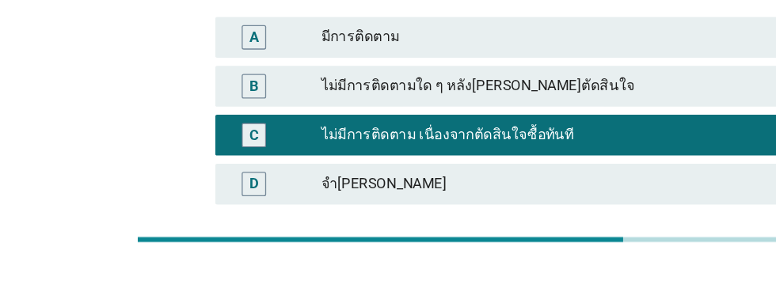
click at [570, 278] on div "คำถามต่อไป" at bounding box center [566, 286] width 59 height 17
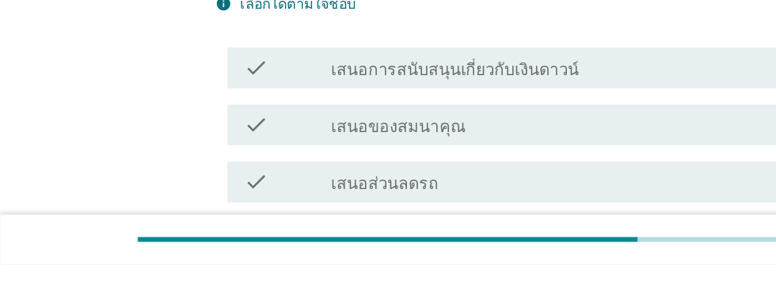
scroll to position [187, 0]
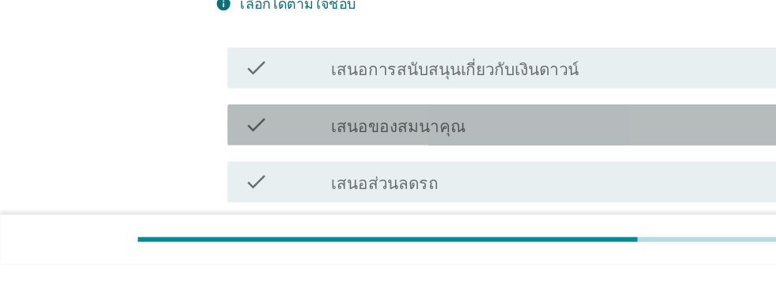
click at [446, 179] on div "check_box_outline_blank เสนอของสมนาคุณ" at bounding box center [426, 175] width 339 height 19
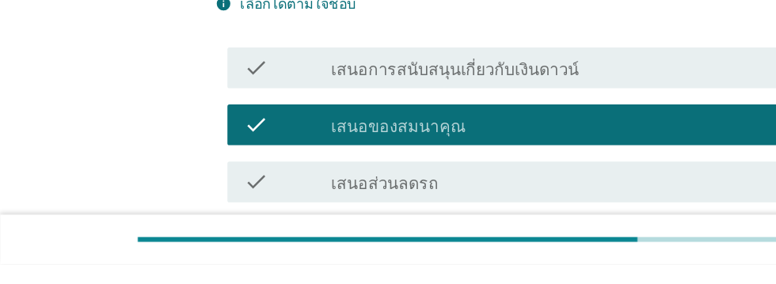
click at [435, 219] on div "check_box_outline_blank เสนอส่วนลดรถ" at bounding box center [426, 220] width 339 height 19
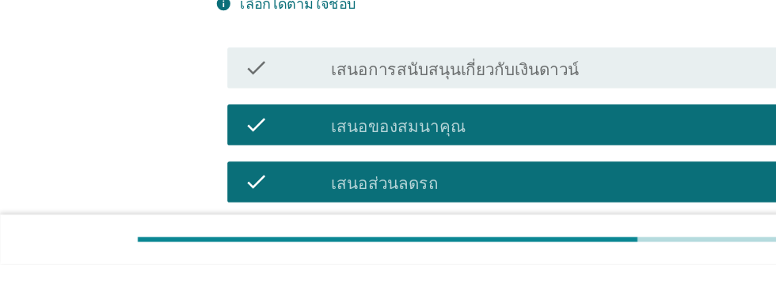
click at [466, 260] on div "check_box_outline_blank เสนอส่วนลดการแต่งรถ" at bounding box center [426, 264] width 339 height 19
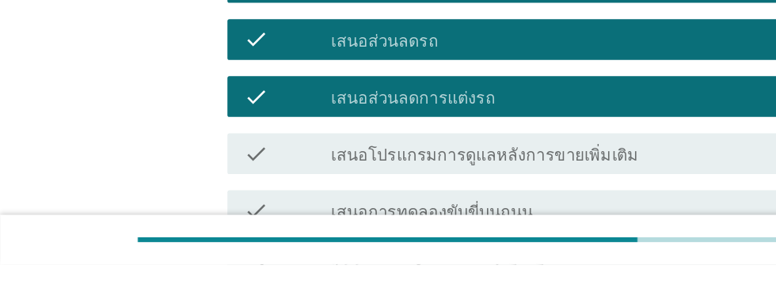
scroll to position [298, 0]
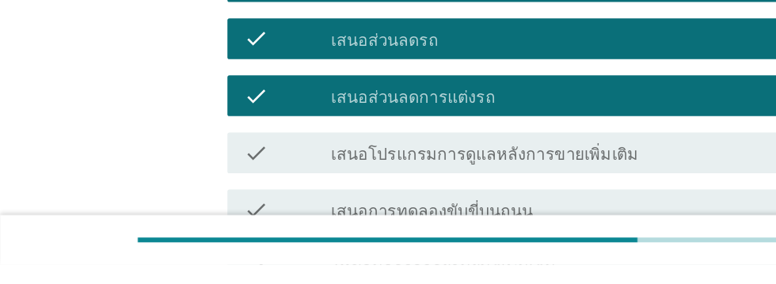
click at [521, 198] on div "check_box_outline_blank เสนอโปรแกรมการดูแลหลังการขายเพิ่มเติม" at bounding box center [426, 197] width 339 height 19
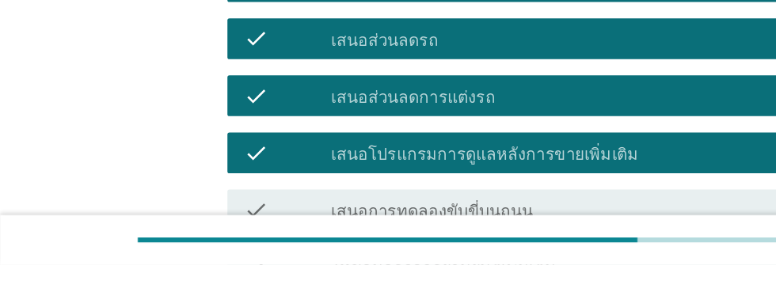
click at [473, 283] on div "check_box_outline_blank ให้ข้อมูลรถจักรยานยนต์เพิ่มเติม" at bounding box center [426, 285] width 339 height 19
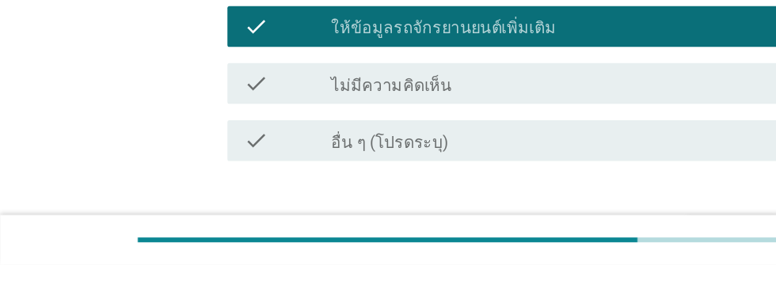
scroll to position [496, 0]
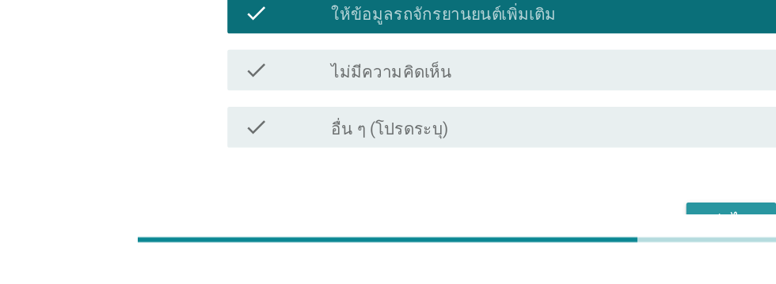
click at [564, 249] on div "ต่อไป" at bounding box center [567, 250] width 44 height 19
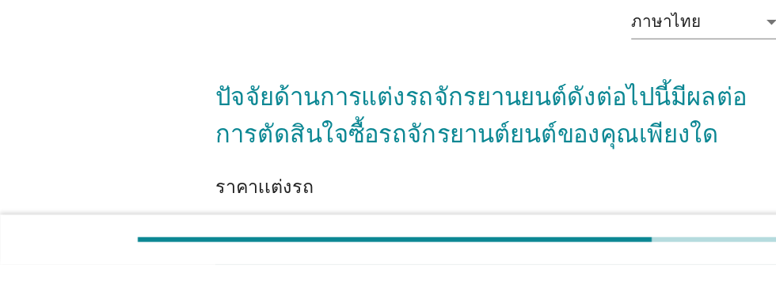
click at [412, 271] on div "มี[PERSON_NAME]ต่อการตัดสินใจมาก" at bounding box center [422, 272] width 347 height 19
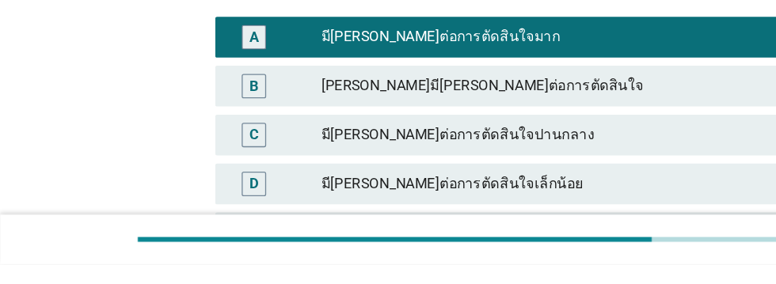
scroll to position [259, 0]
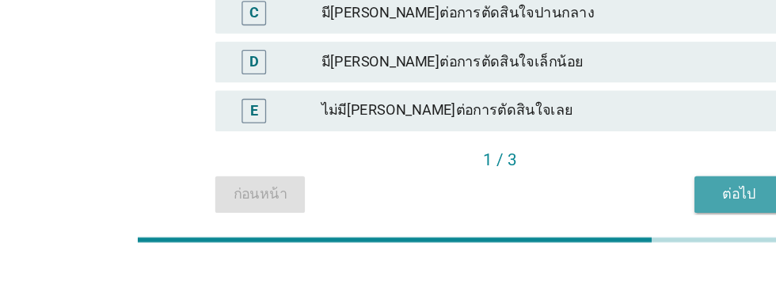
click at [572, 230] on div "ต่อไป" at bounding box center [574, 229] width 44 height 17
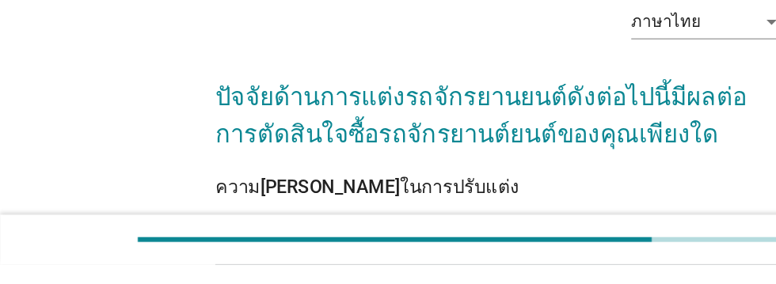
click at [414, 270] on div "มี[PERSON_NAME]ต่อการตัดสินใจมาก" at bounding box center [422, 272] width 347 height 19
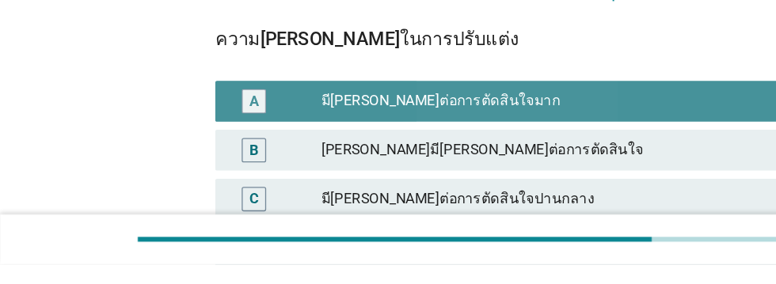
scroll to position [259, 0]
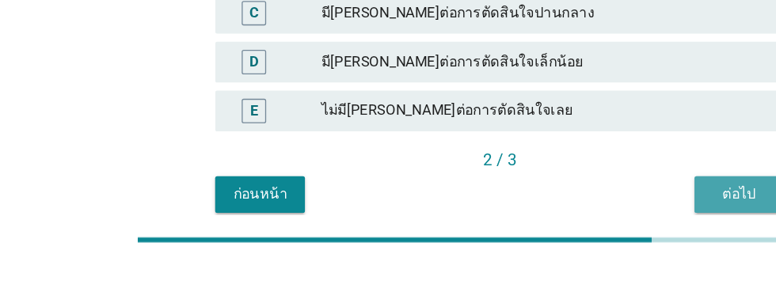
click at [572, 229] on div "ต่อไป" at bounding box center [574, 229] width 44 height 17
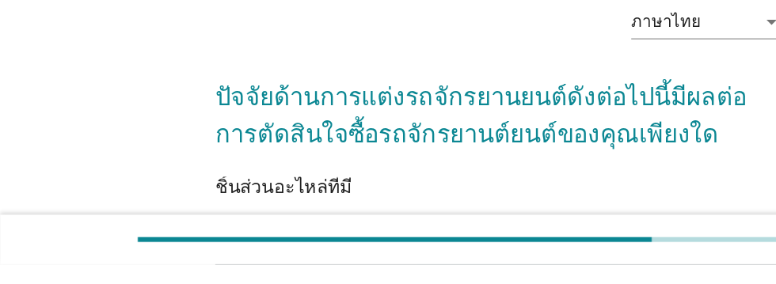
click at [437, 270] on div "มี[PERSON_NAME]ต่อการตัดสินใจมาก" at bounding box center [422, 272] width 347 height 19
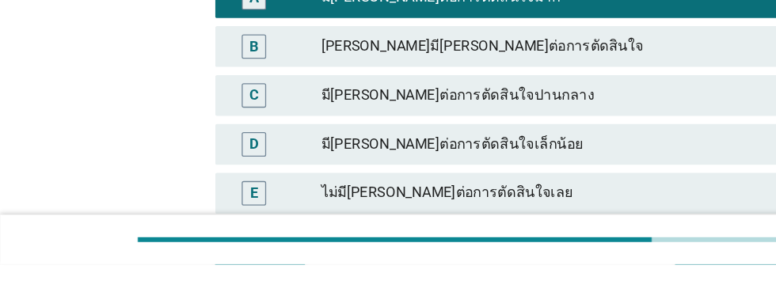
scroll to position [259, 0]
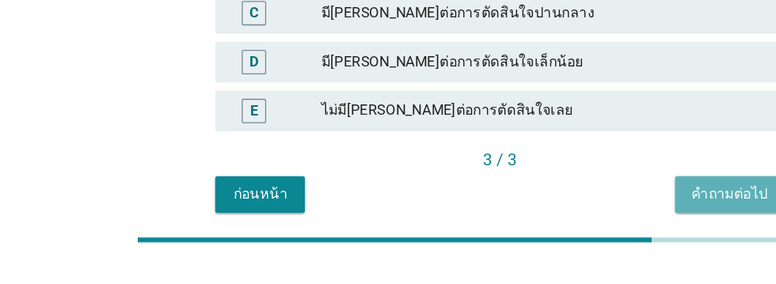
click at [563, 230] on div "คำถามต่อไป" at bounding box center [566, 229] width 59 height 17
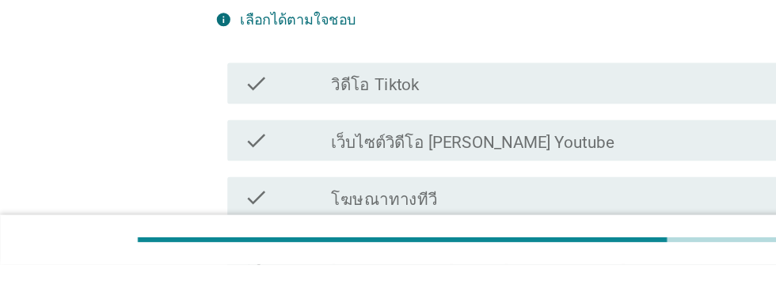
scroll to position [147, 0]
click at [422, 177] on div "check_box_outline_blank เว็บไซต์วิดีโอ [PERSON_NAME] Youtube" at bounding box center [426, 186] width 339 height 19
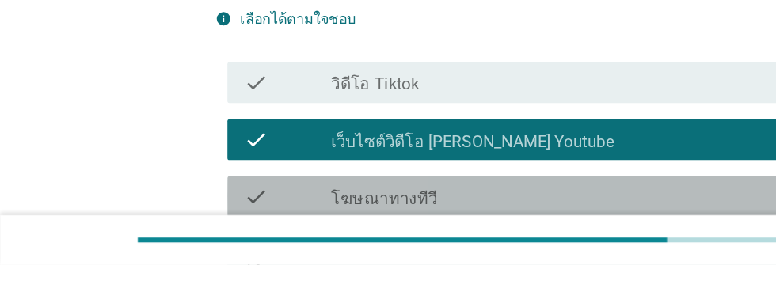
click at [394, 222] on div "check_box_outline_blank โฆษณาทางทีวี" at bounding box center [426, 231] width 339 height 19
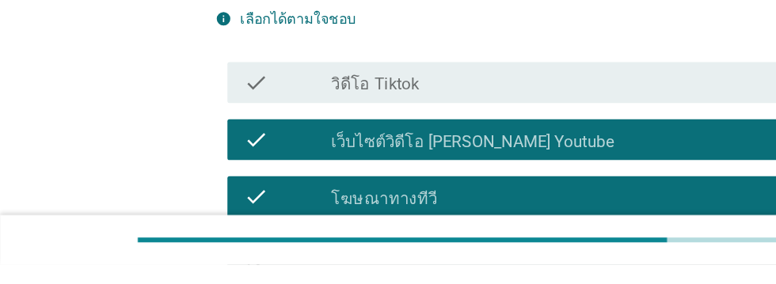
click at [490, 269] on label "[PERSON_NAME]ลมีเดีย [PERSON_NAME] Facebook, Instagram, Twitter" at bounding box center [426, 285] width 339 height 32
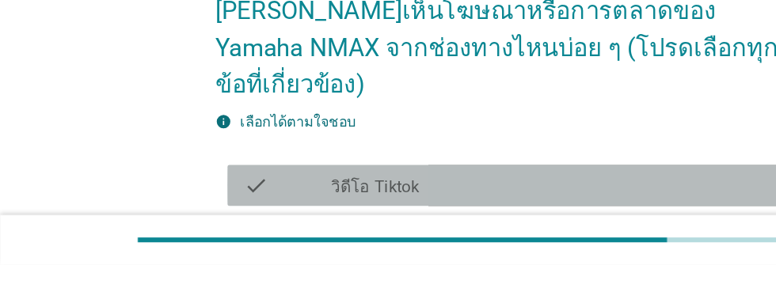
click at [416, 213] on div "check_box_outline_blank วิดีโอ Tiktok" at bounding box center [426, 222] width 339 height 19
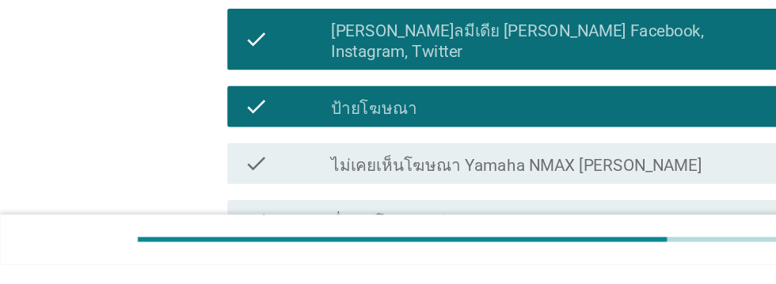
scroll to position [375, 0]
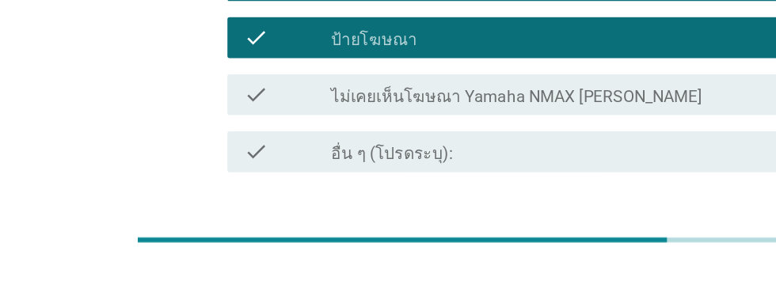
click at [568, 260] on div "ต่อไป" at bounding box center [567, 269] width 44 height 19
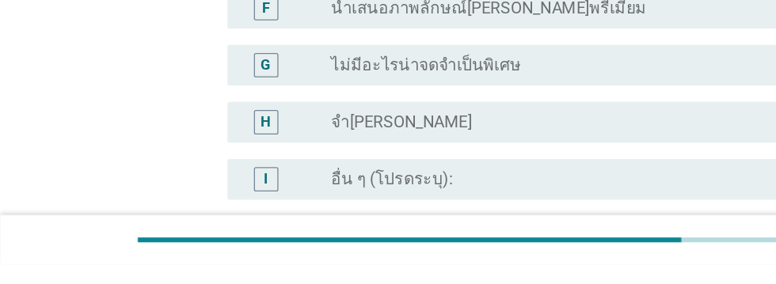
scroll to position [0, 0]
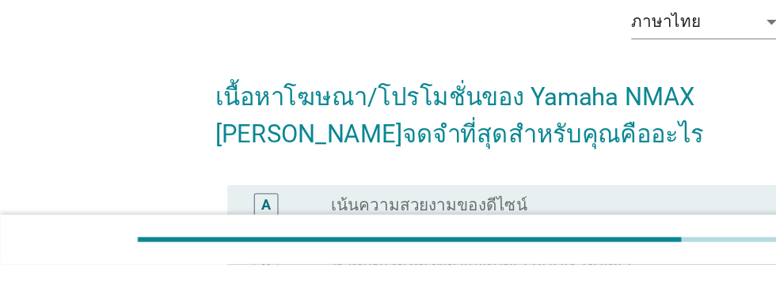
click at [494, 283] on div "radio_button_unchecked นำเสนอไลฟ์สไตล์ของคน[PERSON_NAME]" at bounding box center [420, 283] width 326 height 16
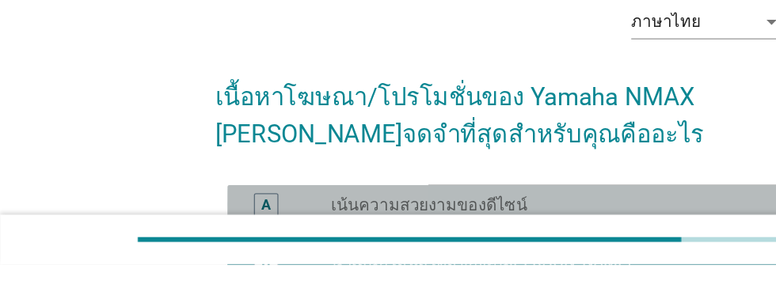
click at [503, 238] on div "radio_button_unchecked เน้นความสวยงามของดีไซน์" at bounding box center [420, 238] width 326 height 16
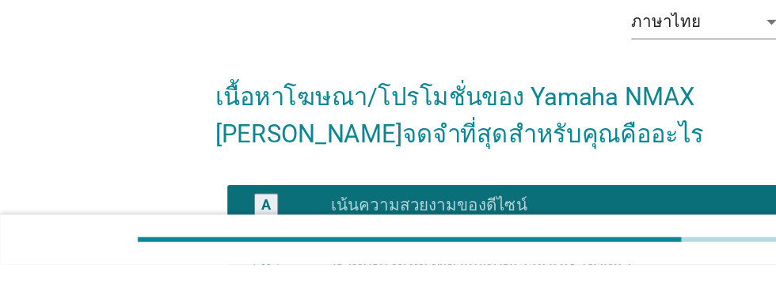
click at [477, 282] on div "radio_button_unchecked นำเสนอไลฟ์สไตล์ของคน[PERSON_NAME]" at bounding box center [420, 283] width 326 height 16
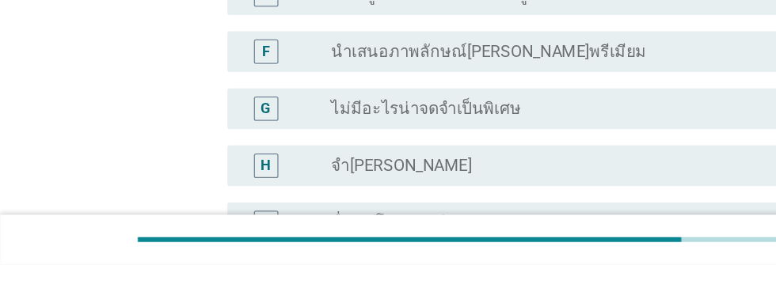
scroll to position [460, 0]
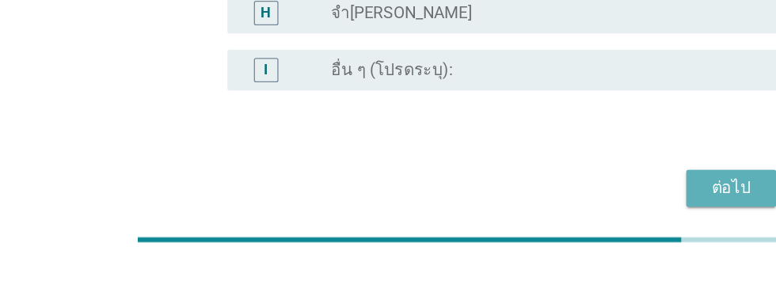
click at [575, 226] on div "ต่อไป" at bounding box center [567, 224] width 44 height 19
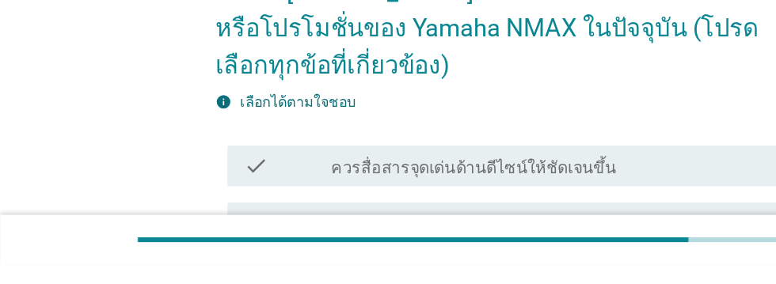
scroll to position [120, 0]
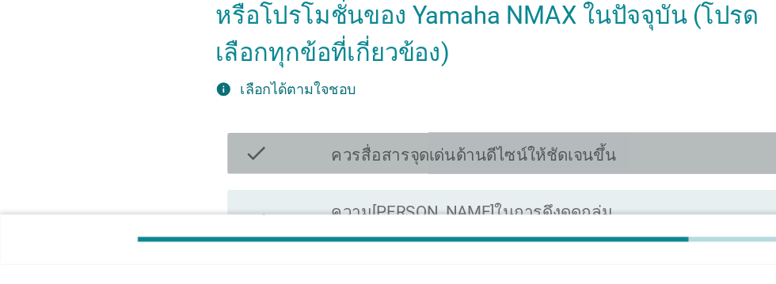
click at [517, 188] on div "check_box_outline_blank ควรสื่อสารจุดเด่นด้านดีไซน์ให้ชัดเจนขึ้น" at bounding box center [426, 197] width 339 height 19
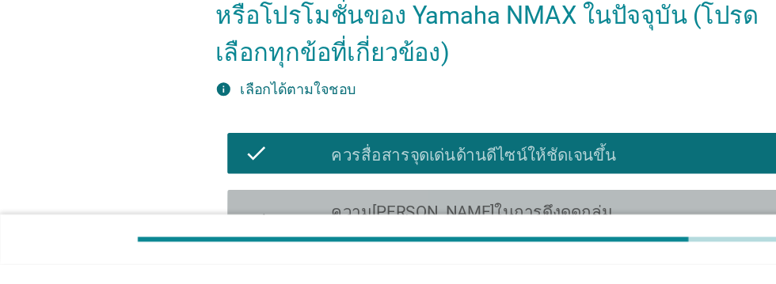
click at [556, 233] on div "check_box_outline_blank ความ[PERSON_NAME]ในการดึงดูดกลุ่มคน[PERSON_NAME]ยัง[PER…" at bounding box center [426, 250] width 339 height 35
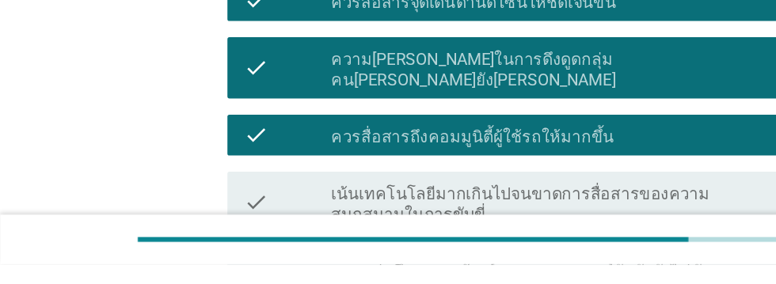
scroll to position [245, 0]
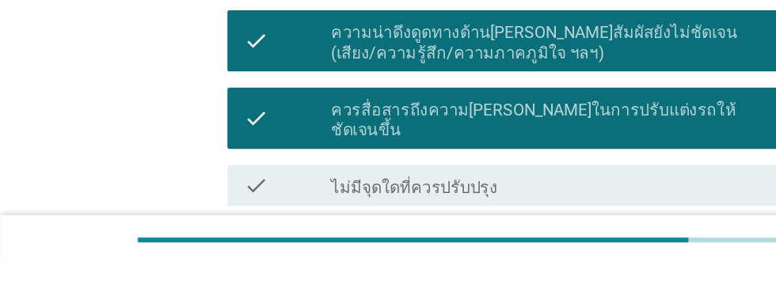
scroll to position [426, 0]
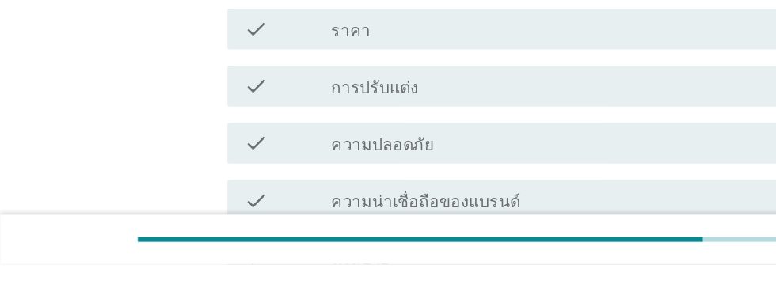
scroll to position [0, 0]
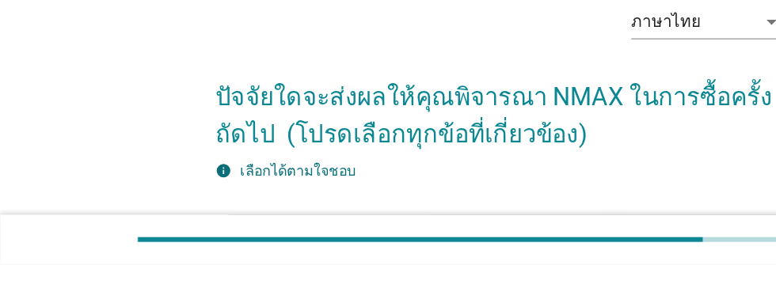
click at [424, 260] on div "check_box_outline_blank ดีไซน์" at bounding box center [426, 261] width 339 height 19
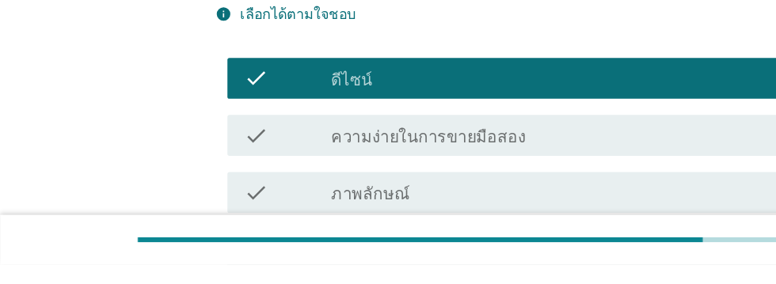
scroll to position [122, 0]
click at [522, 278] on div "check_box_outline_blank การใช้งาน (ขนาดและความง่ายในการใช้)" at bounding box center [426, 272] width 339 height 19
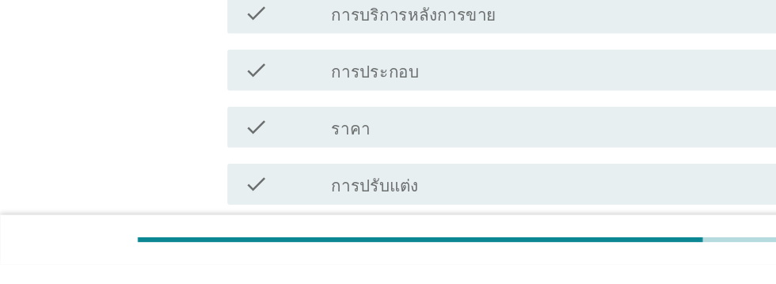
scroll to position [352, 0]
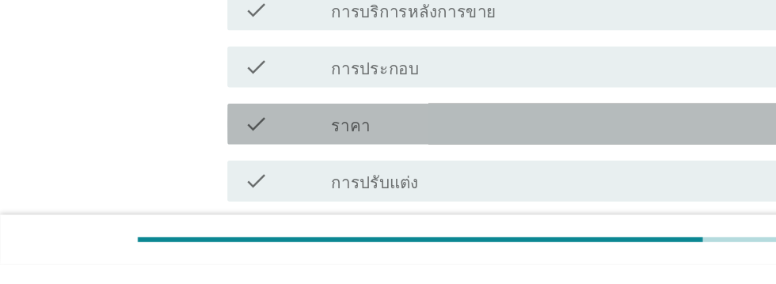
click at [450, 174] on div "check_box_outline_blank ราคา" at bounding box center [426, 174] width 339 height 19
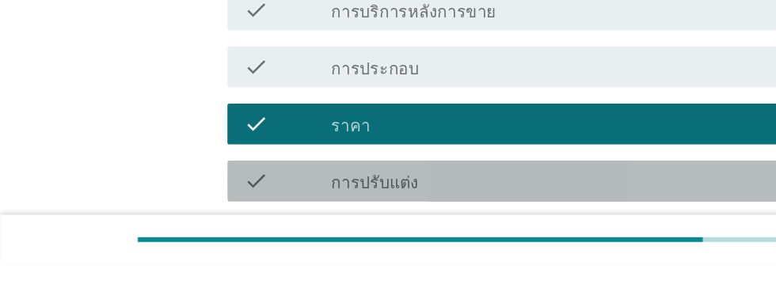
click at [435, 215] on div "check_box_outline_blank การปรับแต่ง" at bounding box center [426, 219] width 339 height 19
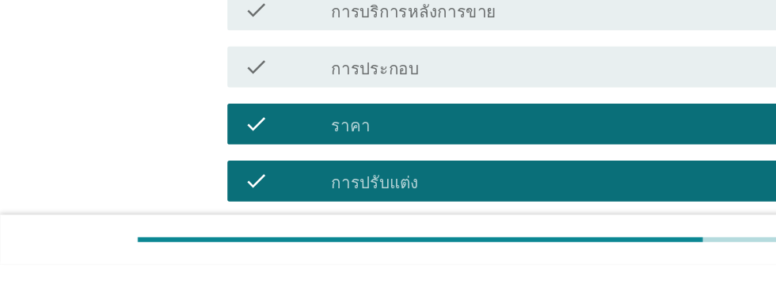
click at [442, 263] on div "check_box_outline_blank ความปลอดภัย" at bounding box center [426, 263] width 339 height 19
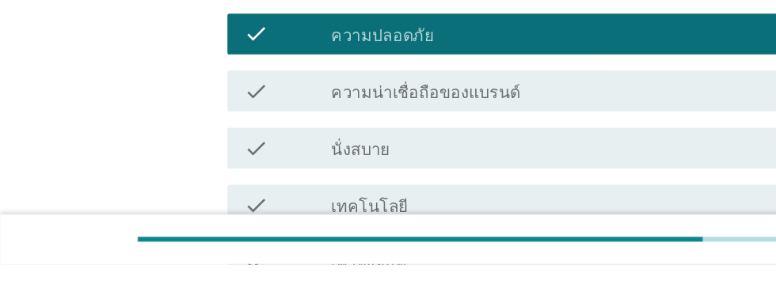
scroll to position [513, 0]
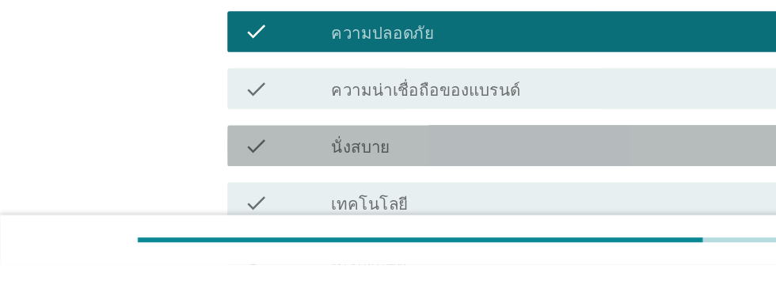
click at [424, 192] on div "check_box_outline_blank นั่งสบาย" at bounding box center [426, 191] width 339 height 19
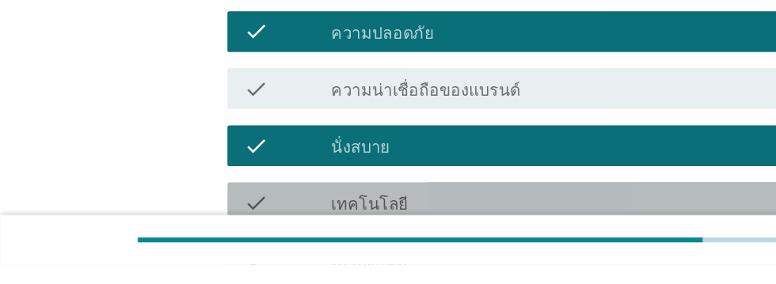
click at [412, 236] on div "check_box_outline_blank เทคโนโลยี" at bounding box center [426, 235] width 339 height 19
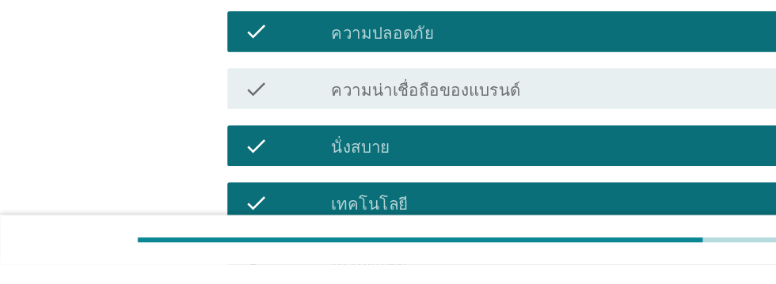
click at [406, 283] on div "check_box_outline_blank เครื่องยนต์" at bounding box center [426, 280] width 339 height 19
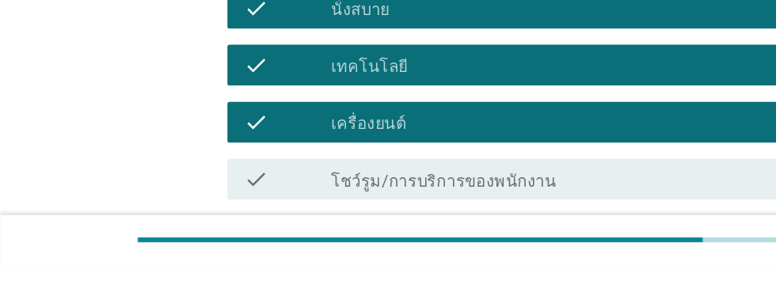
scroll to position [620, 0]
click at [444, 265] on div "check_box_outline_blank ความประหยัดน้ำมัน" at bounding box center [426, 262] width 339 height 19
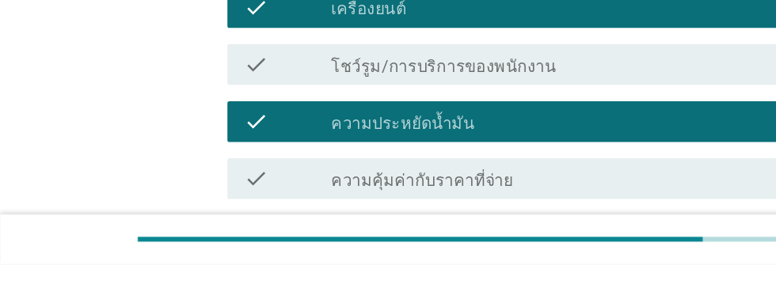
scroll to position [711, 0]
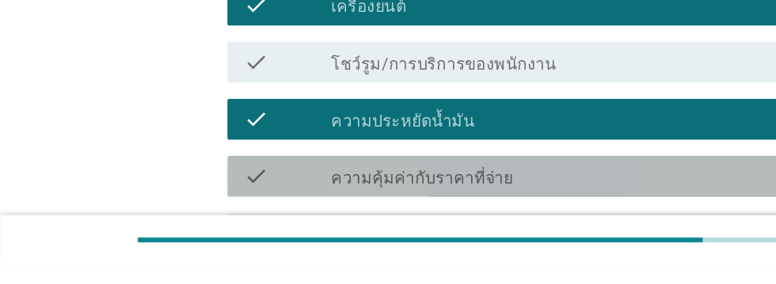
click at [462, 213] on div "check_box_outline_blank ความคุ้มค่ากับราคาที่จ่าย" at bounding box center [426, 215] width 339 height 19
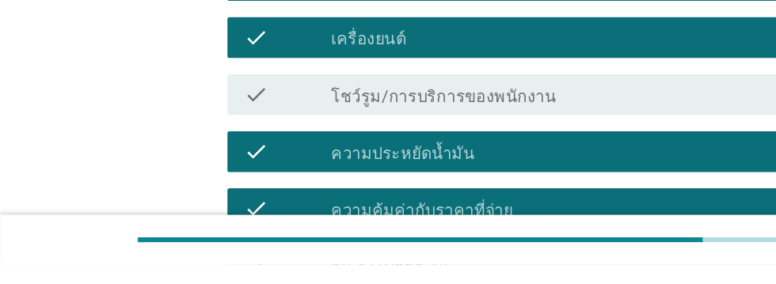
scroll to position [819, 0]
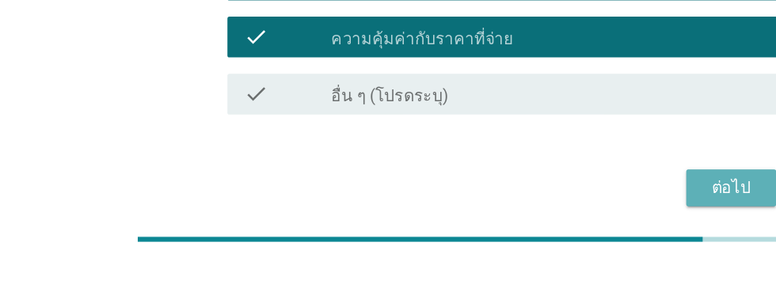
click at [565, 226] on div "ต่อไป" at bounding box center [567, 224] width 44 height 19
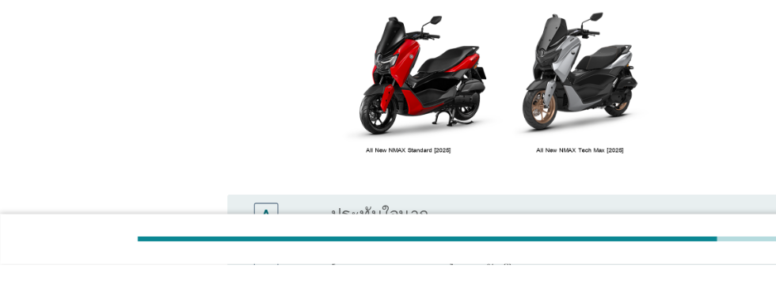
scroll to position [148, 0]
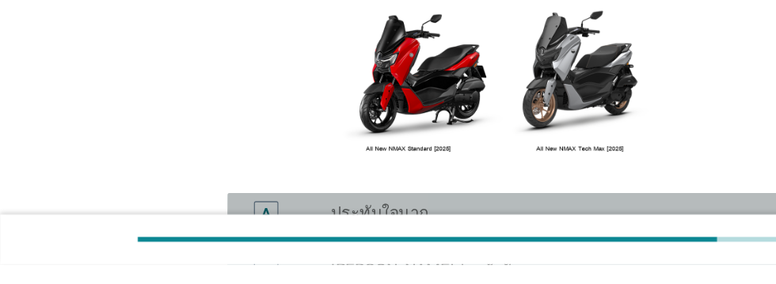
click at [208, 253] on div "A" at bounding box center [206, 244] width 7 height 17
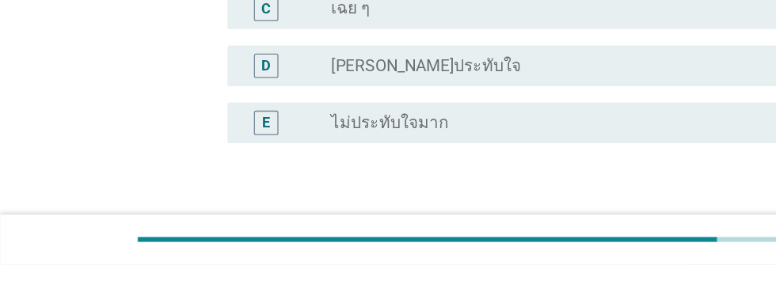
scroll to position [397, 0]
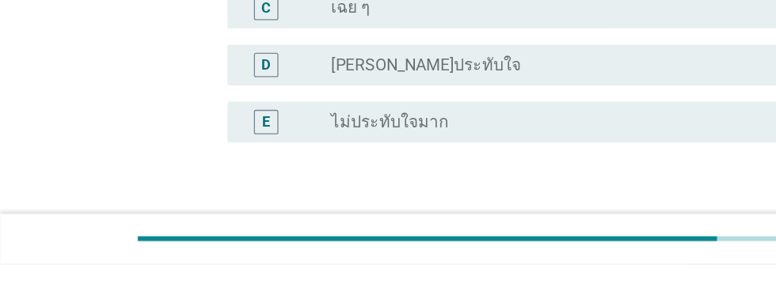
click at [572, 275] on div "ต่อไป" at bounding box center [567, 265] width 44 height 19
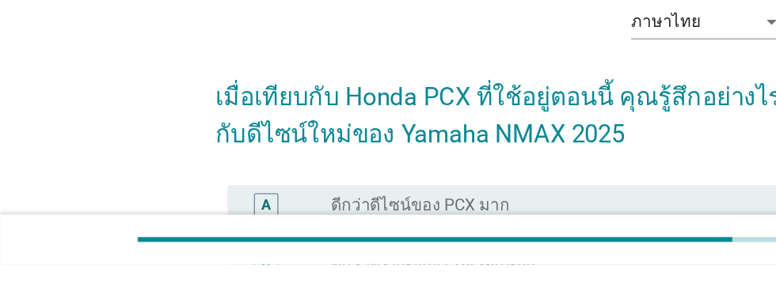
click at [212, 230] on div "A" at bounding box center [206, 238] width 19 height 19
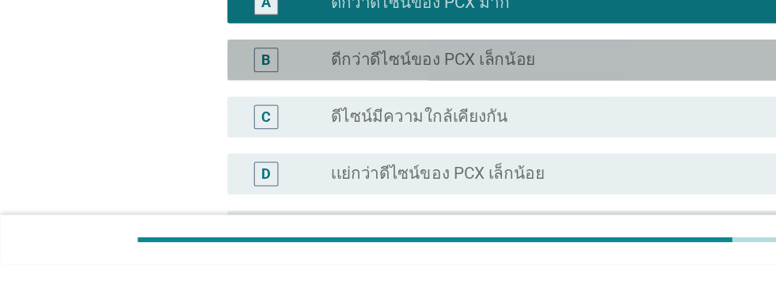
scroll to position [283, 0]
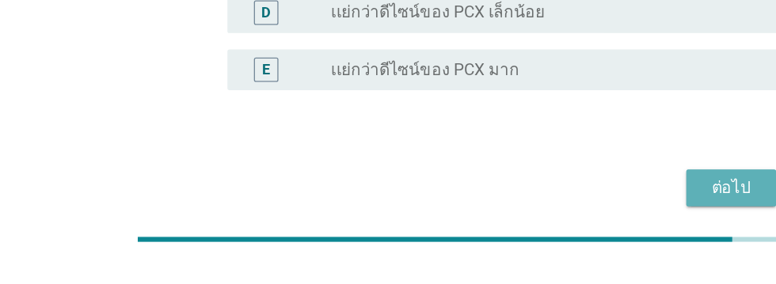
click at [575, 226] on div "ต่อไป" at bounding box center [567, 224] width 44 height 19
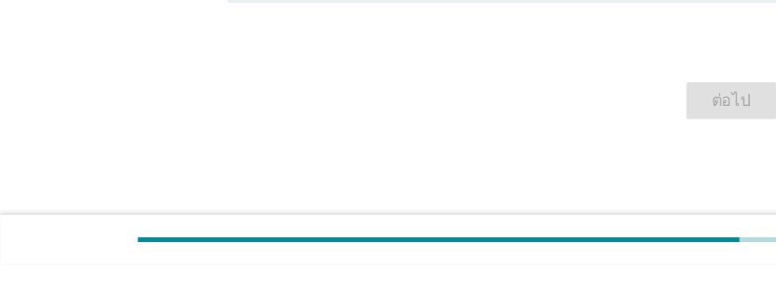
scroll to position [0, 0]
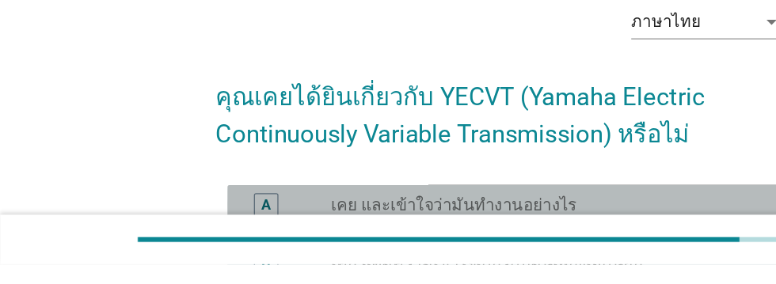
click at [197, 237] on div "A" at bounding box center [206, 238] width 19 height 19
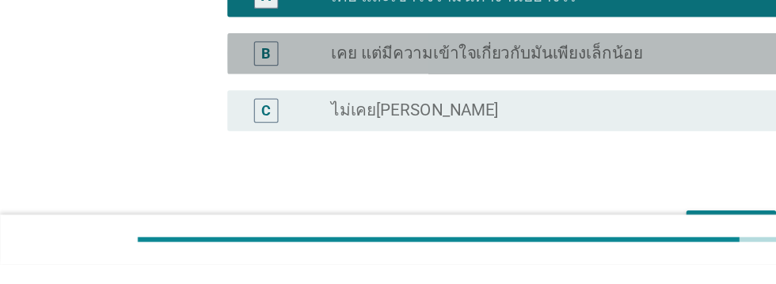
scroll to position [194, 0]
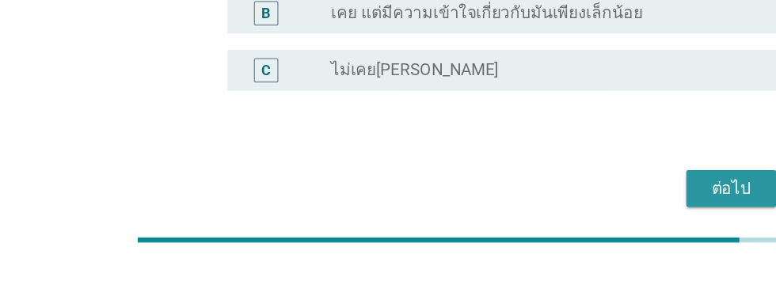
click at [571, 228] on div "ต่อไป" at bounding box center [567, 224] width 44 height 19
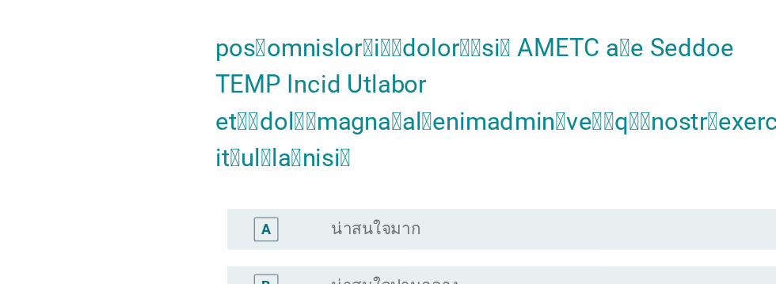
scroll to position [857, 0]
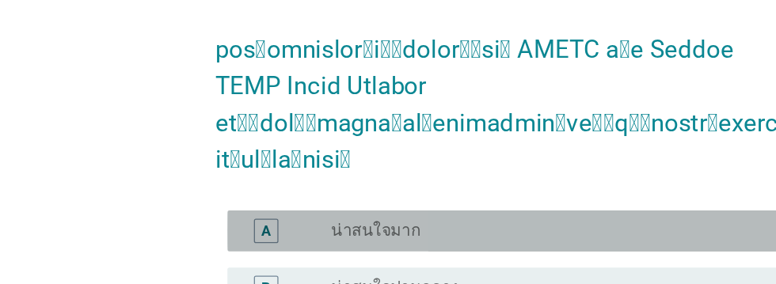
click at [198, 170] on div "A" at bounding box center [206, 179] width 19 height 19
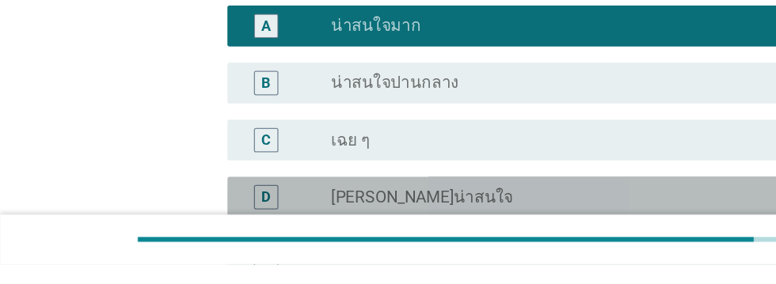
scroll to position [937, 0]
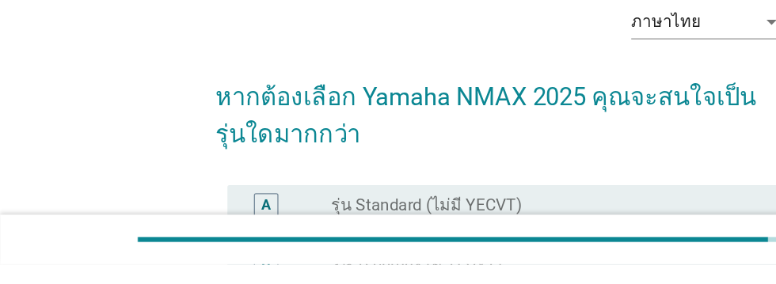
click at [211, 275] on div "B" at bounding box center [206, 282] width 19 height 19
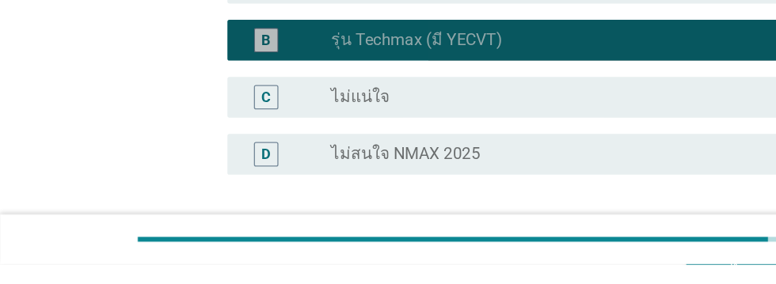
scroll to position [238, 0]
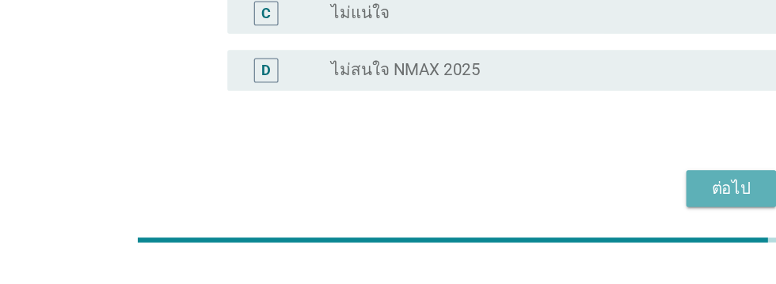
click at [570, 229] on div "ต่อไป" at bounding box center [567, 224] width 44 height 19
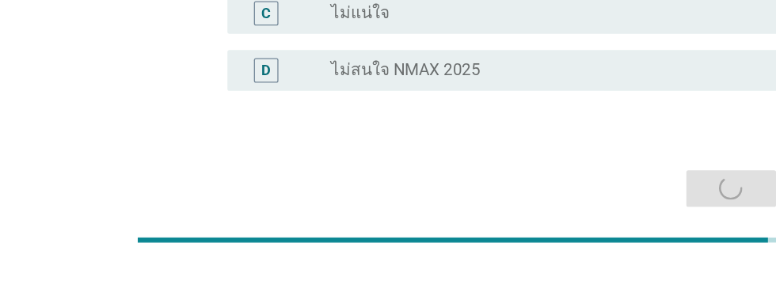
scroll to position [0, 0]
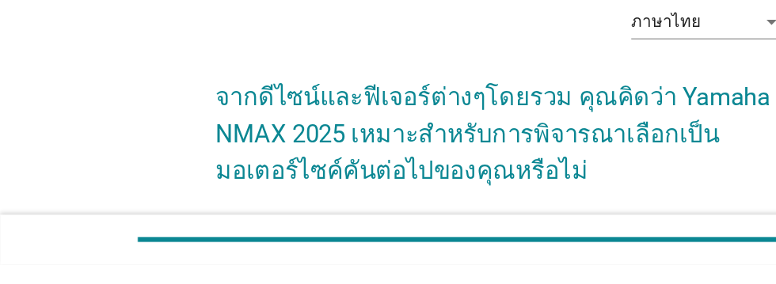
click at [203, 270] on div "A" at bounding box center [206, 266] width 7 height 17
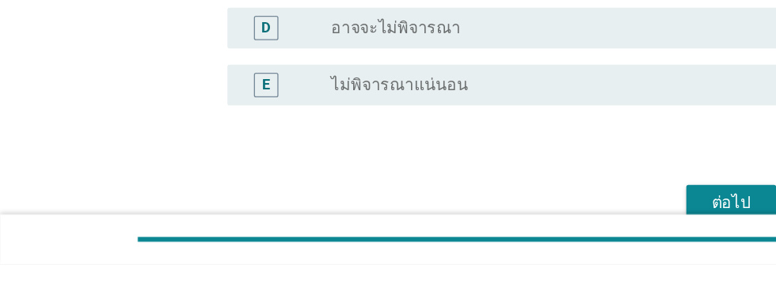
scroll to position [310, 0]
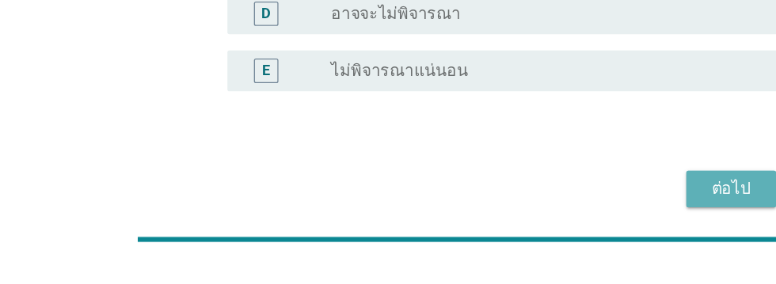
click at [568, 226] on div "ต่อไป" at bounding box center [567, 225] width 44 height 19
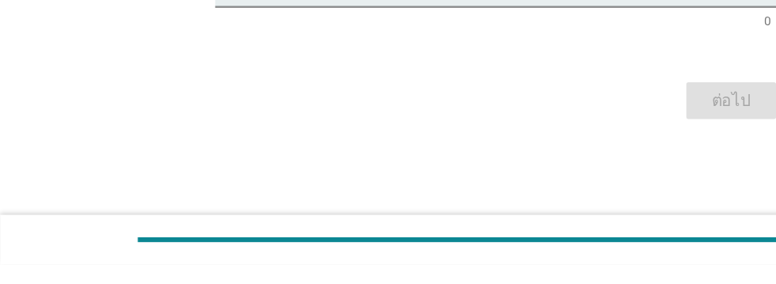
scroll to position [0, 0]
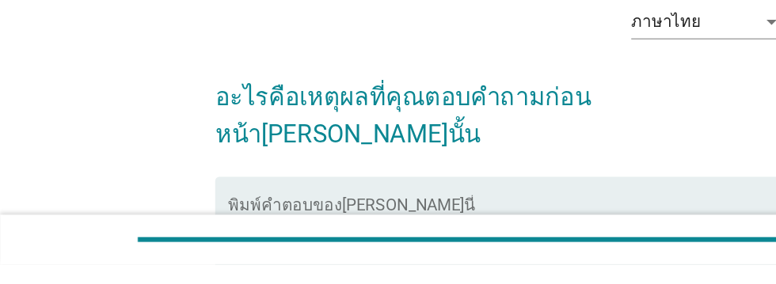
click at [213, 235] on textarea "พิมพ์คำตอบของคุณ ที่นี่" at bounding box center [392, 276] width 431 height 83
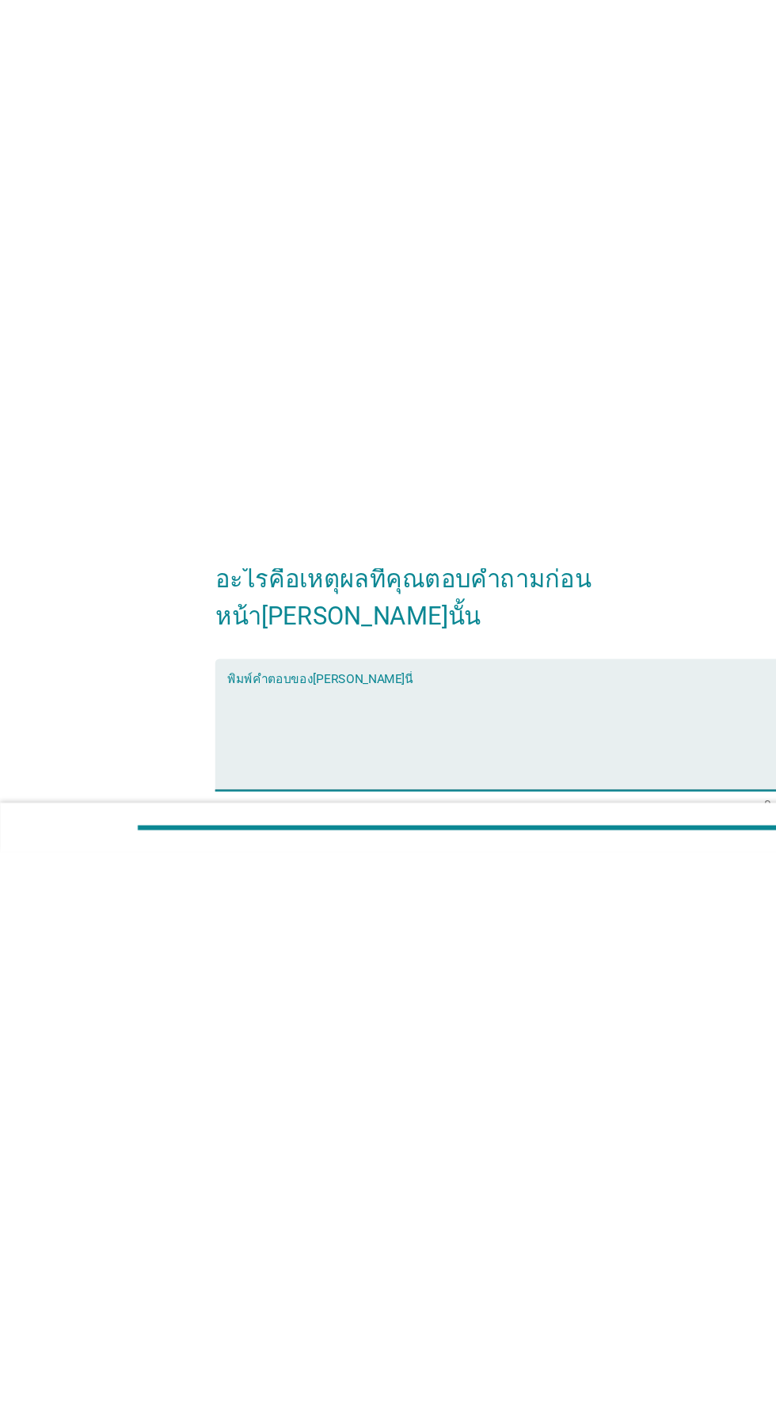
scroll to position [146, 0]
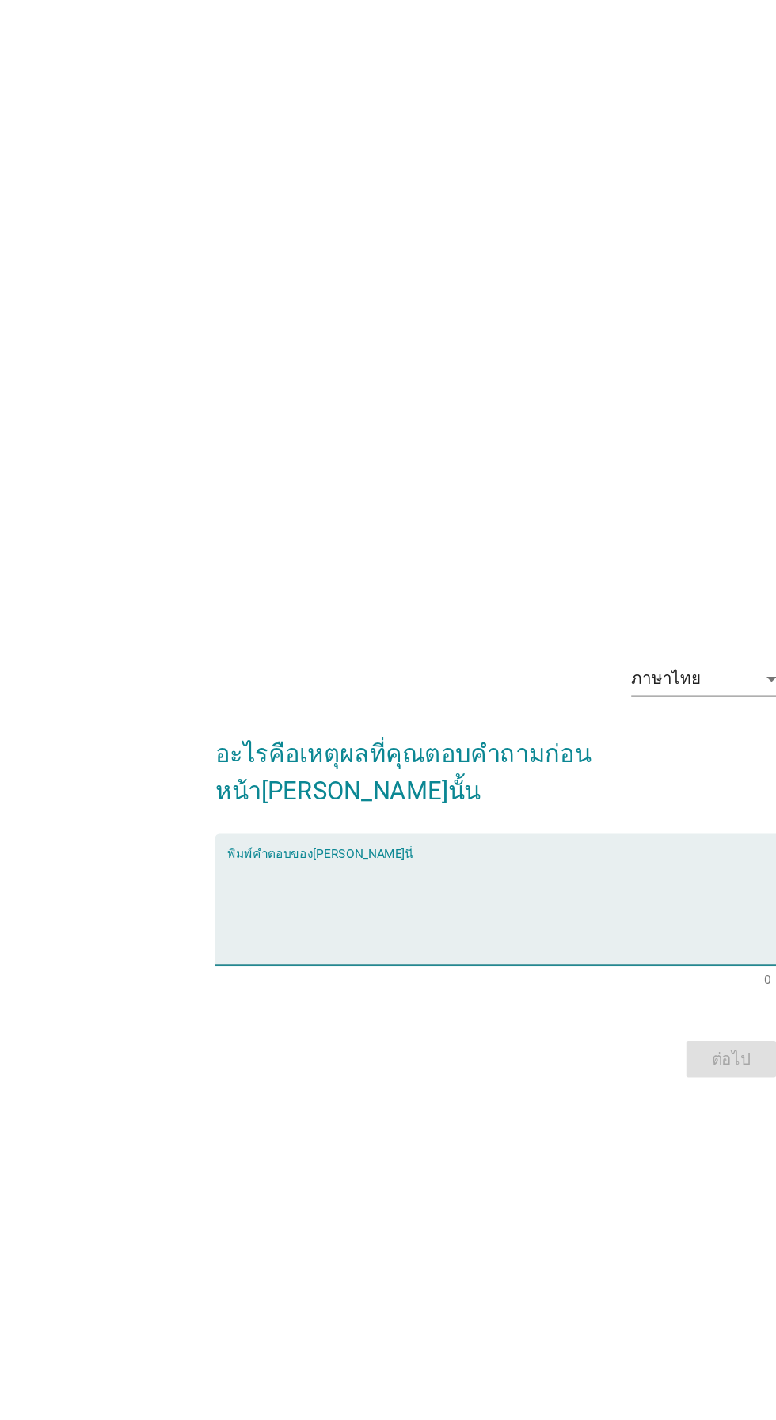
click at [215, 283] on textarea "พิมพ์คำตอบของคุณ ที่นี่" at bounding box center [392, 708] width 431 height 83
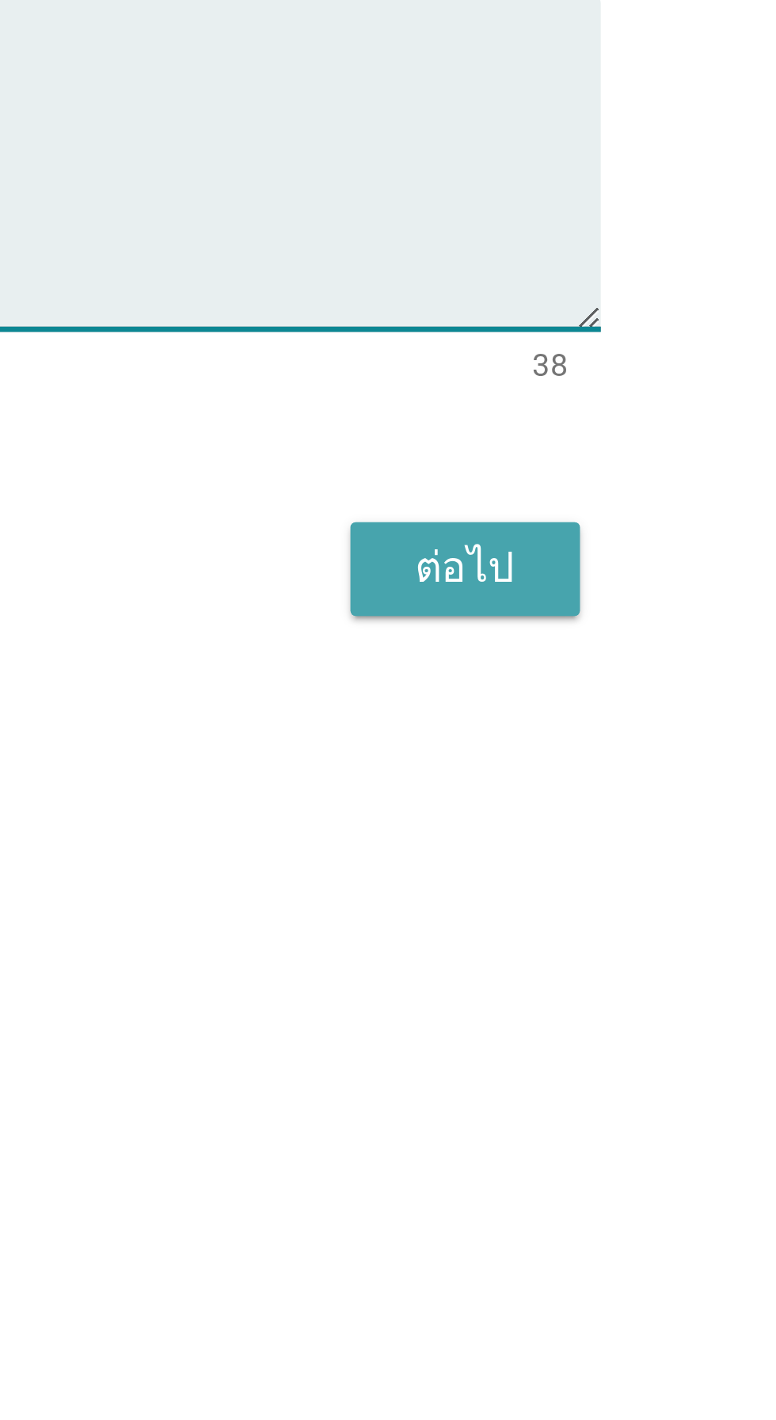
type textarea "ความคุ้มค่ากับเงินที่จ่าย/ดีไซน์ที่สวย"
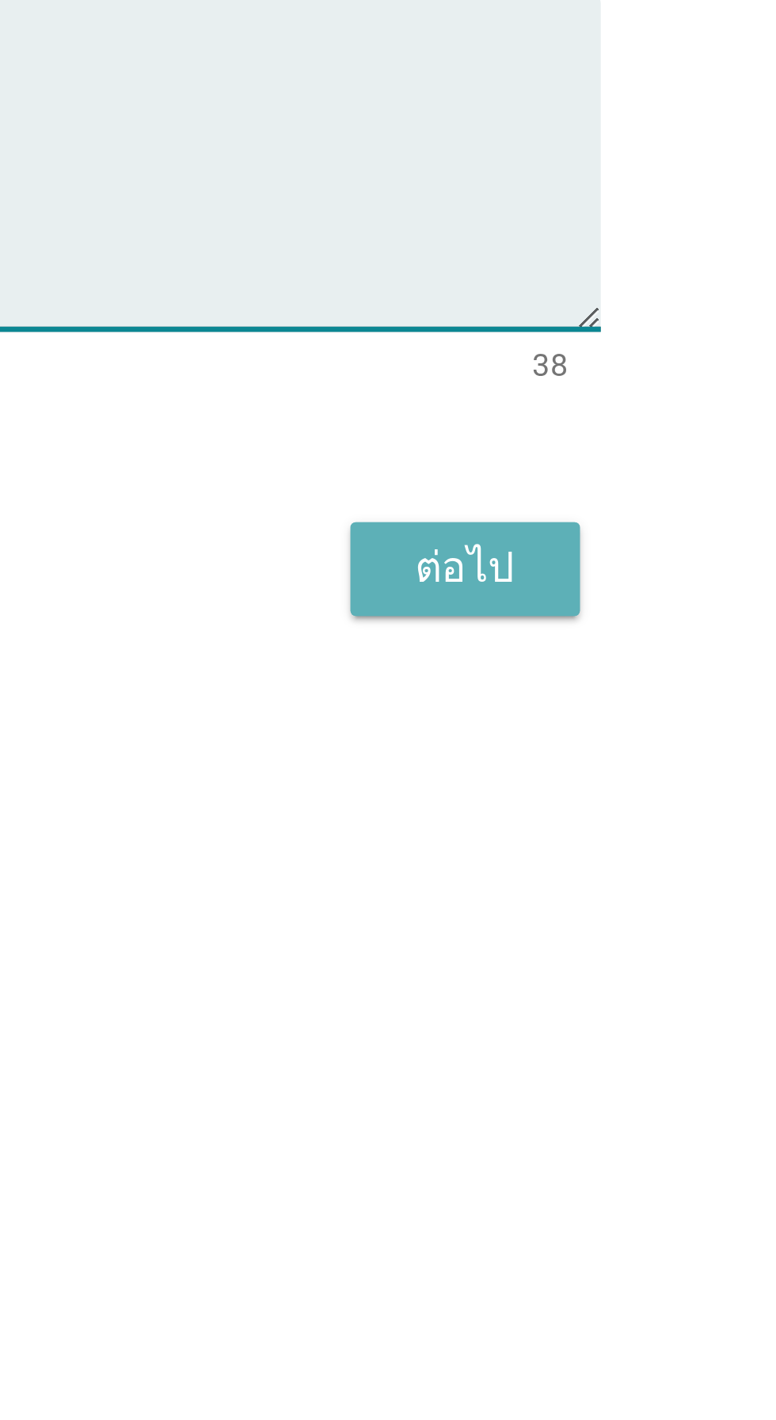
click at [574, 283] on div "ต่อไป" at bounding box center [567, 822] width 44 height 19
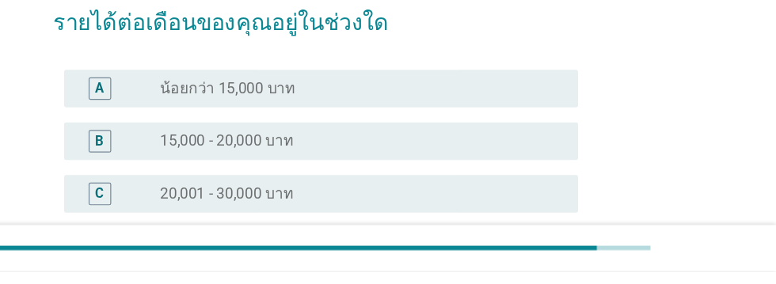
scroll to position [85, 0]
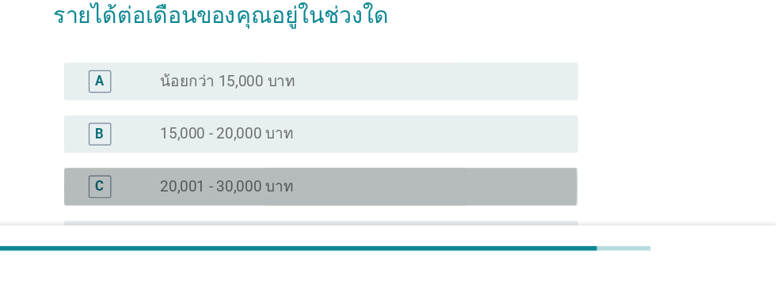
click at [532, 219] on div "radio_button_unchecked 20,001 - 30,000 บาท" at bounding box center [420, 213] width 326 height 16
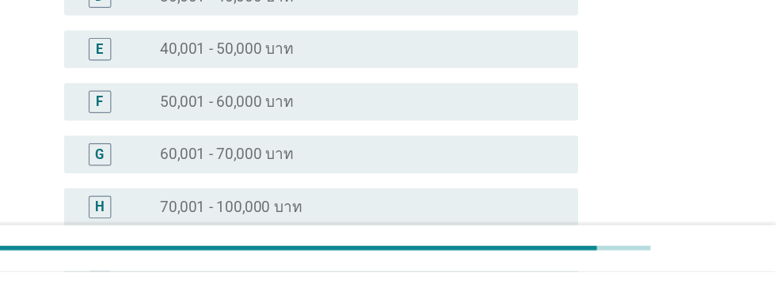
scroll to position [431, 0]
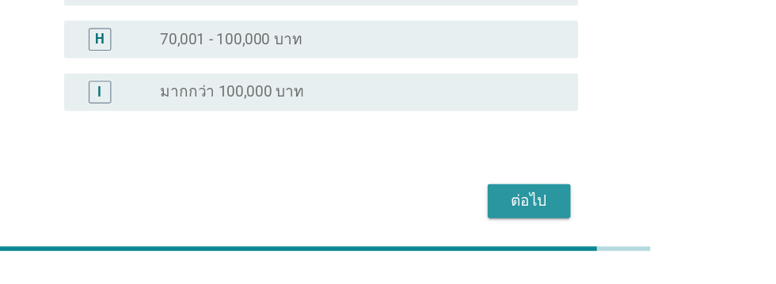
click at [574, 223] on div "ต่อไป" at bounding box center [567, 224] width 44 height 19
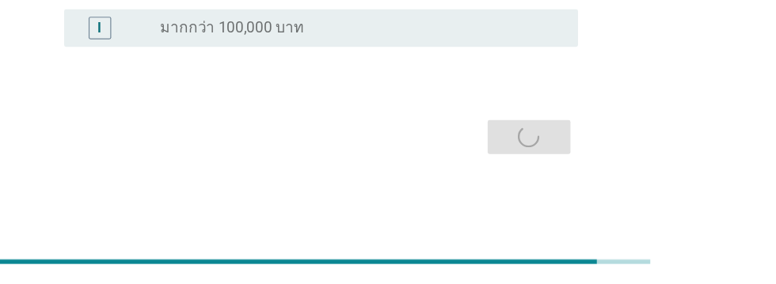
scroll to position [0, 0]
